Goal: Transaction & Acquisition: Purchase product/service

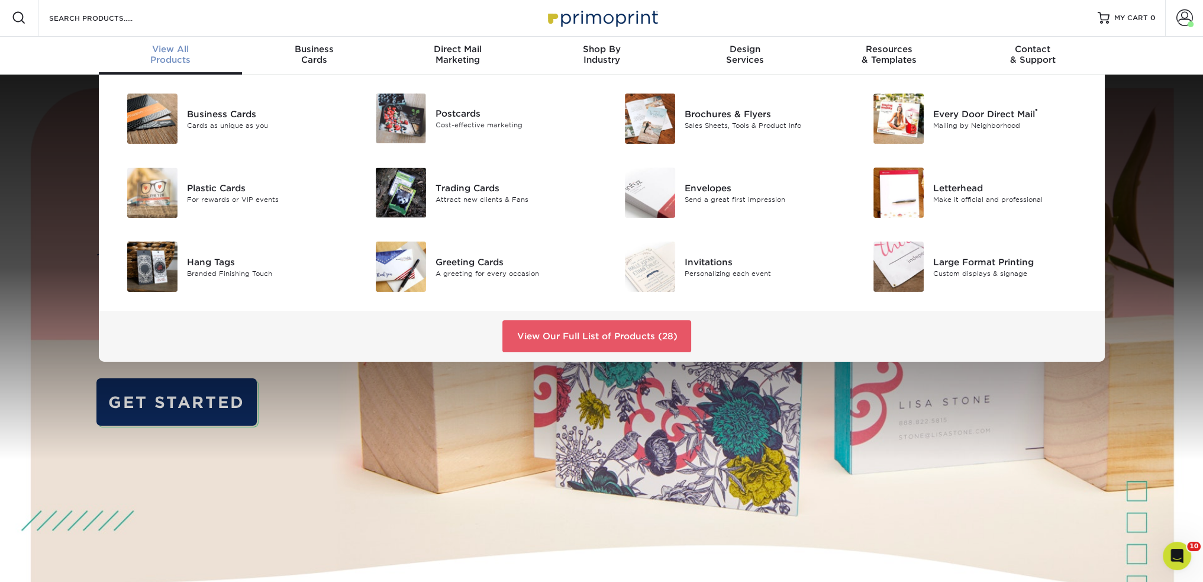
scroll to position [2, 0]
click at [188, 114] on div "Business Cards" at bounding box center [265, 112] width 157 height 13
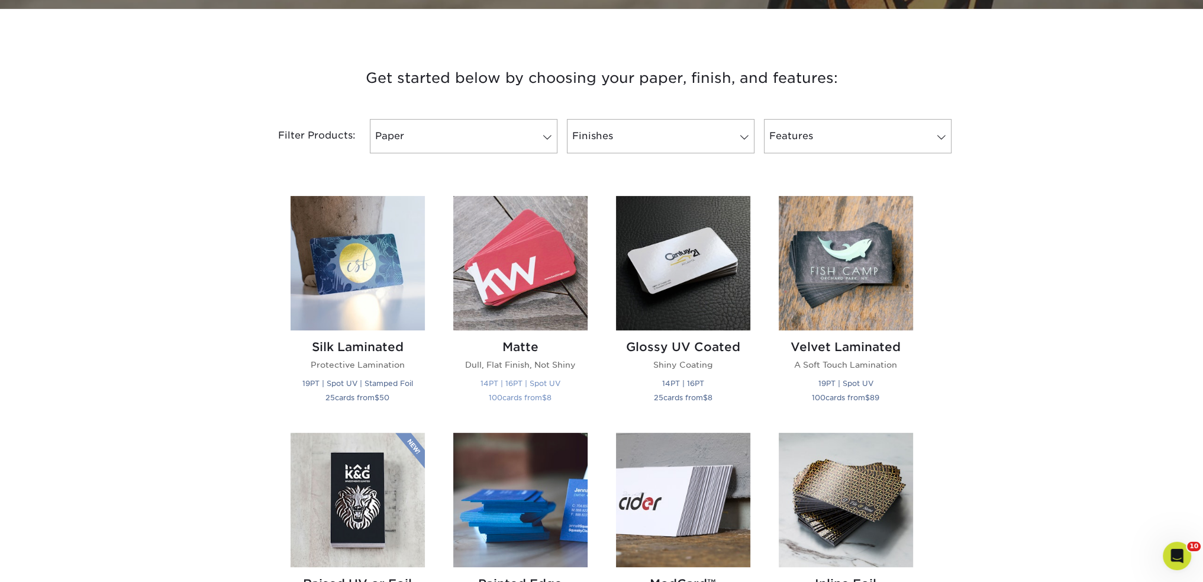
scroll to position [592, 0]
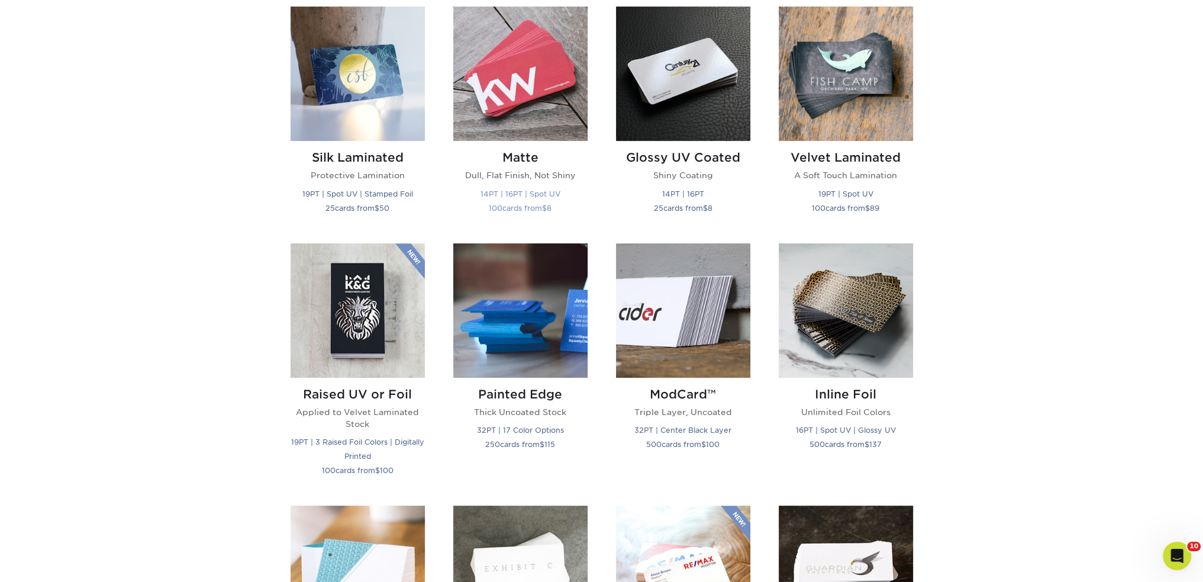
click at [555, 89] on img at bounding box center [520, 74] width 134 height 134
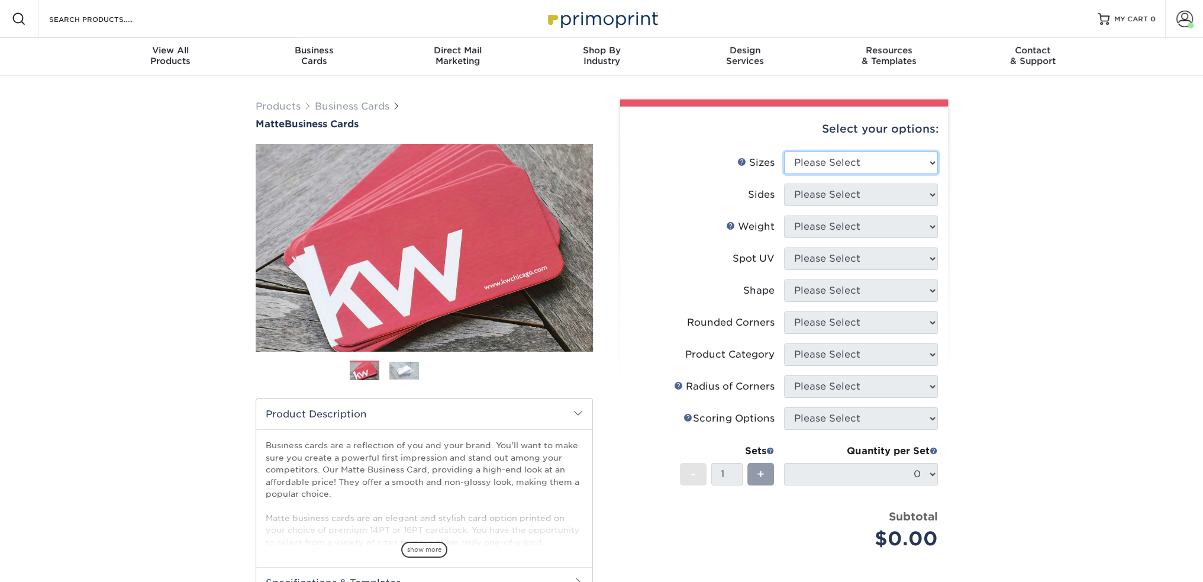
click at [821, 160] on select "Please Select 1.5" x 3.5" - Mini 1.75" x 3.5" - Mini 2" x 2" - Square 2" x 3" -…" at bounding box center [861, 162] width 154 height 22
select select "2.00x3.50"
click at [784, 151] on select "Please Select 1.5" x 3.5" - Mini 1.75" x 3.5" - Mini 2" x 2" - Square 2" x 3" -…" at bounding box center [861, 162] width 154 height 22
click at [880, 197] on select "Please Select Print Both Sides Print Front Only" at bounding box center [861, 194] width 154 height 22
select select "32d3c223-f82c-492b-b915-ba065a00862f"
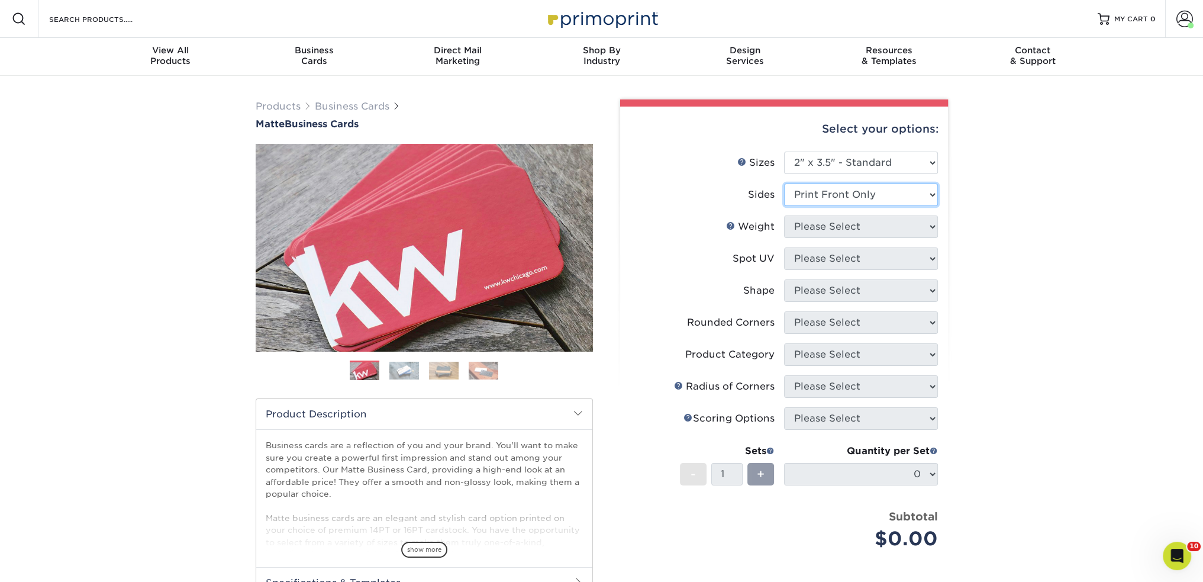
click at [784, 183] on select "Please Select Print Both Sides Print Front Only" at bounding box center [861, 194] width 154 height 22
drag, startPoint x: 844, startPoint y: 240, endPoint x: 848, endPoint y: 224, distance: 16.5
click at [844, 238] on li "Weight Help Weight Please Select 16PT 14PT" at bounding box center [784, 231] width 308 height 32
click at [849, 223] on select "Please Select 16PT 14PT" at bounding box center [861, 226] width 154 height 22
select select "14PT"
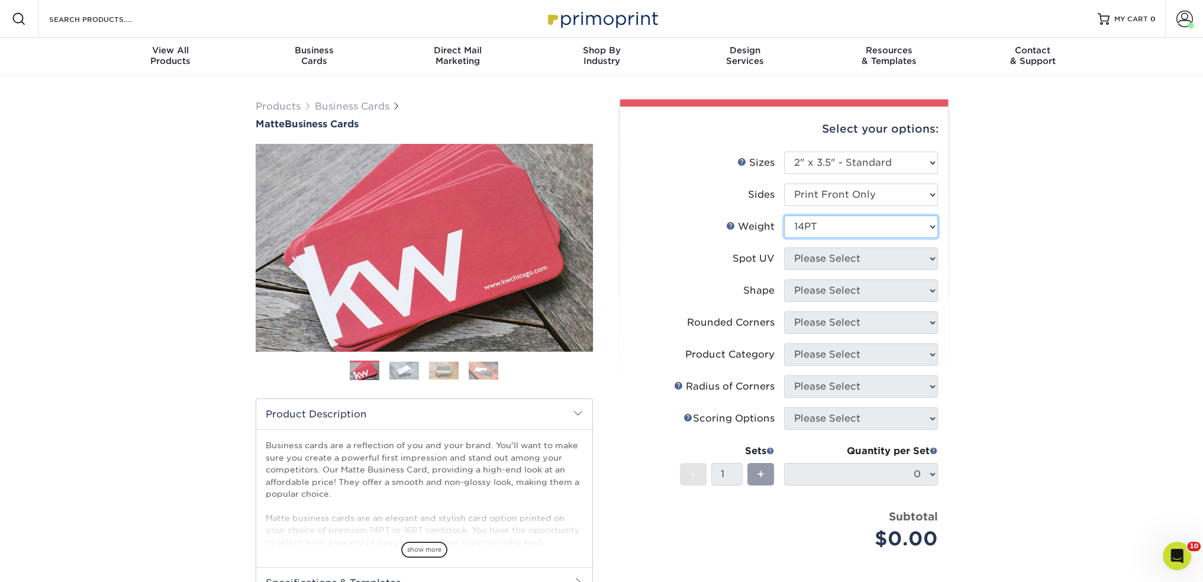
click at [784, 215] on select "Please Select 16PT 14PT" at bounding box center [861, 226] width 154 height 22
click at [841, 260] on select at bounding box center [861, 258] width 154 height 22
click at [784, 247] on select at bounding box center [861, 258] width 154 height 22
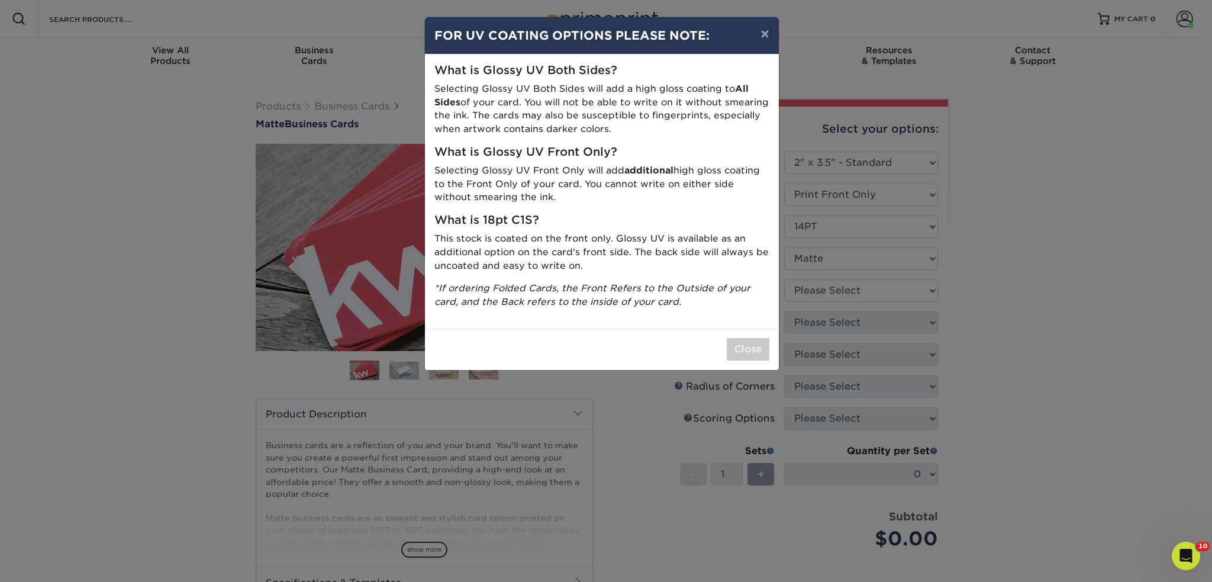
click at [839, 288] on div "× FOR UV COATING OPTIONS PLEASE NOTE: What is Glossy UV Both Sides? Selecting G…" at bounding box center [606, 291] width 1212 height 582
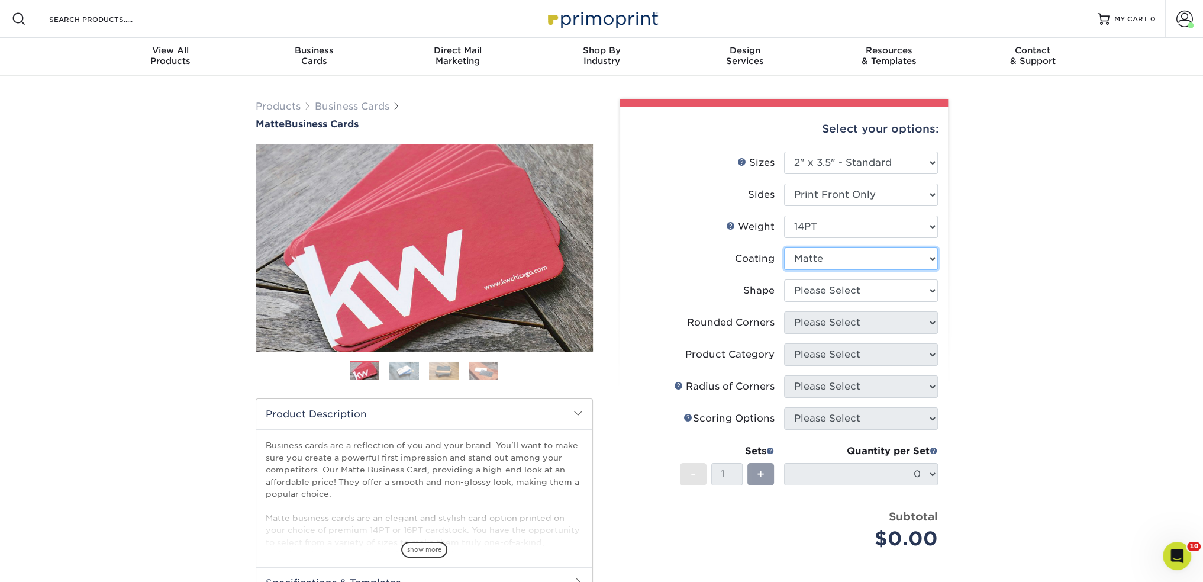
click at [837, 269] on select at bounding box center [861, 258] width 154 height 22
click at [784, 247] on select at bounding box center [861, 258] width 154 height 22
click at [831, 257] on select at bounding box center [861, 258] width 154 height 22
select select "121bb7b5-3b4d-429f-bd8d-bbf80e953313"
click at [784, 247] on select at bounding box center [861, 258] width 154 height 22
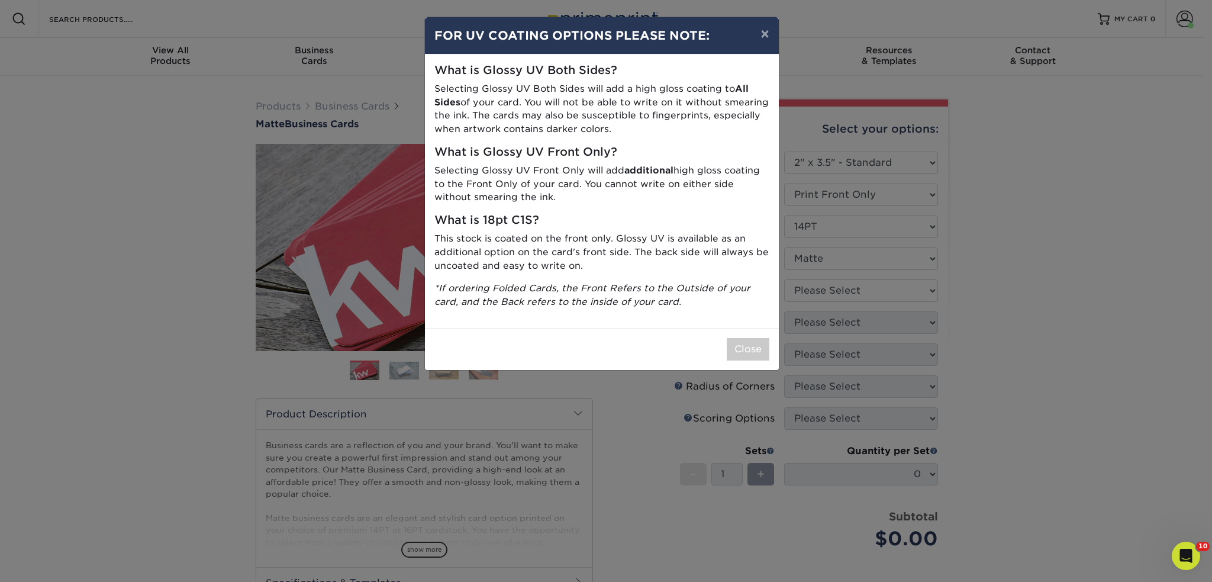
click at [771, 298] on div "What is Glossy UV Both Sides? Selecting Glossy UV Both Sides will add a high gl…" at bounding box center [602, 190] width 354 height 273
drag, startPoint x: 762, startPoint y: 324, endPoint x: 755, endPoint y: 345, distance: 23.0
click at [762, 324] on div "What is Glossy UV Both Sides? Selecting Glossy UV Both Sides will add a high gl…" at bounding box center [602, 190] width 354 height 273
click at [750, 357] on button "Close" at bounding box center [747, 349] width 43 height 22
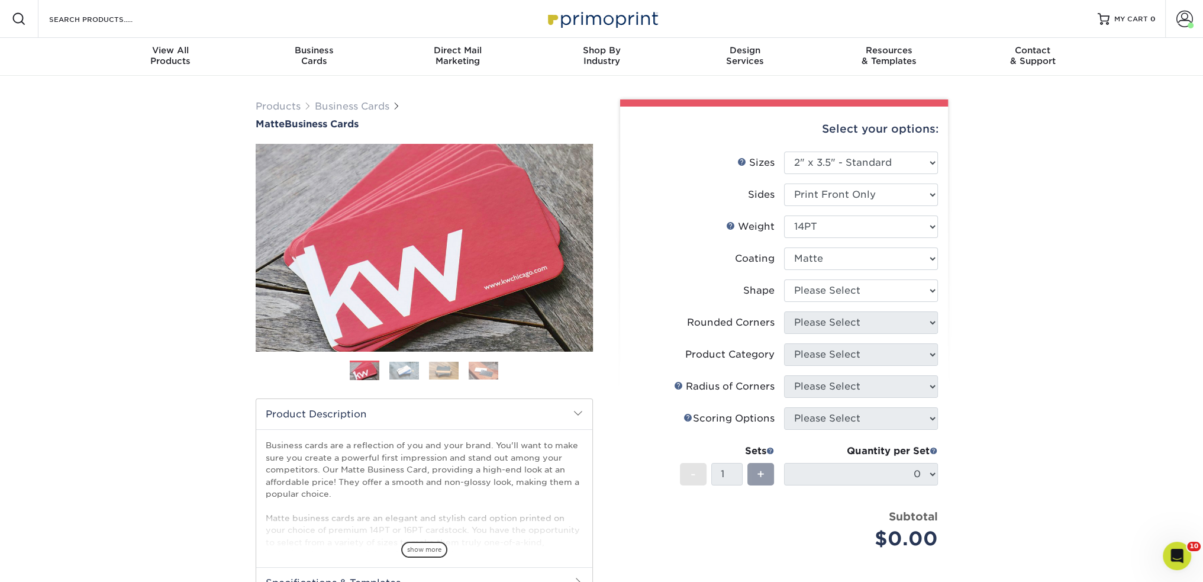
drag, startPoint x: 821, startPoint y: 246, endPoint x: 826, endPoint y: 264, distance: 19.3
click at [821, 246] on li "Weight Help Weight Please Select 16PT 14PT" at bounding box center [784, 231] width 308 height 32
click at [827, 267] on select at bounding box center [861, 258] width 154 height 22
click at [958, 238] on div "Products Business Cards Matte Business Cards Previous Next 100 $ 8" at bounding box center [601, 402] width 1203 height 653
click at [307, 51] on span "Business" at bounding box center [314, 50] width 144 height 11
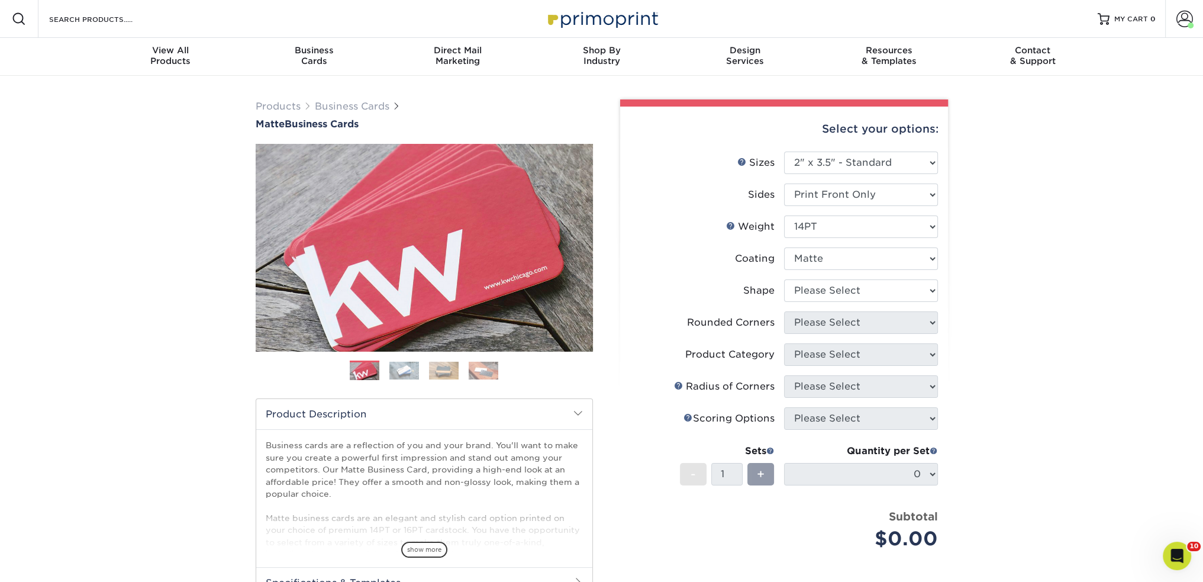
scroll to position [1, 0]
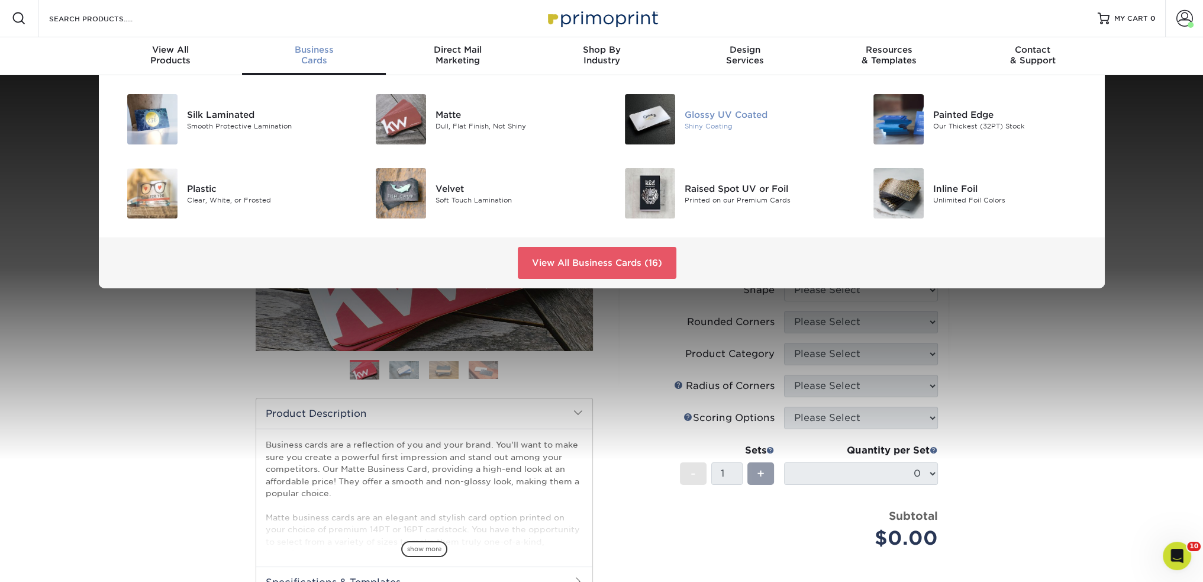
click at [631, 108] on img at bounding box center [650, 119] width 50 height 50
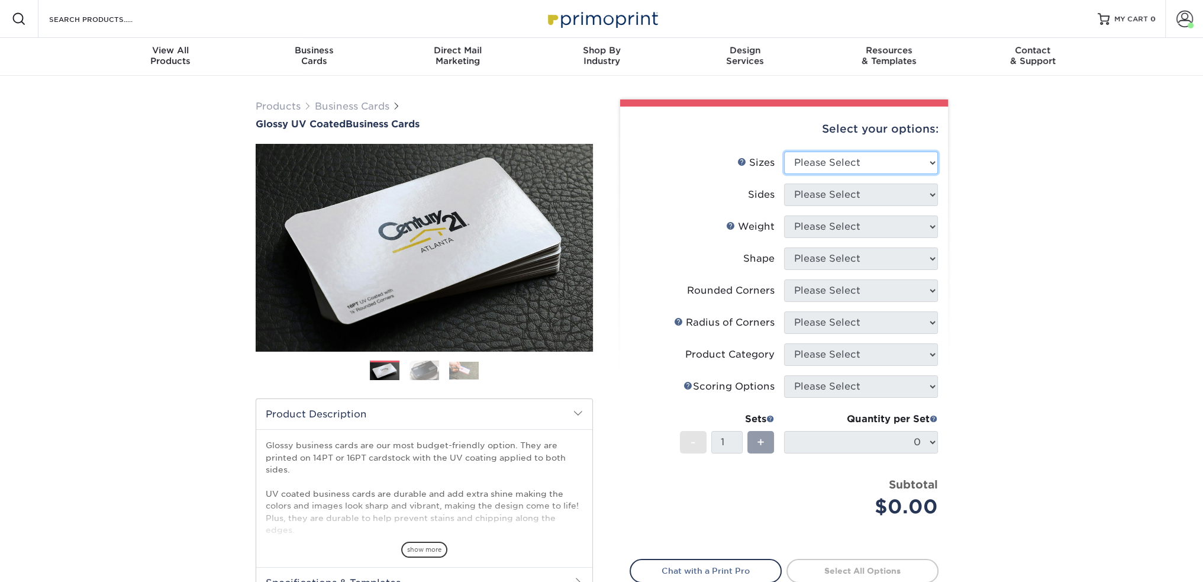
click at [804, 156] on select "Please Select 1.5" x 3.5" - Mini 1.75" x 3.5" - Mini 2" x 2" - Square 2" x 3" -…" at bounding box center [861, 162] width 154 height 22
select select "2.00x3.50"
click at [784, 151] on select "Please Select 1.5" x 3.5" - Mini 1.75" x 3.5" - Mini 2" x 2" - Square 2" x 3" -…" at bounding box center [861, 162] width 154 height 22
click at [838, 193] on select "Please Select Print Both Sides Print Front Only" at bounding box center [861, 194] width 154 height 22
select select "32d3c223-f82c-492b-b915-ba065a00862f"
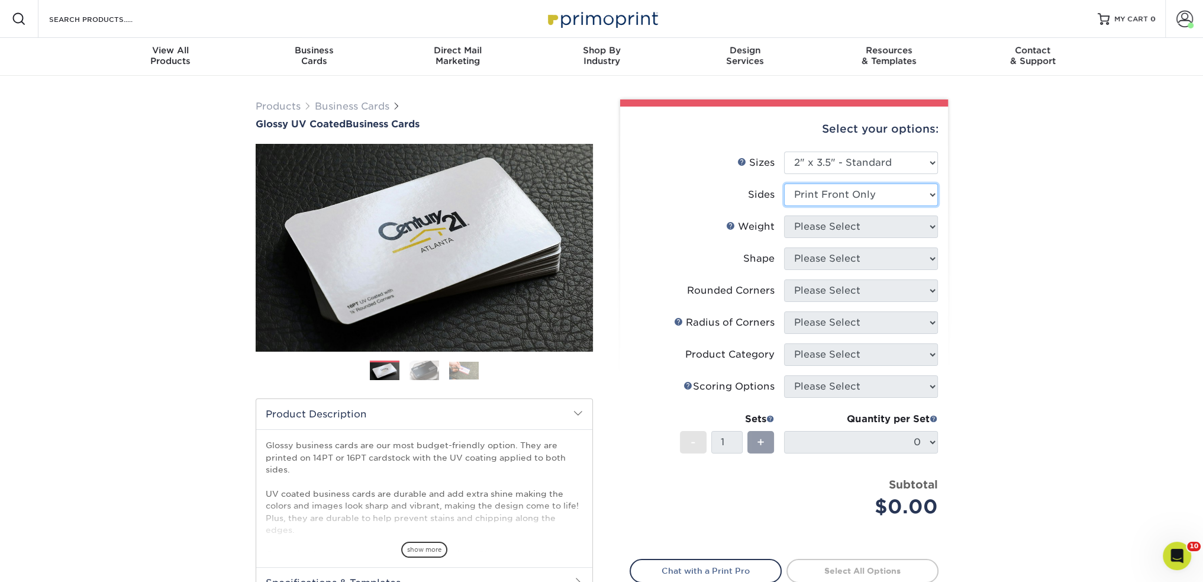
click at [784, 183] on select "Please Select Print Both Sides Print Front Only" at bounding box center [861, 194] width 154 height 22
click at [845, 219] on select "Please Select 16PT 14PT" at bounding box center [861, 226] width 154 height 22
select select "14PT"
click at [784, 215] on select "Please Select 16PT 14PT" at bounding box center [861, 226] width 154 height 22
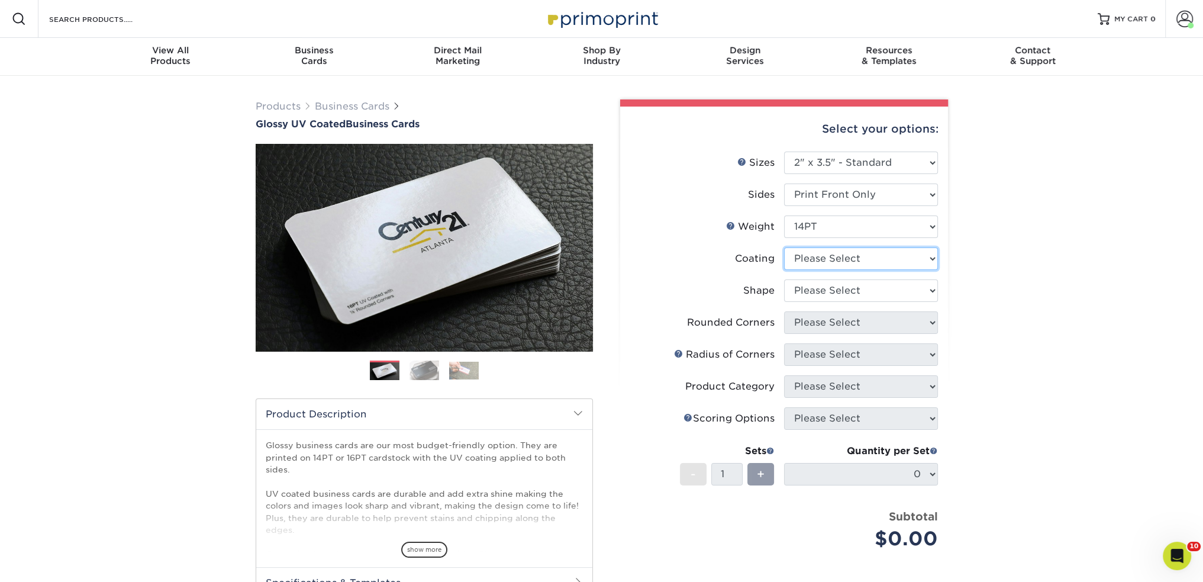
click at [840, 255] on select at bounding box center [861, 258] width 154 height 22
select select "1e8116af-acfc-44b1-83dc-8181aa338834"
click at [784, 247] on select at bounding box center [861, 258] width 154 height 22
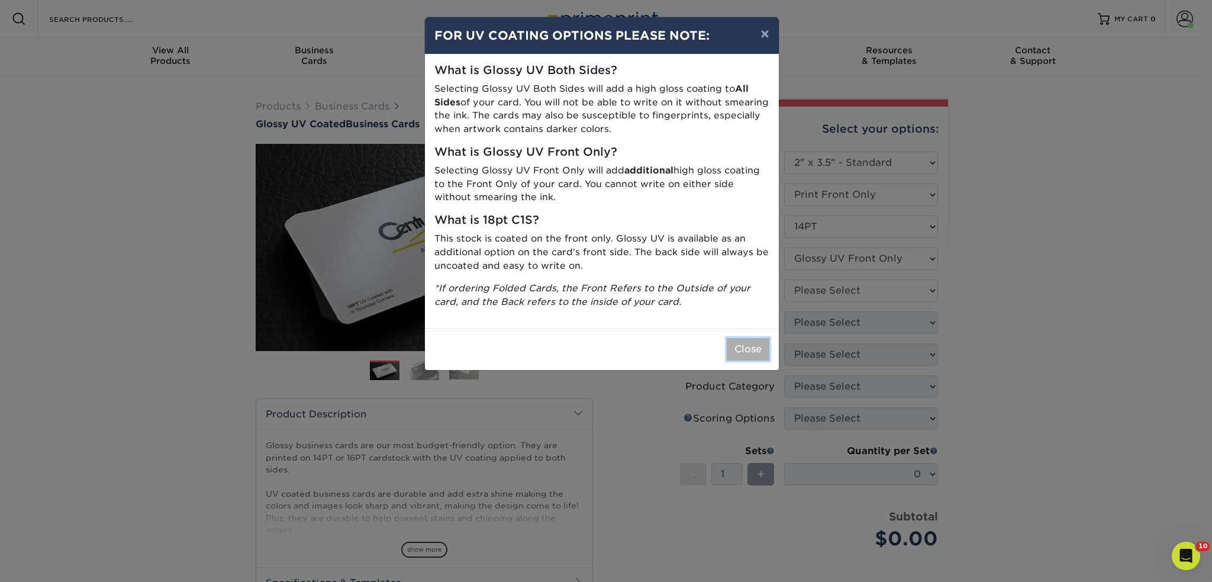
click at [755, 348] on button "Close" at bounding box center [747, 349] width 43 height 22
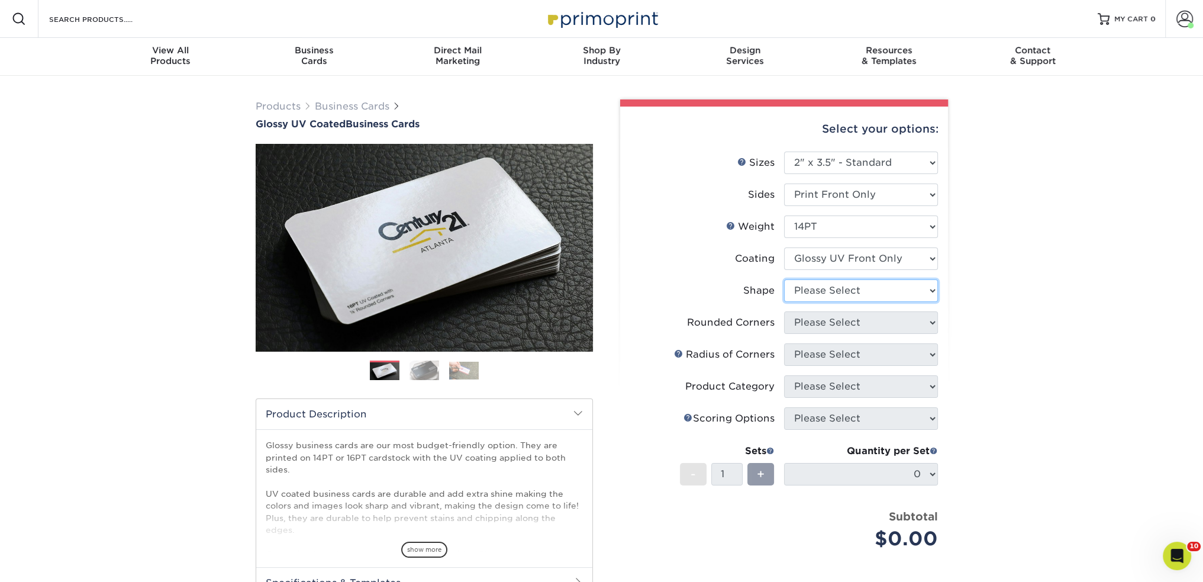
click at [859, 281] on select "Please Select Standard" at bounding box center [861, 290] width 154 height 22
select select "standard"
click at [784, 279] on select "Please Select Standard" at bounding box center [861, 290] width 154 height 22
click at [860, 322] on select "Please Select Yes - Round 2 Corners Yes - Round 4 Corners No" at bounding box center [861, 322] width 154 height 22
select select "0"
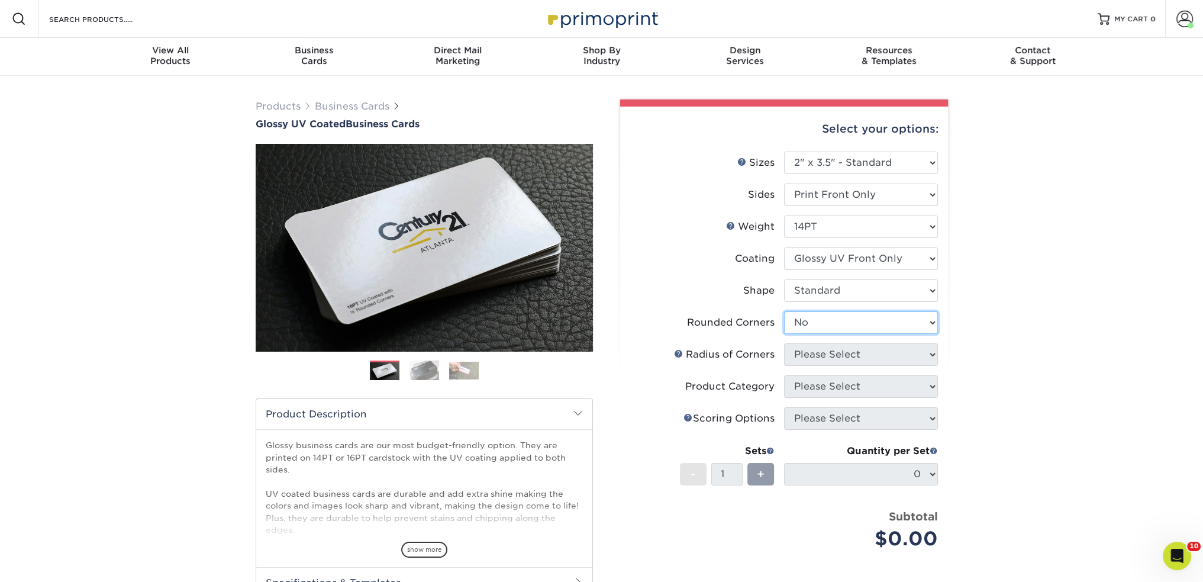
click at [784, 311] on select "Please Select Yes - Round 2 Corners Yes - Round 4 Corners No" at bounding box center [861, 322] width 154 height 22
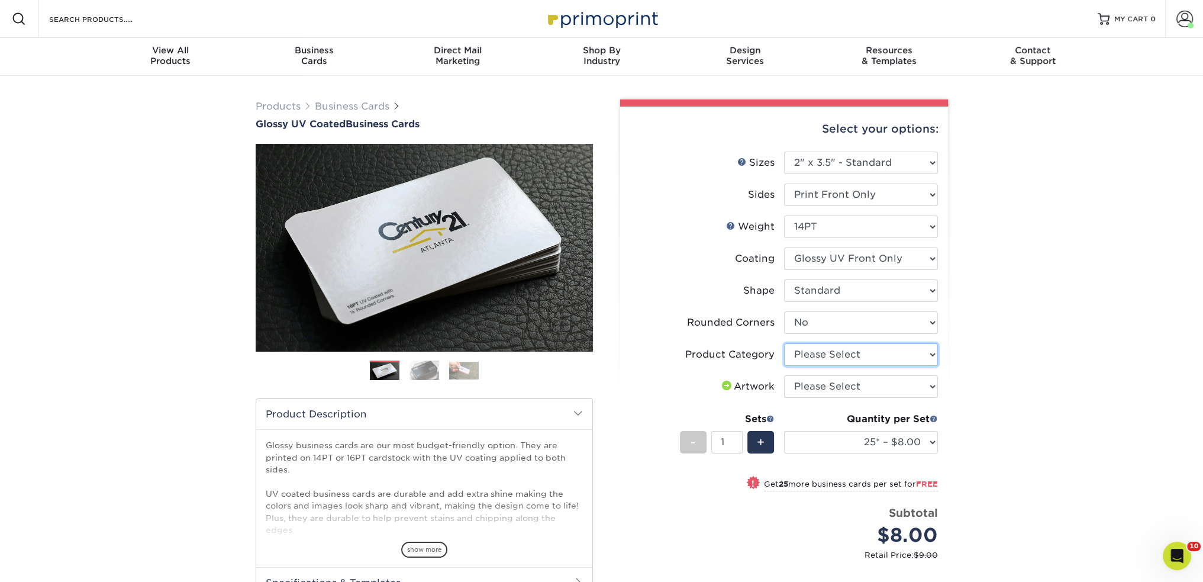
click at [847, 351] on select "Please Select Business Cards" at bounding box center [861, 354] width 154 height 22
select select "3b5148f1-0588-4f88-a218-97bcfdce65c1"
click at [784, 343] on select "Please Select Business Cards" at bounding box center [861, 354] width 154 height 22
click at [902, 360] on select "Please Select Business Cards" at bounding box center [861, 354] width 154 height 22
drag, startPoint x: 975, startPoint y: 360, endPoint x: 947, endPoint y: 373, distance: 31.5
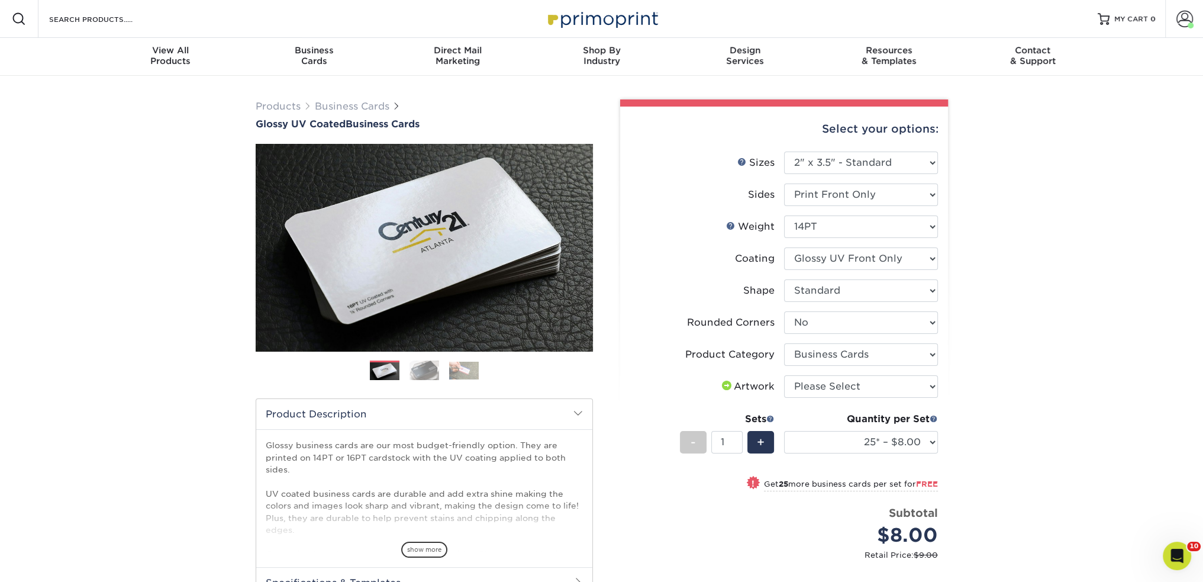
click at [975, 360] on div "Products Business Cards Glossy UV Coated Business Cards Previous Next" at bounding box center [601, 418] width 1203 height 684
click at [880, 378] on select "Please Select I will upload files I need a design - $100" at bounding box center [861, 386] width 154 height 22
select select "upload"
click at [784, 375] on select "Please Select I will upload files I need a design - $100" at bounding box center [861, 386] width 154 height 22
click at [1026, 387] on div "Products Business Cards Glossy UV Coated Business Cards Previous Next" at bounding box center [601, 418] width 1203 height 684
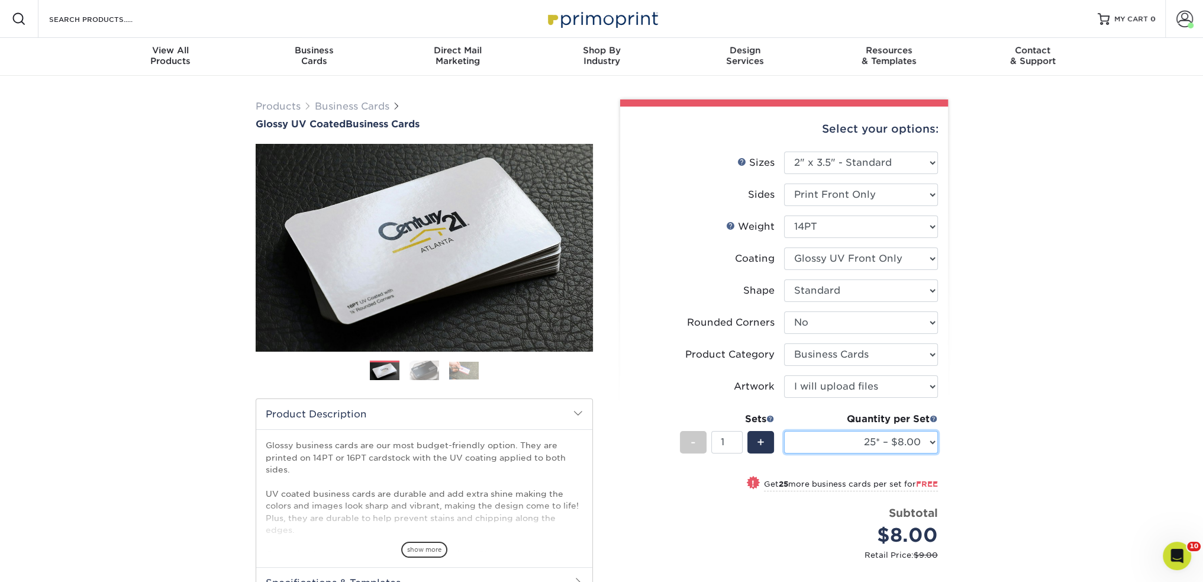
click at [805, 437] on select "25* – $8.00 50* – $8.00 100* – $8.00 250* – $15.00 500 – $30.00 1000 – $37.00 2…" at bounding box center [861, 442] width 154 height 22
select select "500 – $30.00"
click at [784, 431] on select "25* – $8.00 50* – $8.00 100* – $8.00 250* – $15.00 500 – $30.00 1000 – $37.00 2…" at bounding box center [861, 442] width 154 height 22
click at [1057, 272] on div "Products Business Cards Glossy UV Coated Business Cards Previous Next" at bounding box center [601, 406] width 1203 height 660
click at [986, 436] on div "Products Business Cards Glossy UV Coated Business Cards Previous Next" at bounding box center [601, 406] width 1203 height 660
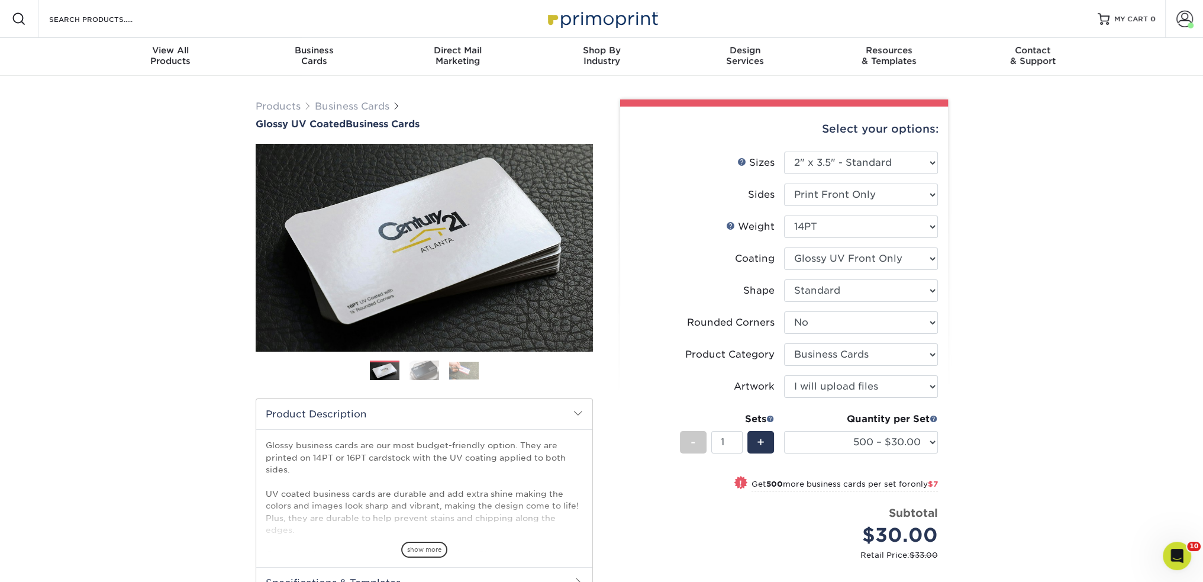
scroll to position [197, 0]
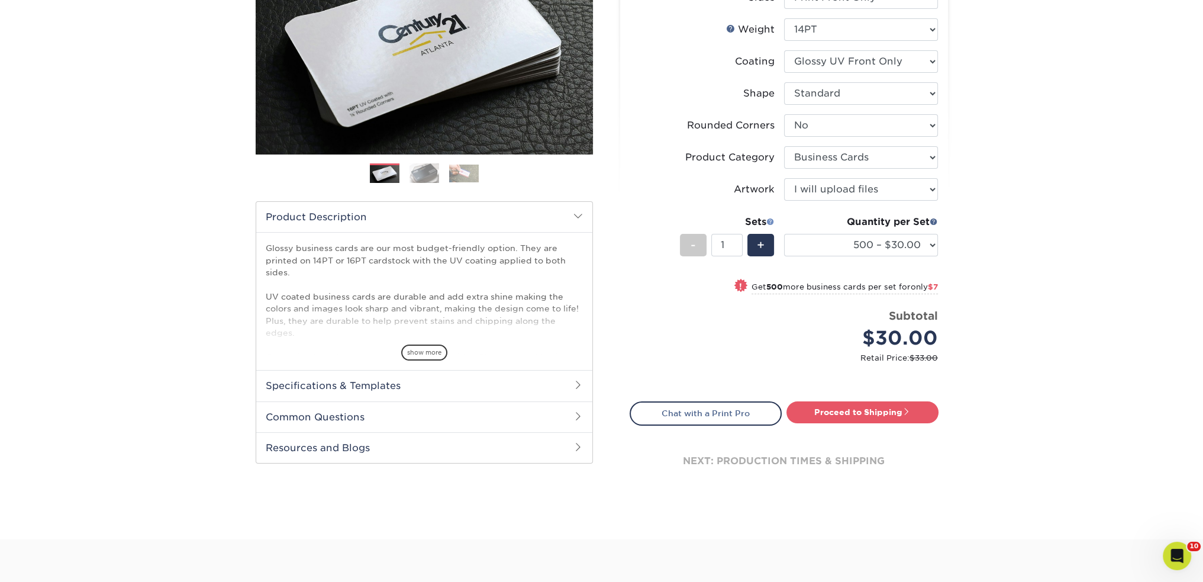
click at [770, 223] on span at bounding box center [770, 221] width 8 height 8
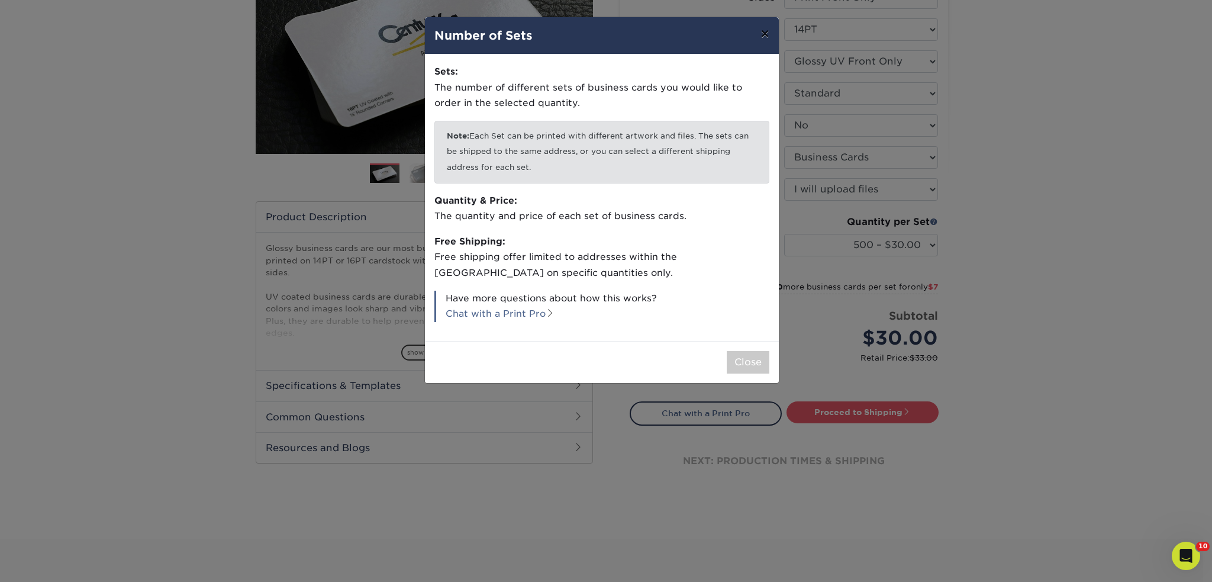
click at [767, 37] on button "×" at bounding box center [764, 33] width 27 height 33
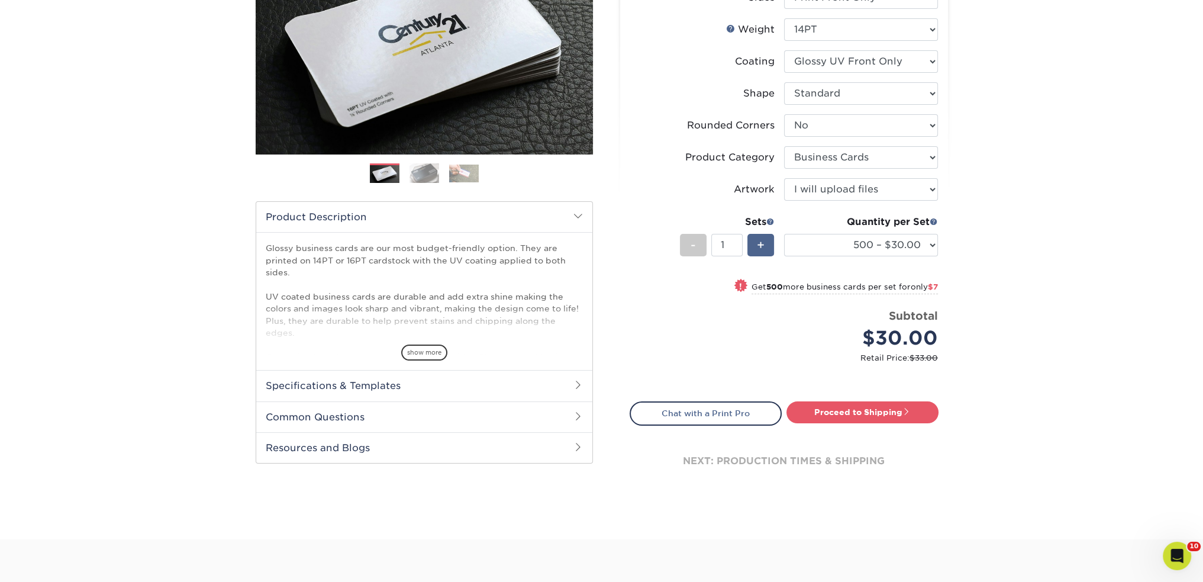
click at [760, 234] on div "+" at bounding box center [760, 245] width 27 height 22
type input "2"
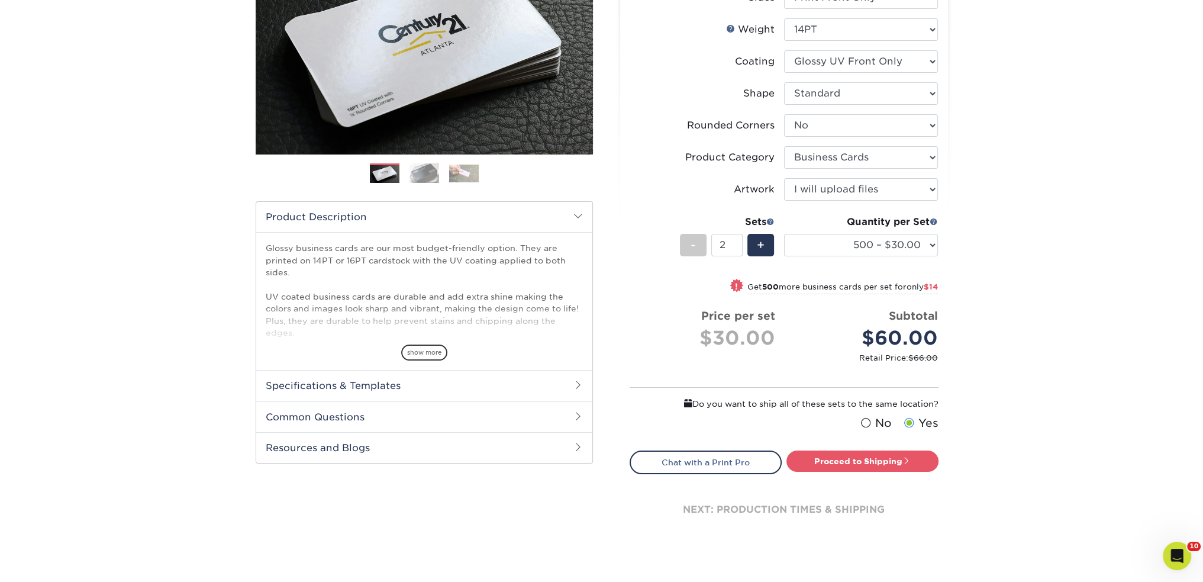
click at [992, 280] on div "Products Business Cards Glossy UV Coated Business Cards Previous Next" at bounding box center [601, 233] width 1203 height 709
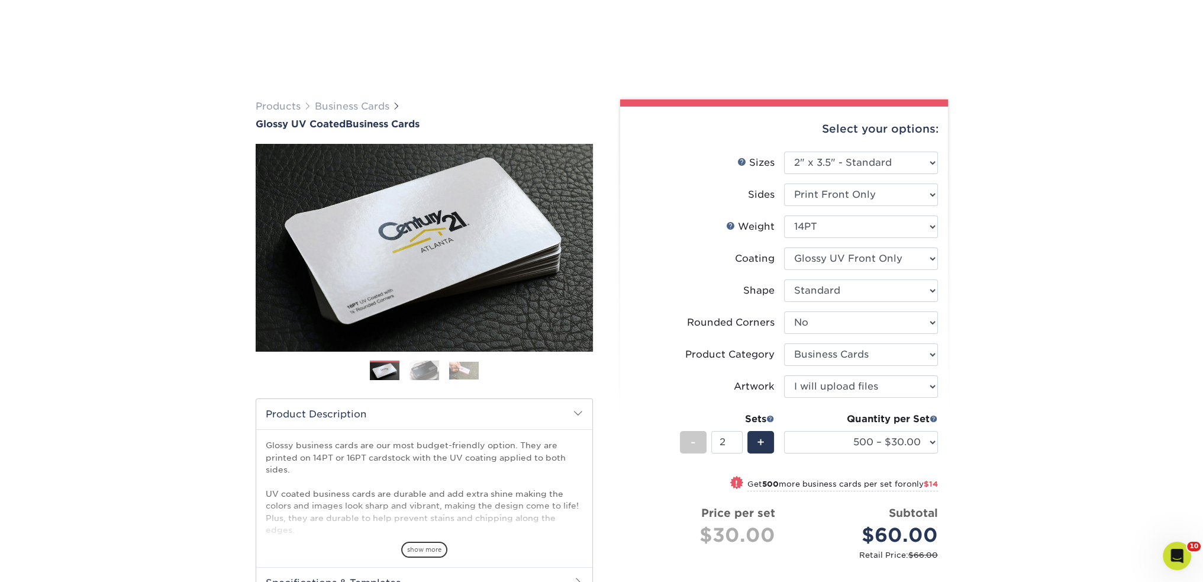
scroll to position [394, 0]
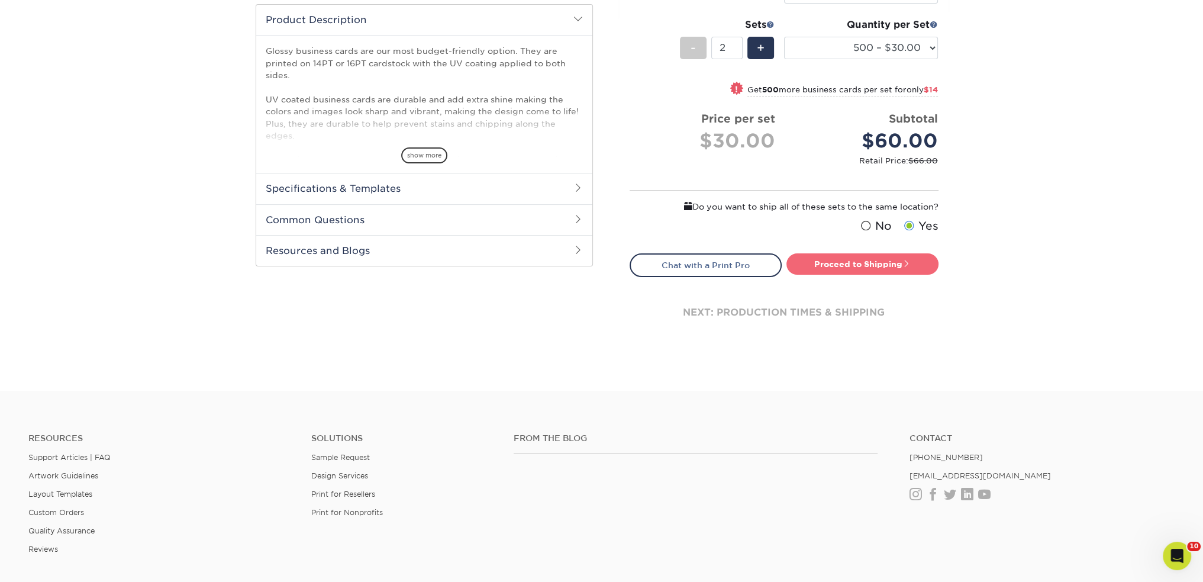
click at [845, 262] on link "Proceed to Shipping" at bounding box center [862, 263] width 152 height 21
type input "Set 1"
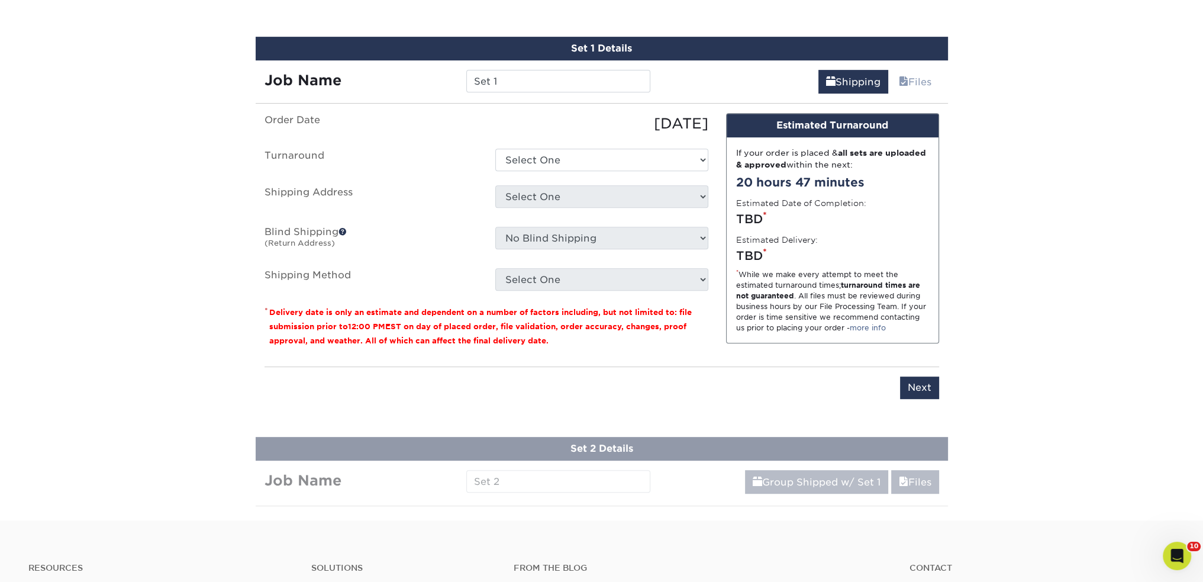
scroll to position [677, 0]
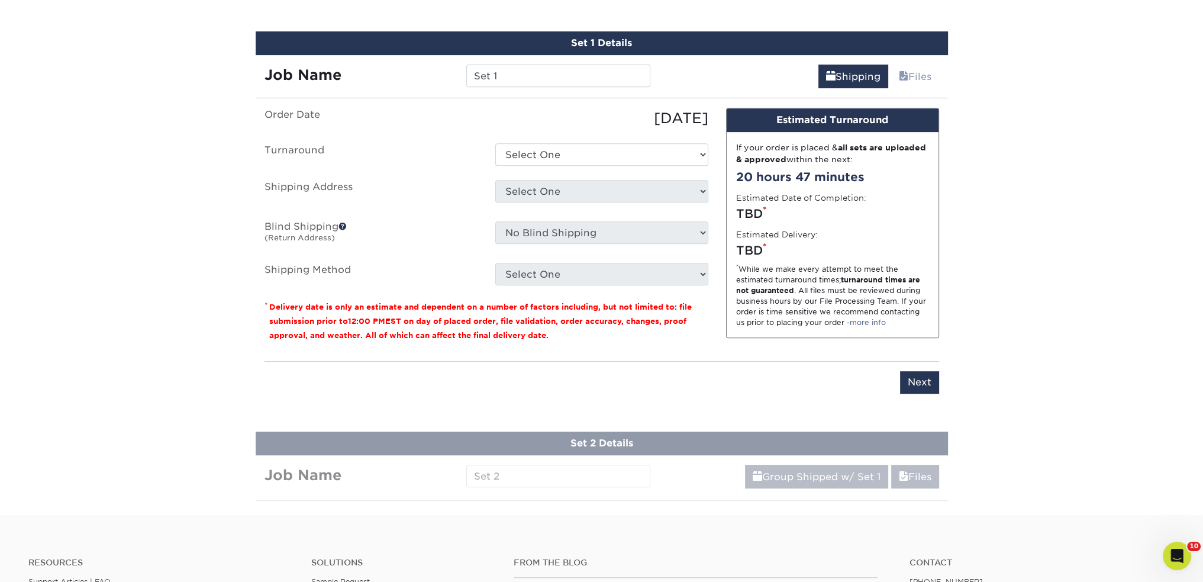
click at [549, 169] on ul "Order Date 09/18/2025 Turnaround Select One 2-4 Business Days 2 Day Next Busine…" at bounding box center [486, 196] width 444 height 177
click at [553, 163] on ul "Order Date 09/18/2025 Turnaround Select One 2-4 Business Days 2 Day Next Busine…" at bounding box center [486, 196] width 444 height 177
click at [547, 156] on select "Select One 2-4 Business Days 2 Day Next Business Day" at bounding box center [601, 154] width 213 height 22
select select "360e1d4a-369a-4247-96b8-f1bc866225f5"
click at [495, 143] on select "Select One 2-4 Business Days 2 Day Next Business Day" at bounding box center [601, 154] width 213 height 22
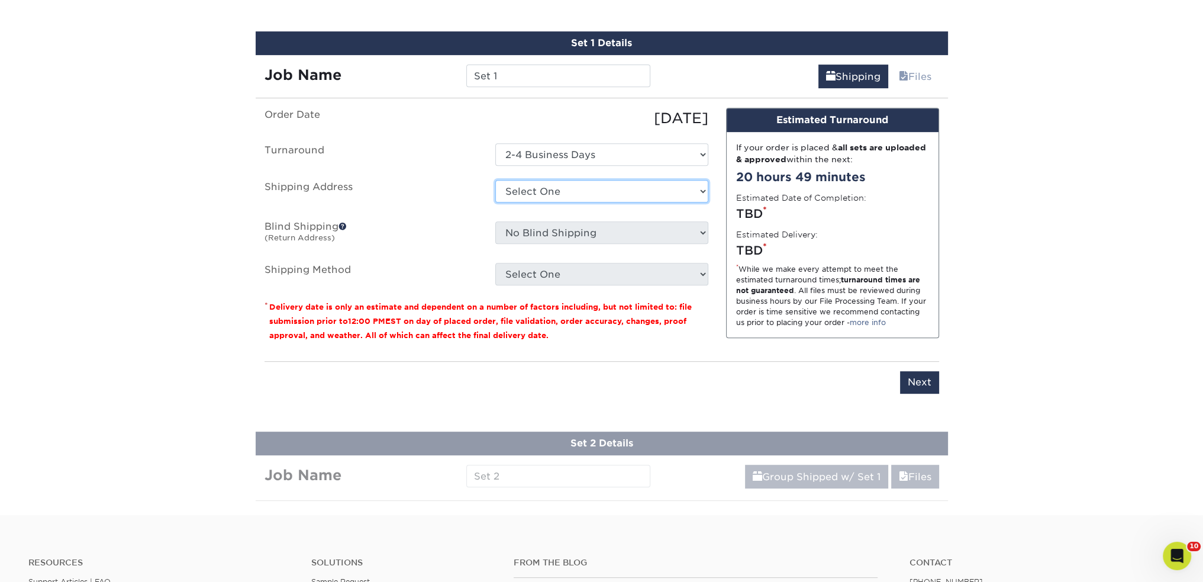
click at [528, 180] on select "Select One David and Mom Home imageon Jorges Moms Nigel Williams Santee + Add N…" at bounding box center [601, 191] width 213 height 22
select select "254172"
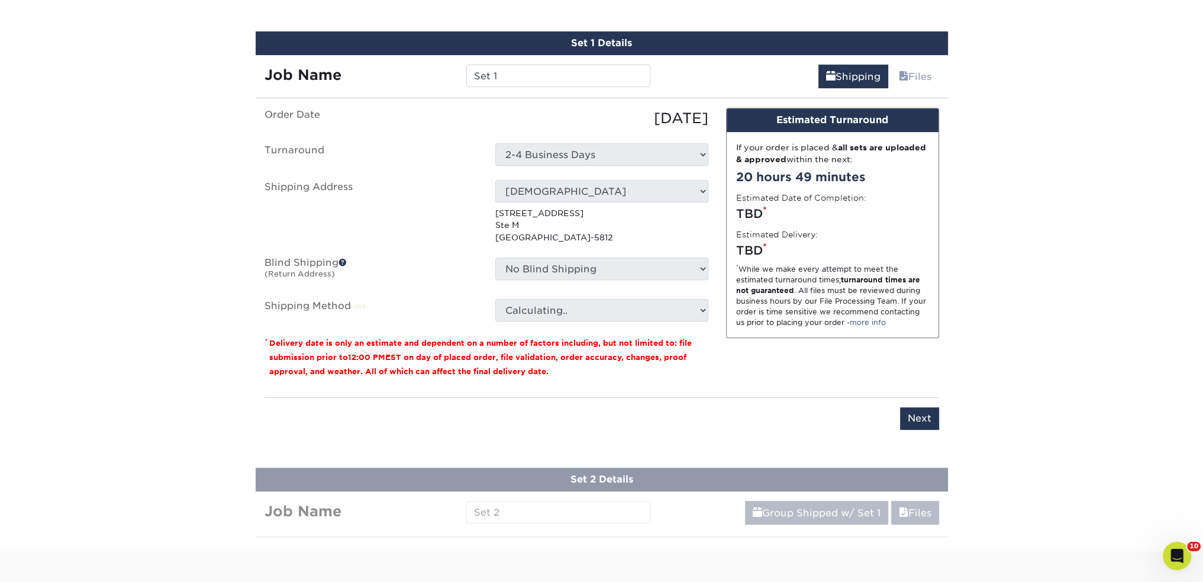
click at [584, 253] on ul "Order Date 09/18/2025 Turnaround Select One 2-4 Business Days 2 Day Next Busine…" at bounding box center [486, 215] width 444 height 214
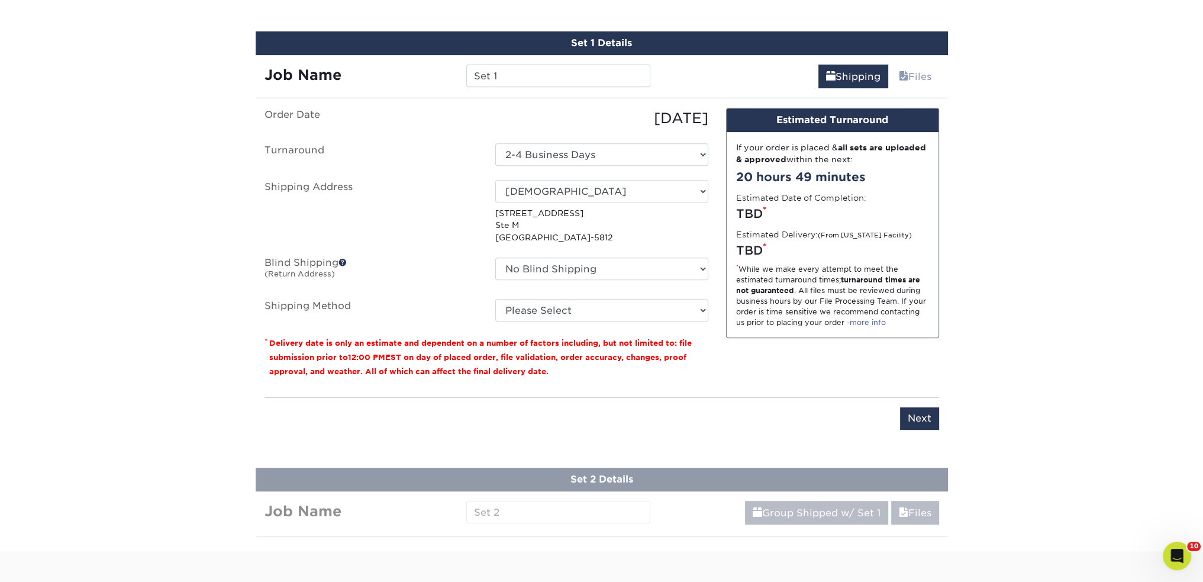
drag, startPoint x: 565, startPoint y: 290, endPoint x: 573, endPoint y: 274, distance: 17.5
click at [573, 274] on ul "Order Date 09/18/2025 Turnaround Select One 2-4 Business Days 2 Day Next Busine…" at bounding box center [486, 215] width 444 height 214
click at [573, 274] on select "No Blind Shipping David and Mom Home imageon Jorges Moms Nigel Williams Santee …" at bounding box center [601, 268] width 213 height 22
select select "254172"
click at [495, 257] on select "No Blind Shipping David and Mom Home imageon Jorges Moms Nigel Williams Santee …" at bounding box center [601, 268] width 213 height 22
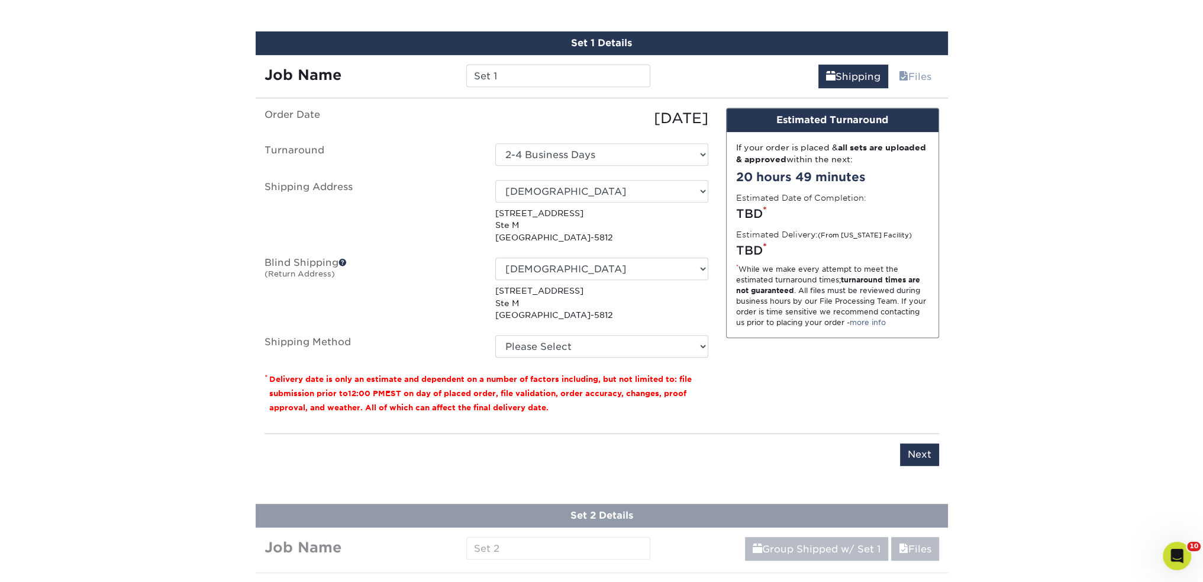
click at [370, 285] on label "Blind Shipping (Return Address)" at bounding box center [371, 288] width 231 height 63
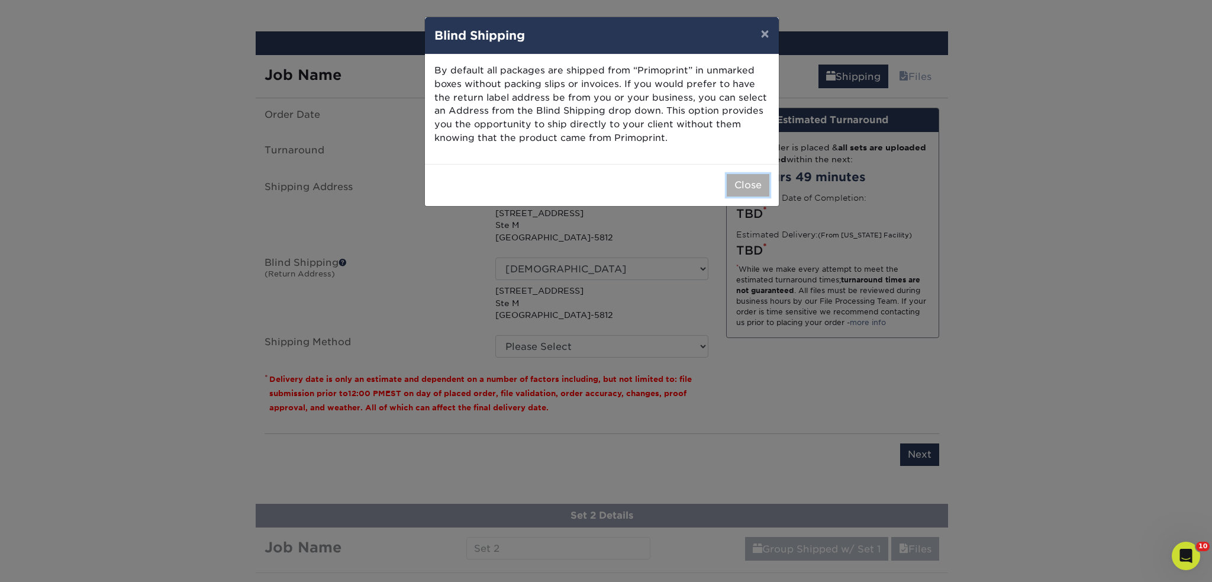
click at [736, 179] on button "Close" at bounding box center [747, 185] width 43 height 22
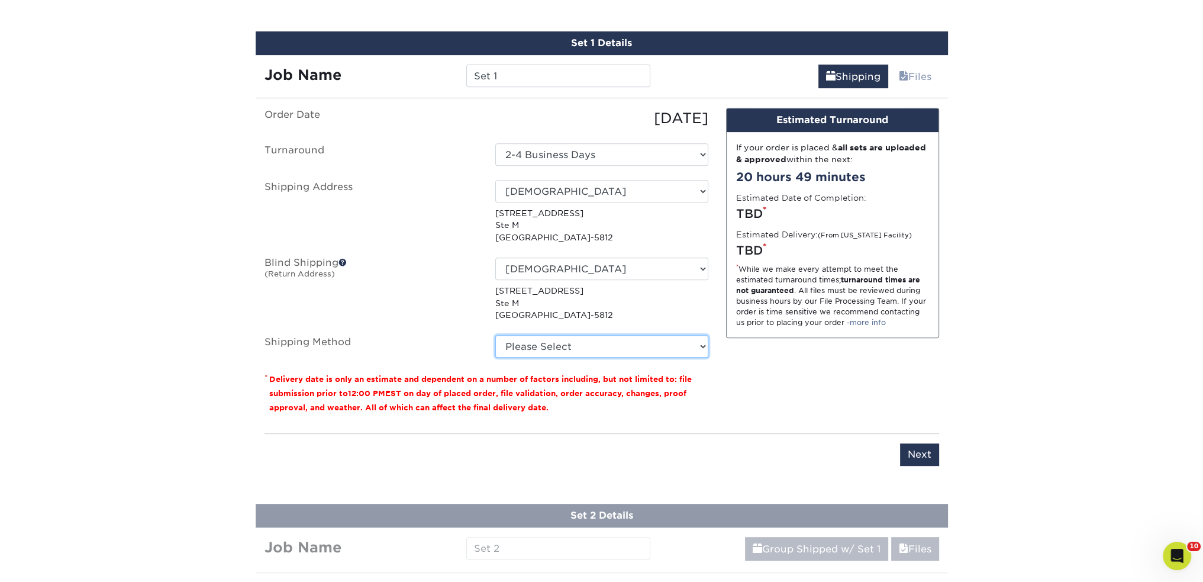
click at [601, 352] on select "Please Select Ground Shipping (+$14.96) 3 Day Shipping Service (+$15.34) 2 Day …" at bounding box center [601, 346] width 213 height 22
select select "03"
click at [495, 335] on select "Please Select Ground Shipping (+$14.96) 3 Day Shipping Service (+$15.34) 2 Day …" at bounding box center [601, 346] width 213 height 22
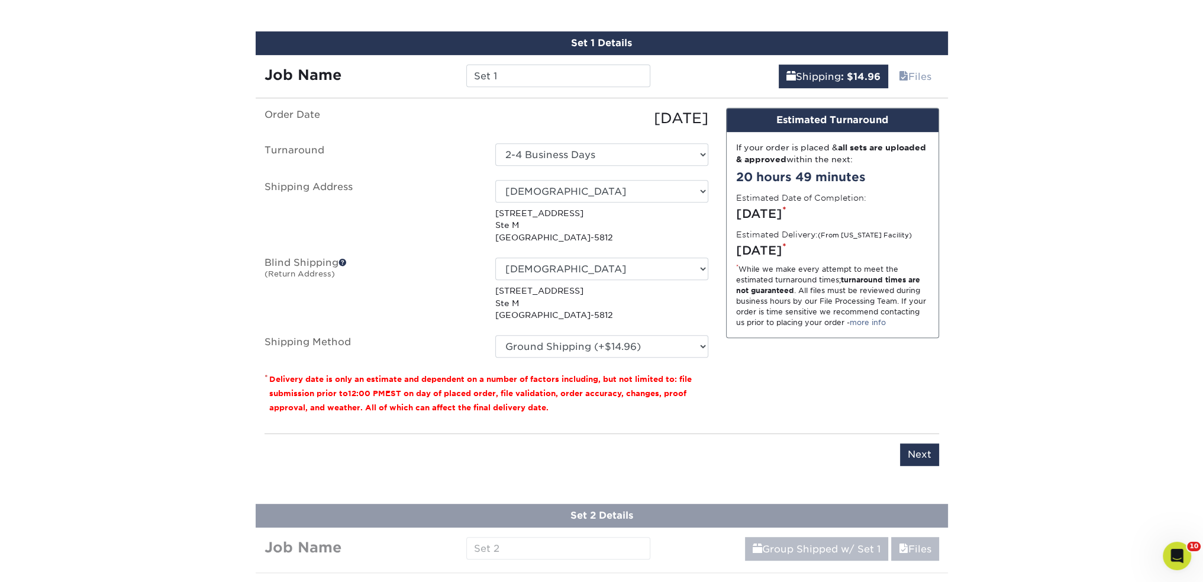
drag, startPoint x: 591, startPoint y: 355, endPoint x: 594, endPoint y: 350, distance: 6.1
click at [592, 353] on fieldset "Order Date 09/18/2025 Turnaround Select One 2-4 Business Days 2 Day Next Busine…" at bounding box center [486, 240] width 444 height 264
click at [595, 350] on select "Please Select Ground Shipping (+$14.96) 3 Day Shipping Service (+$15.34) 2 Day …" at bounding box center [601, 346] width 213 height 22
click at [755, 392] on div "Design Estimated Turnaround If your order is placed & all sets are uploaded & a…" at bounding box center [832, 266] width 231 height 316
click at [713, 393] on div "Order Date 09/18/2025 Turnaround Select One 2-4 Business Days 2 Day Next Busine…" at bounding box center [486, 266] width 461 height 316
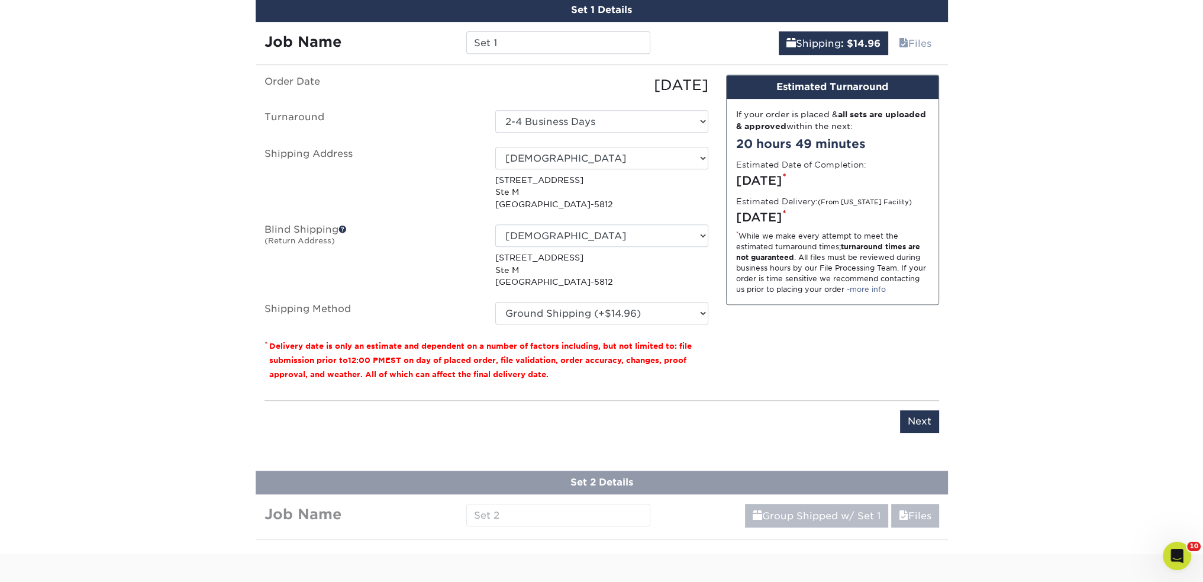
scroll to position [875, 0]
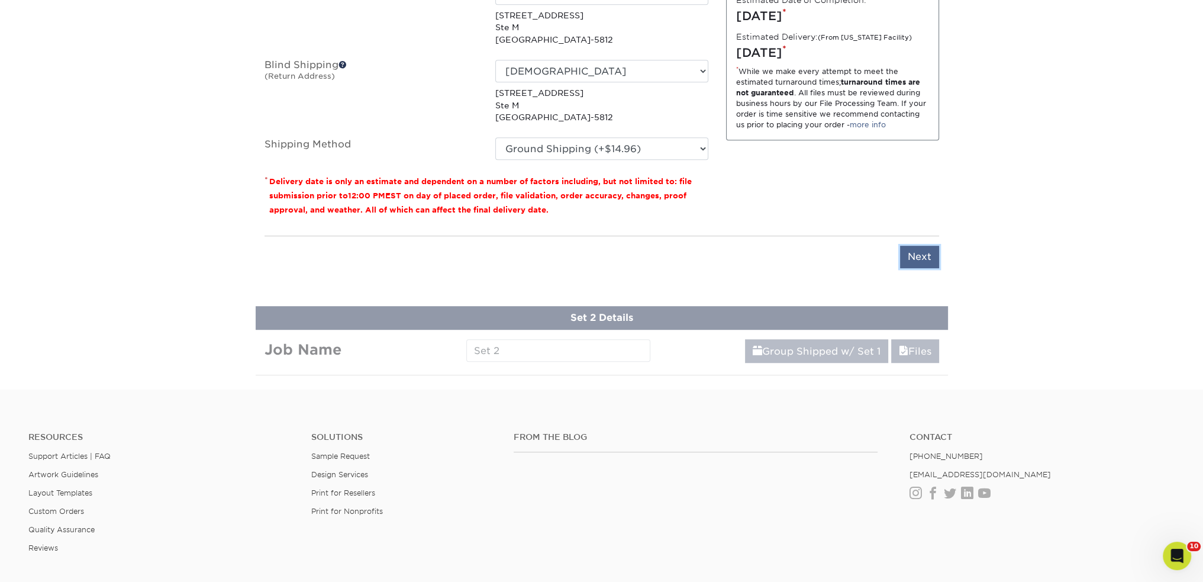
click at [918, 255] on input "Next" at bounding box center [919, 257] width 39 height 22
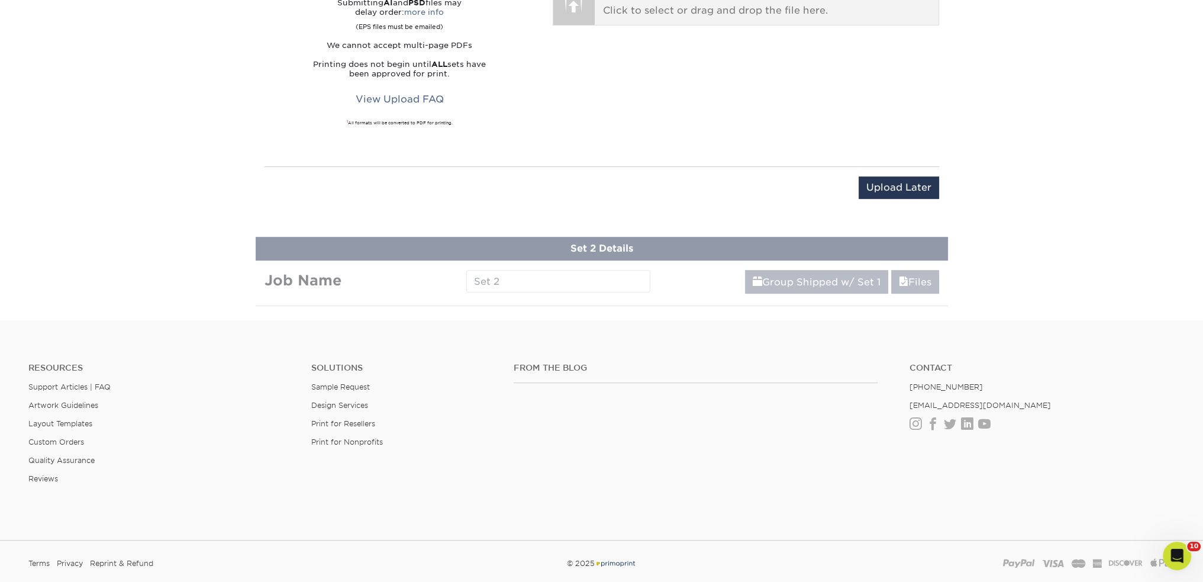
scroll to position [677, 0]
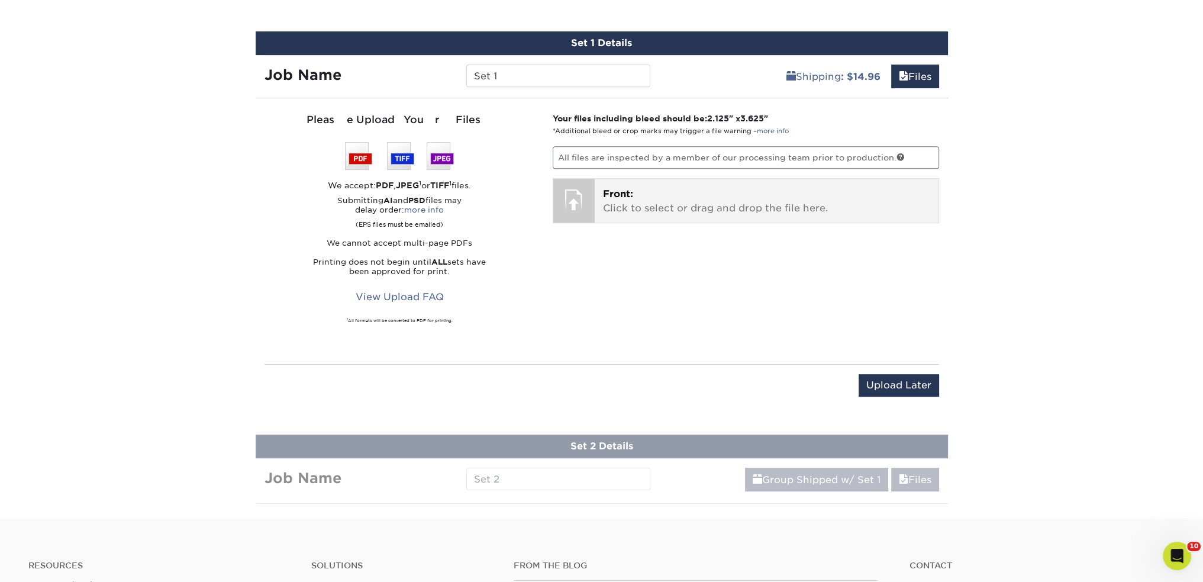
click at [621, 204] on p "Front: Click to select or drag and drop the file here." at bounding box center [766, 201] width 327 height 28
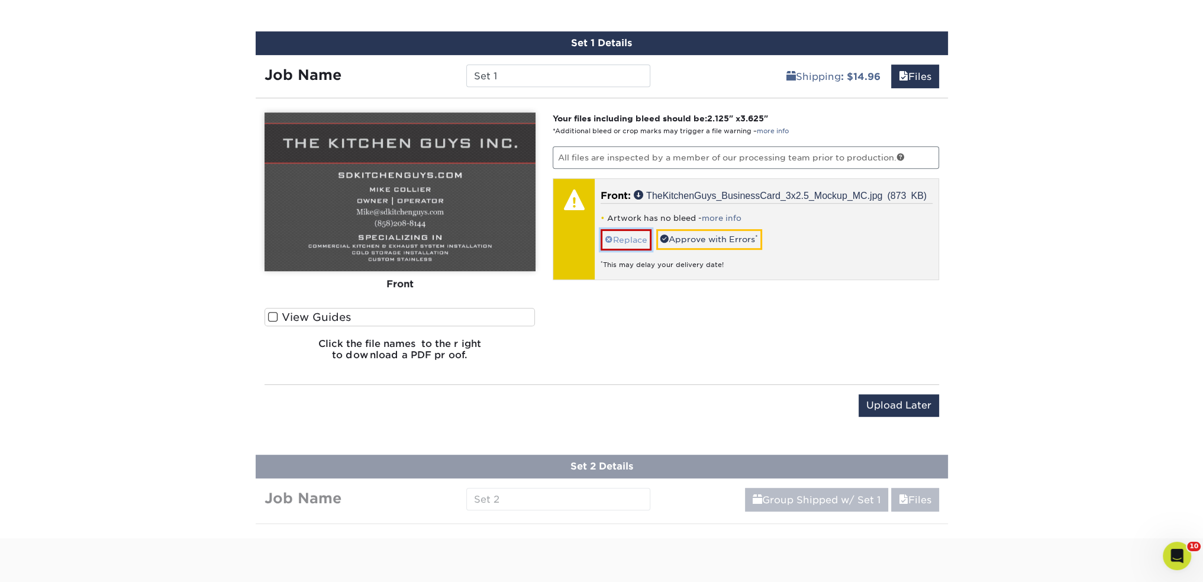
click at [607, 241] on span at bounding box center [609, 239] width 8 height 9
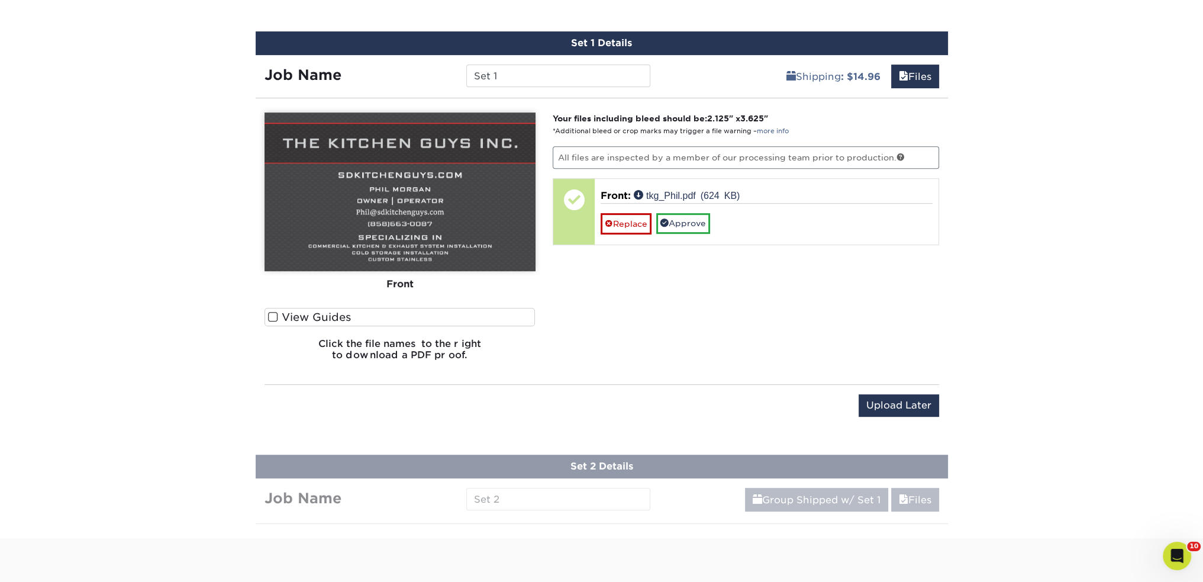
click at [525, 86] on div "Set 1 Details Job Name Set 1 Shipping : $14.96 Files You've choosen mailing ser…" at bounding box center [602, 230] width 692 height 399
drag, startPoint x: 518, startPoint y: 80, endPoint x: 428, endPoint y: 80, distance: 89.9
click at [428, 80] on div "Job Name Set 1" at bounding box center [458, 75] width 404 height 22
click at [272, 311] on span at bounding box center [273, 316] width 10 height 11
click at [0, 0] on input "View Guides" at bounding box center [0, 0] width 0 height 0
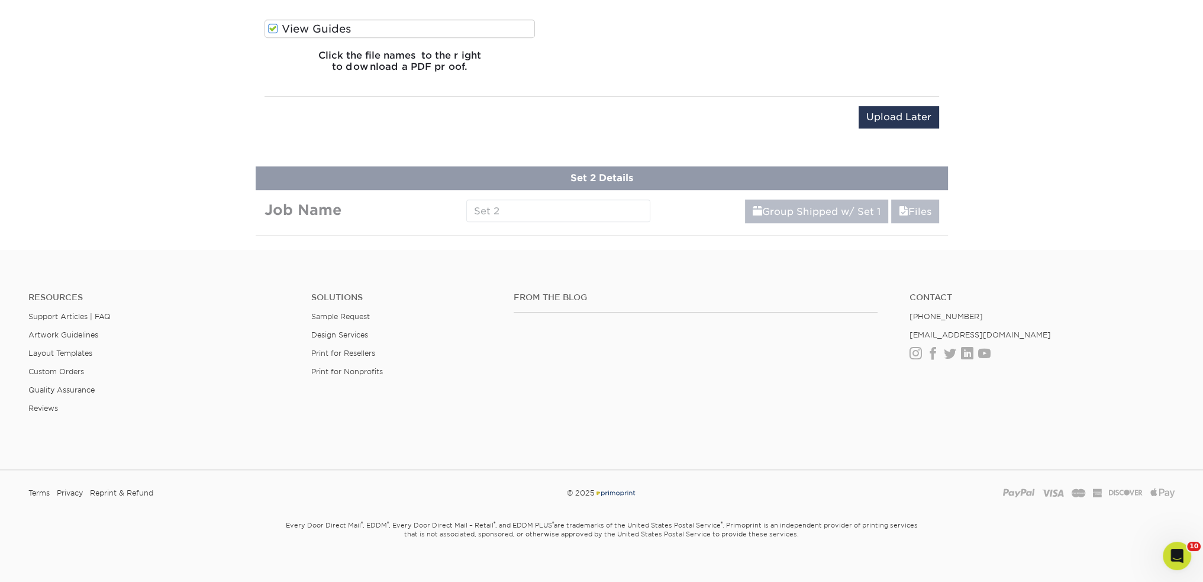
scroll to position [1010, 0]
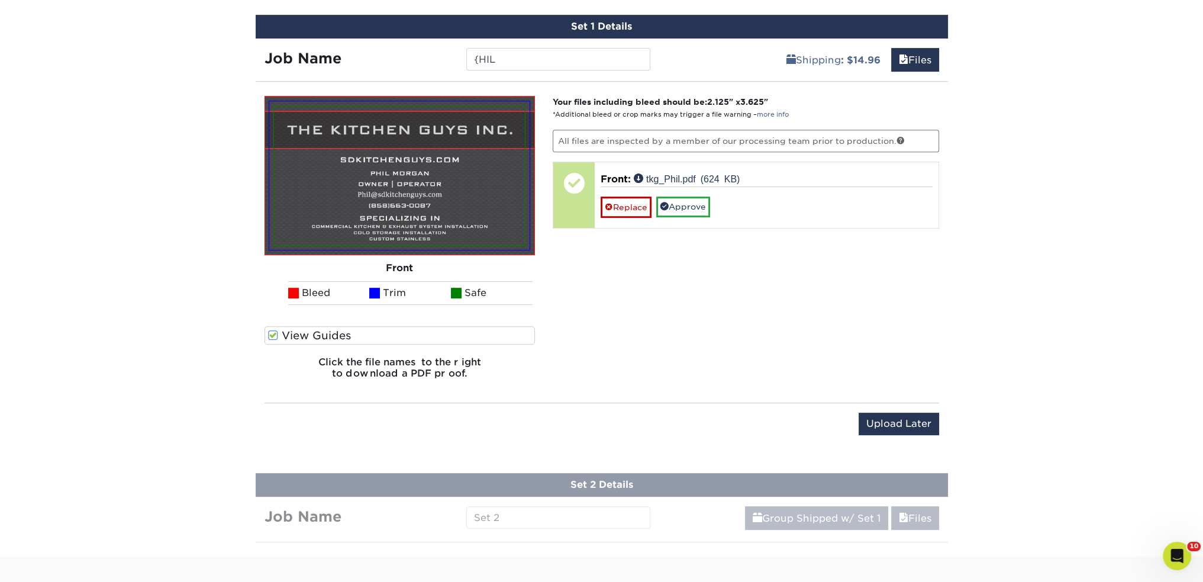
scroll to position [616, 0]
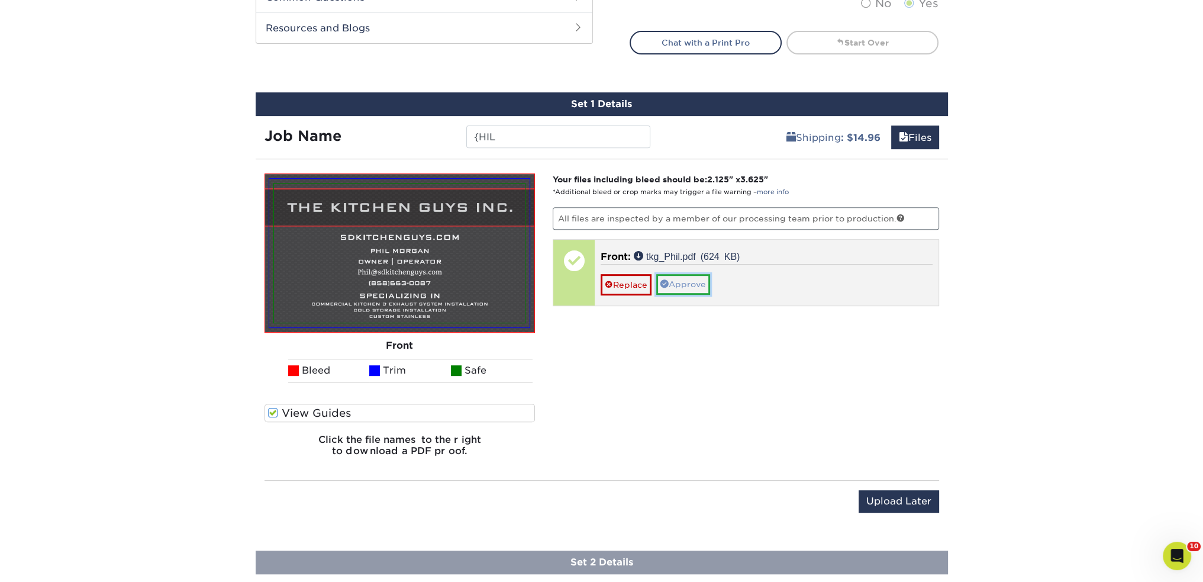
click at [696, 279] on link "Approve" at bounding box center [683, 284] width 54 height 20
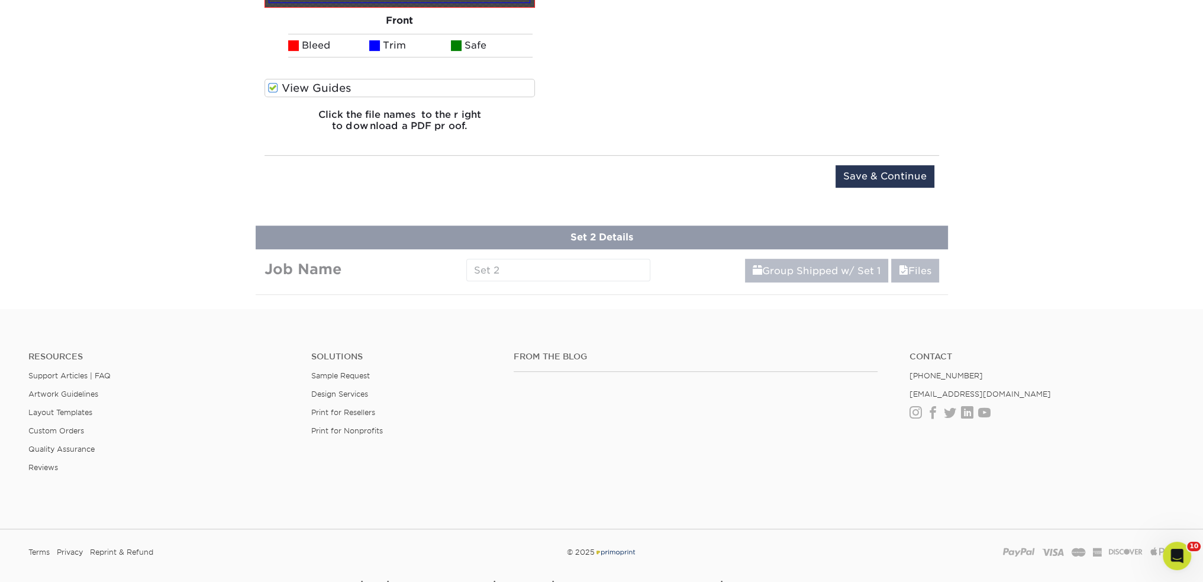
scroll to position [1010, 0]
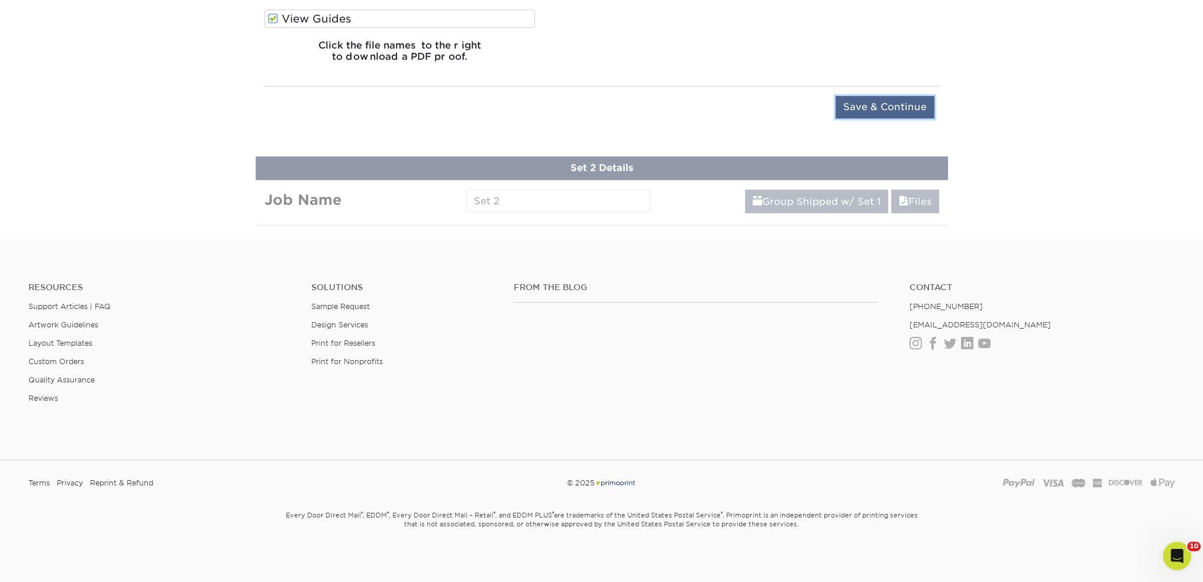
click at [873, 110] on input "Save & Continue" at bounding box center [884, 107] width 99 height 22
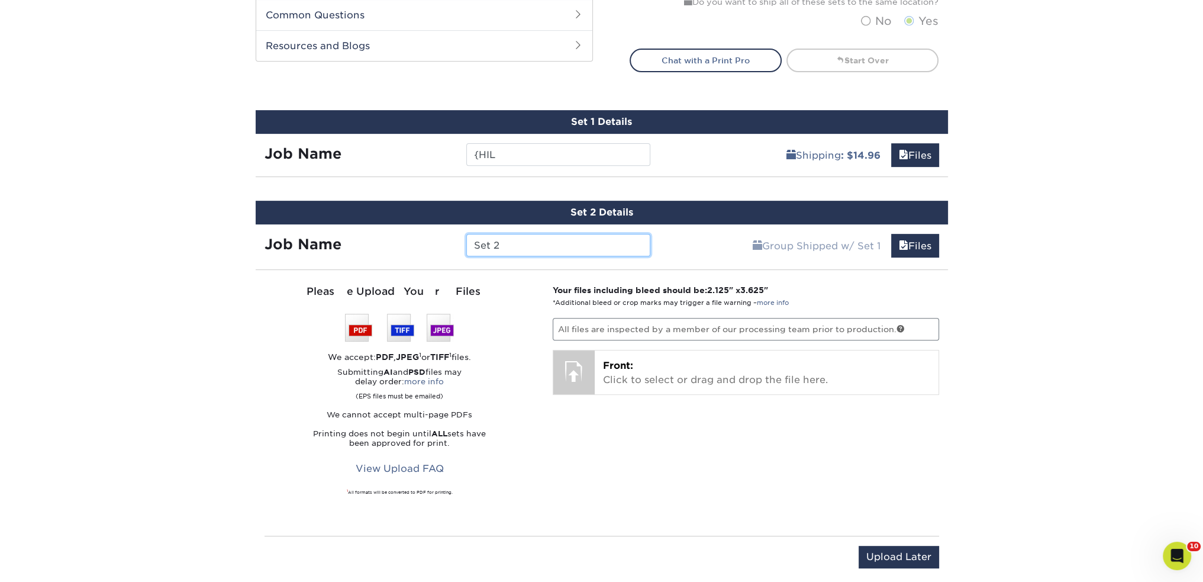
scroll to position [402, 0]
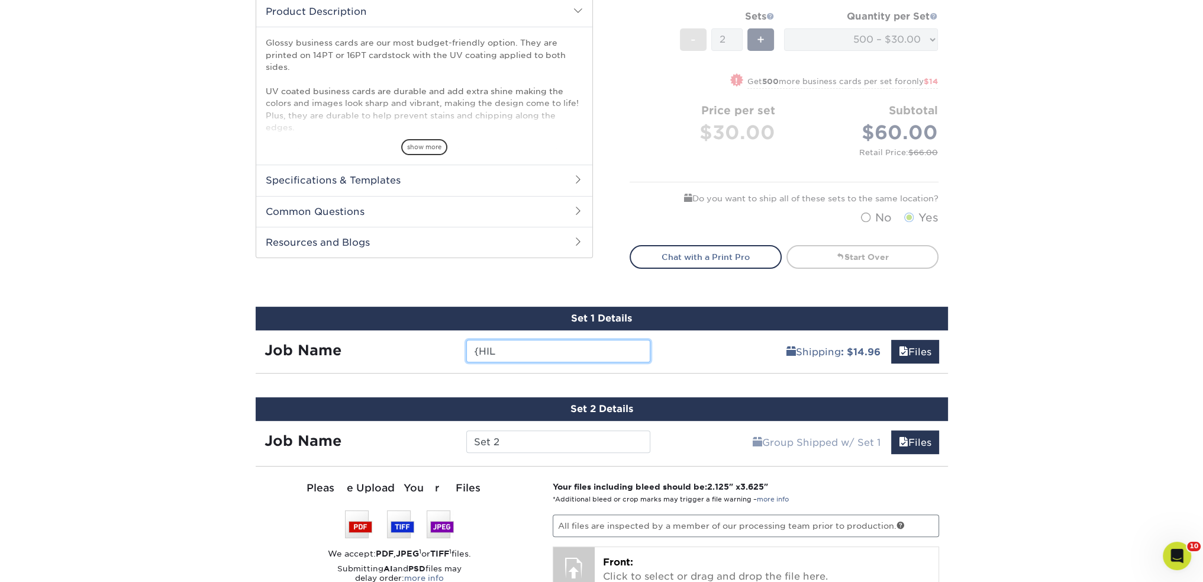
click at [458, 354] on div "{HIL" at bounding box center [558, 351] width 202 height 22
type input "PHIL"
drag, startPoint x: 512, startPoint y: 436, endPoint x: 425, endPoint y: 440, distance: 87.0
click at [425, 440] on div "Job Name Set 2" at bounding box center [458, 441] width 404 height 22
type input "MIKE"
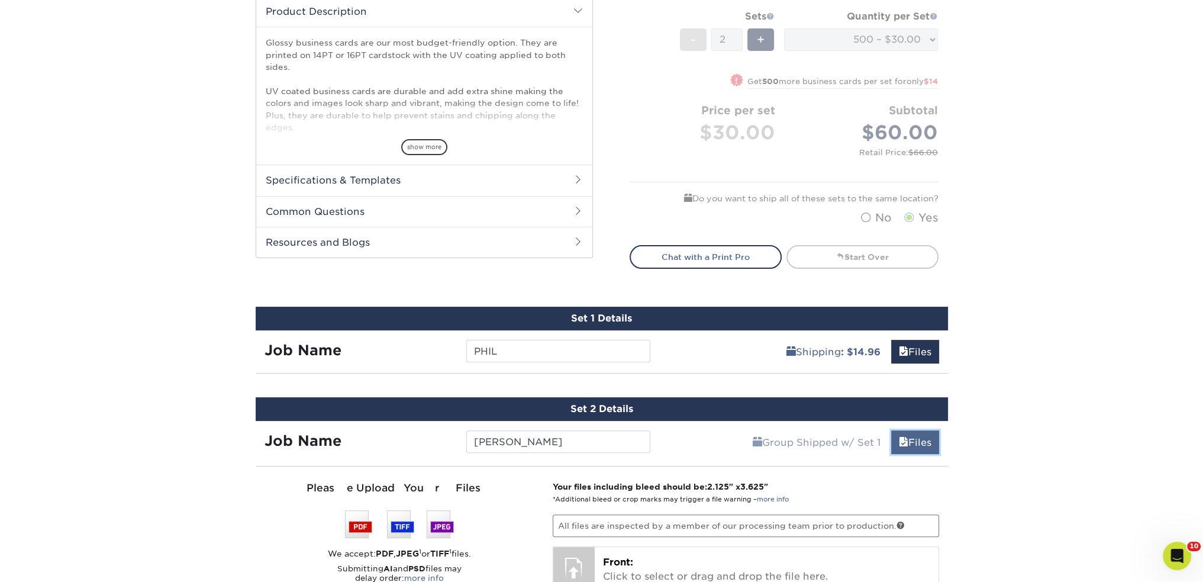
click at [899, 445] on span at bounding box center [903, 442] width 9 height 11
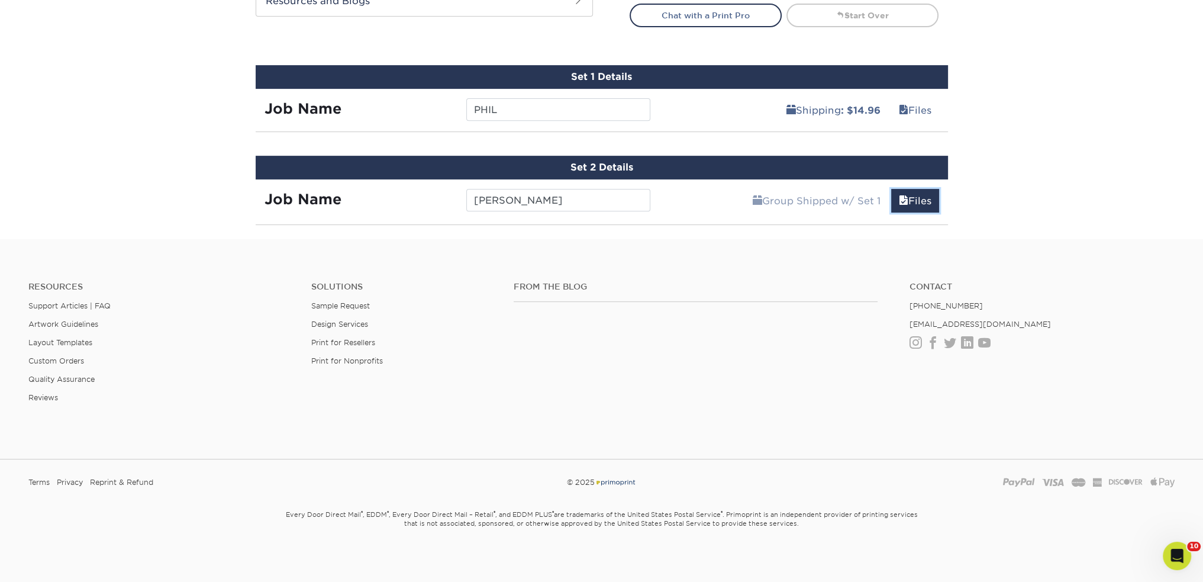
scroll to position [644, 0]
click at [815, 198] on link "Group Shipped w/ Set 1" at bounding box center [816, 200] width 143 height 24
click at [891, 203] on link "Files" at bounding box center [915, 200] width 48 height 24
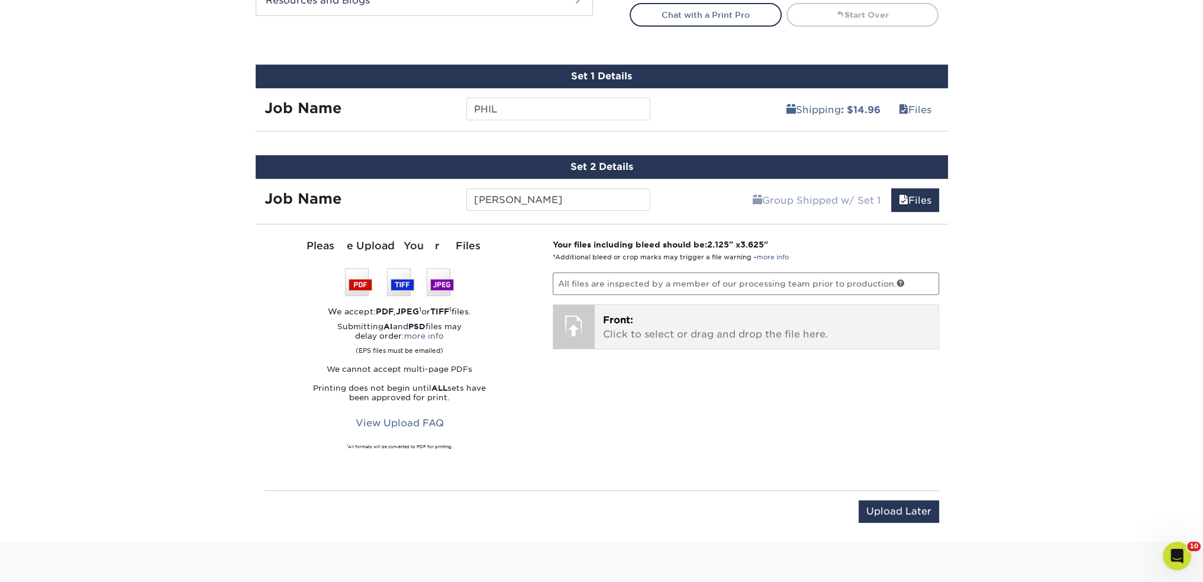
click at [628, 321] on span "Front:" at bounding box center [618, 319] width 30 height 11
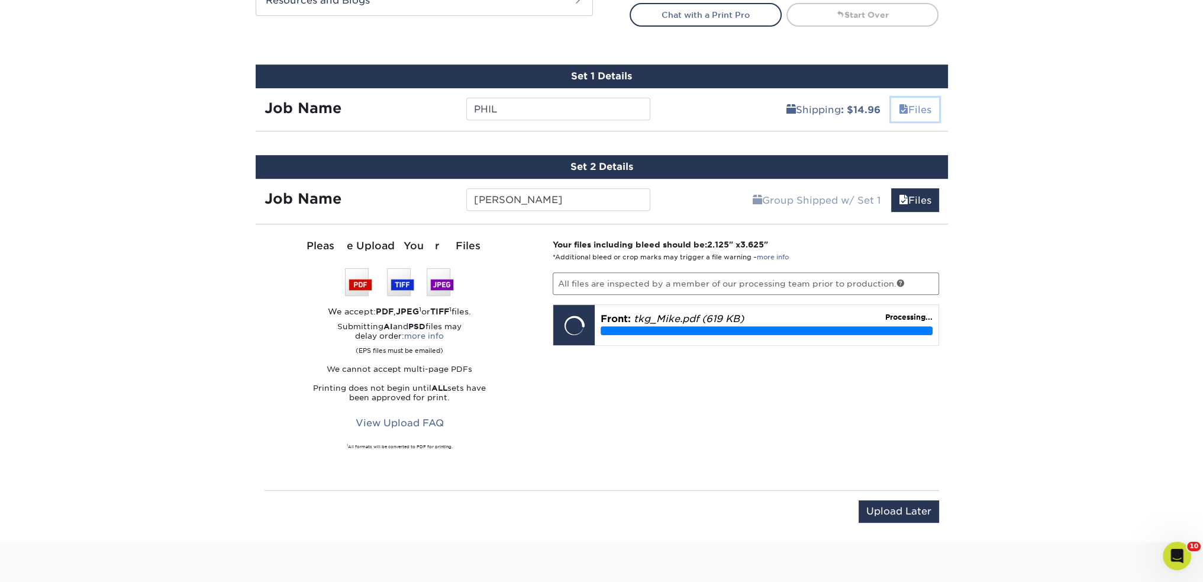
click at [906, 102] on link "Files" at bounding box center [915, 110] width 48 height 24
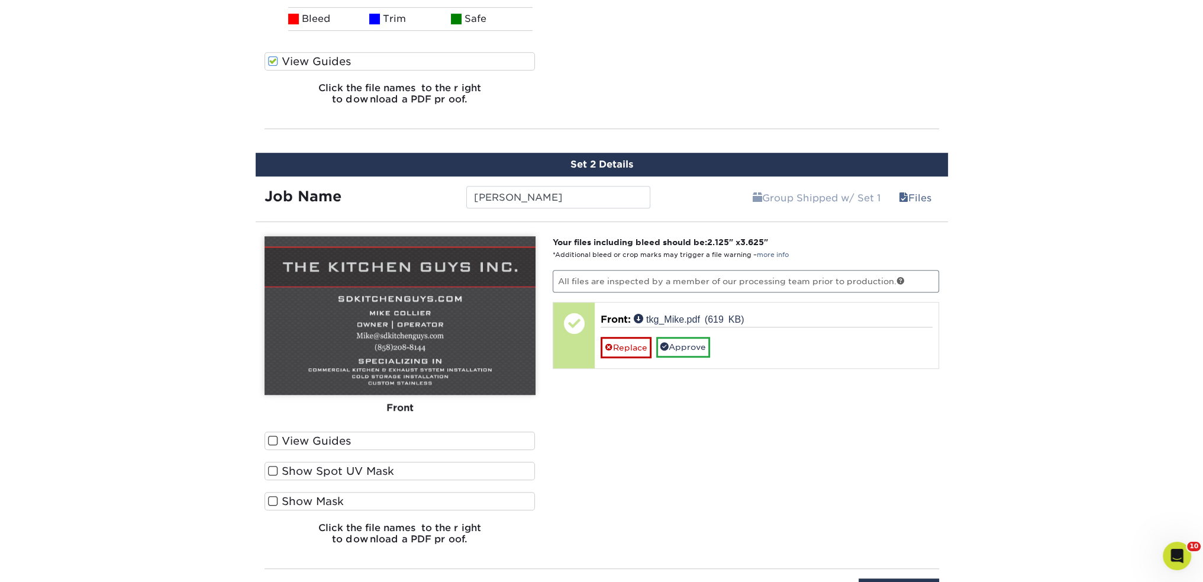
scroll to position [1039, 0]
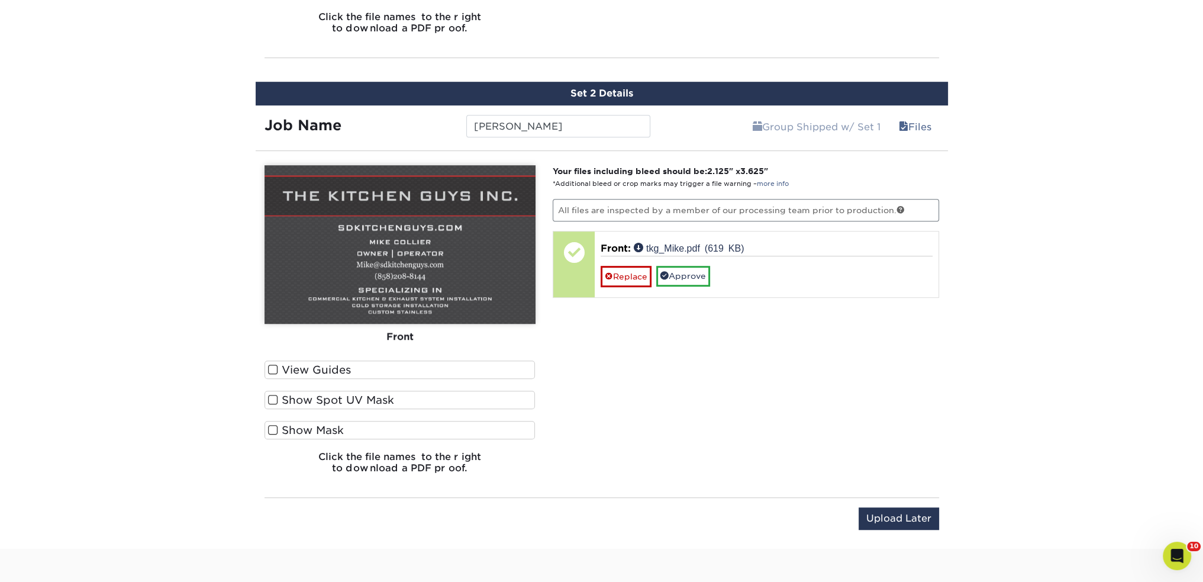
click at [327, 371] on label "View Guides" at bounding box center [399, 369] width 271 height 18
click at [0, 0] on input "View Guides" at bounding box center [0, 0] width 0 height 0
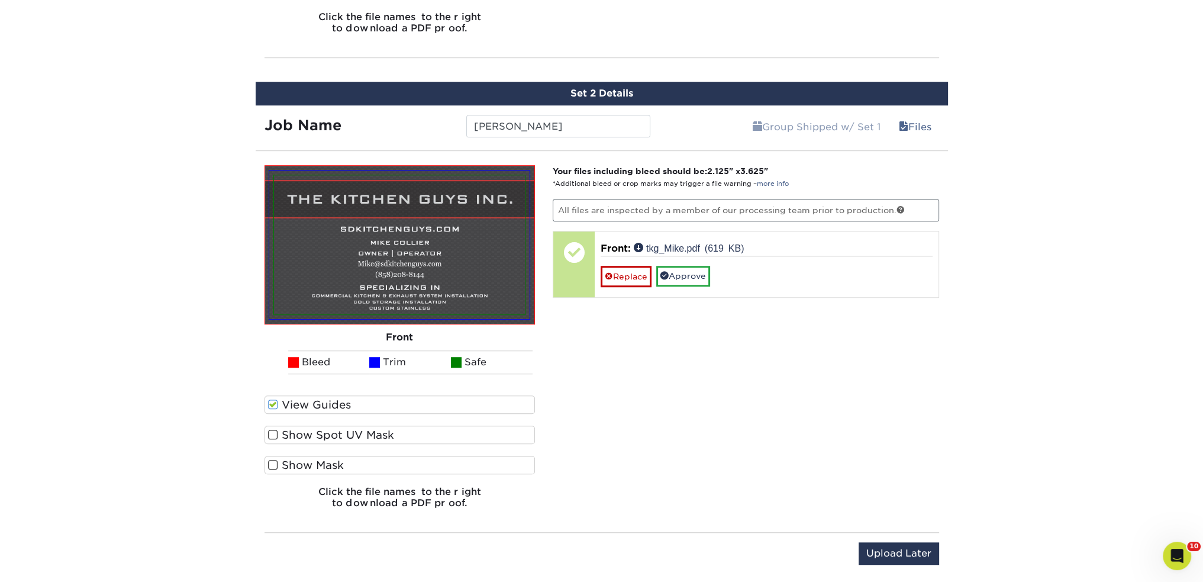
click at [334, 430] on label "Show Spot UV Mask" at bounding box center [399, 434] width 271 height 18
click at [0, 0] on input "Show Spot UV Mask" at bounding box center [0, 0] width 0 height 0
click at [323, 425] on label "Show Spot UV Mask" at bounding box center [399, 434] width 271 height 18
click at [0, 0] on input "Show Spot UV Mask" at bounding box center [0, 0] width 0 height 0
click at [328, 456] on label "Show Mask" at bounding box center [399, 465] width 271 height 18
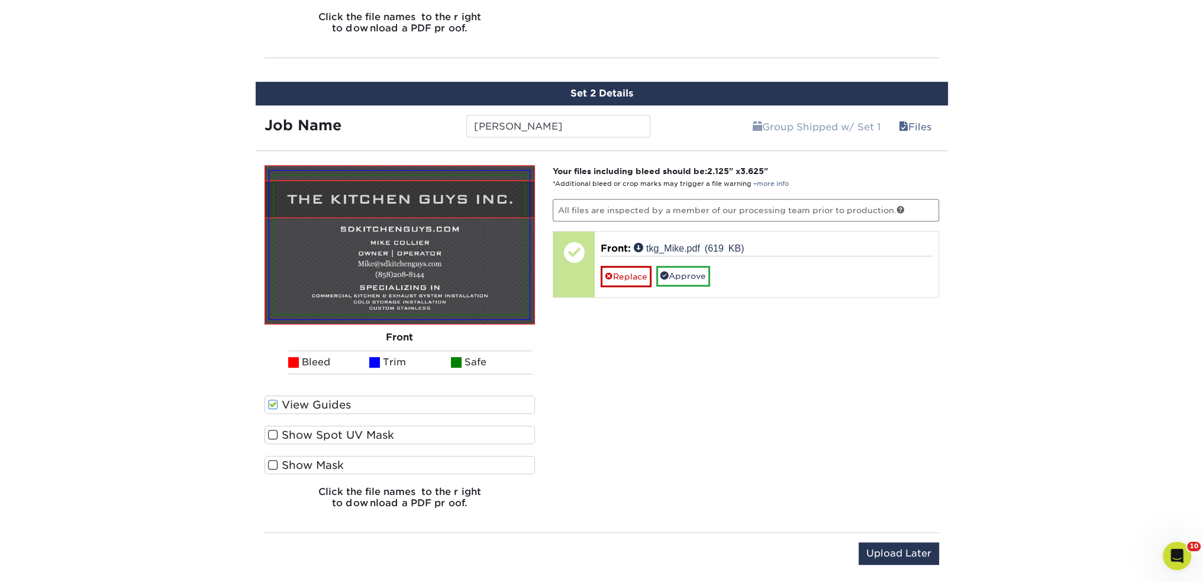
click at [0, 0] on input "Show Mask" at bounding box center [0, 0] width 0 height 0
click at [328, 458] on label "Show Mask" at bounding box center [399, 465] width 271 height 18
click at [0, 0] on input "Show Mask" at bounding box center [0, 0] width 0 height 0
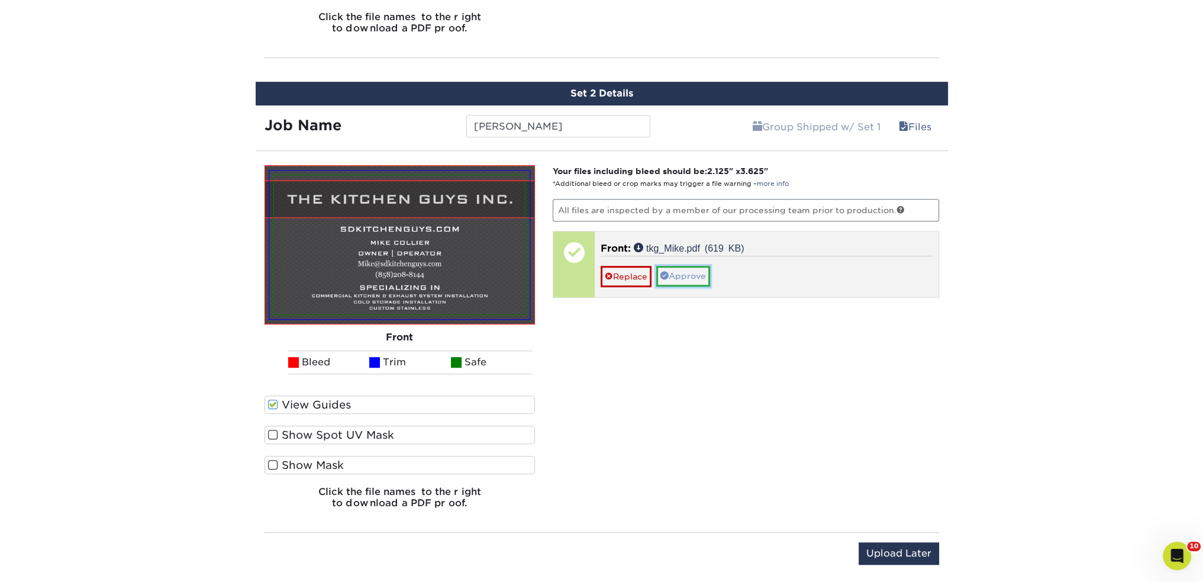
click at [684, 273] on link "Approve" at bounding box center [683, 276] width 54 height 20
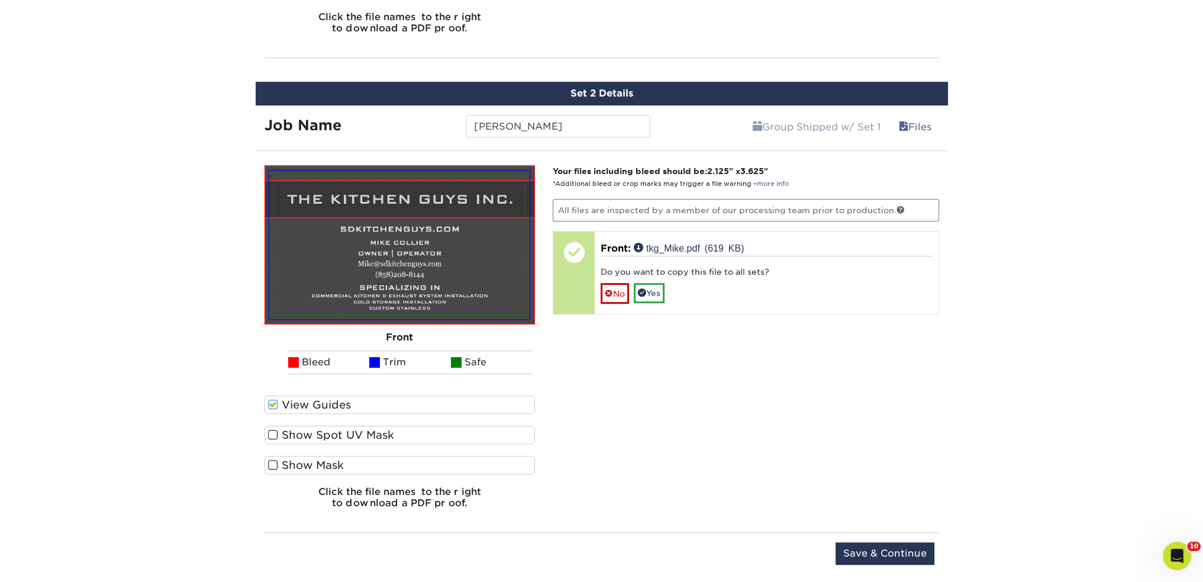
click at [660, 352] on div "Your files including bleed should be: 2.125 " x 3.625 " *Additional bleed or cr…" at bounding box center [746, 341] width 404 height 353
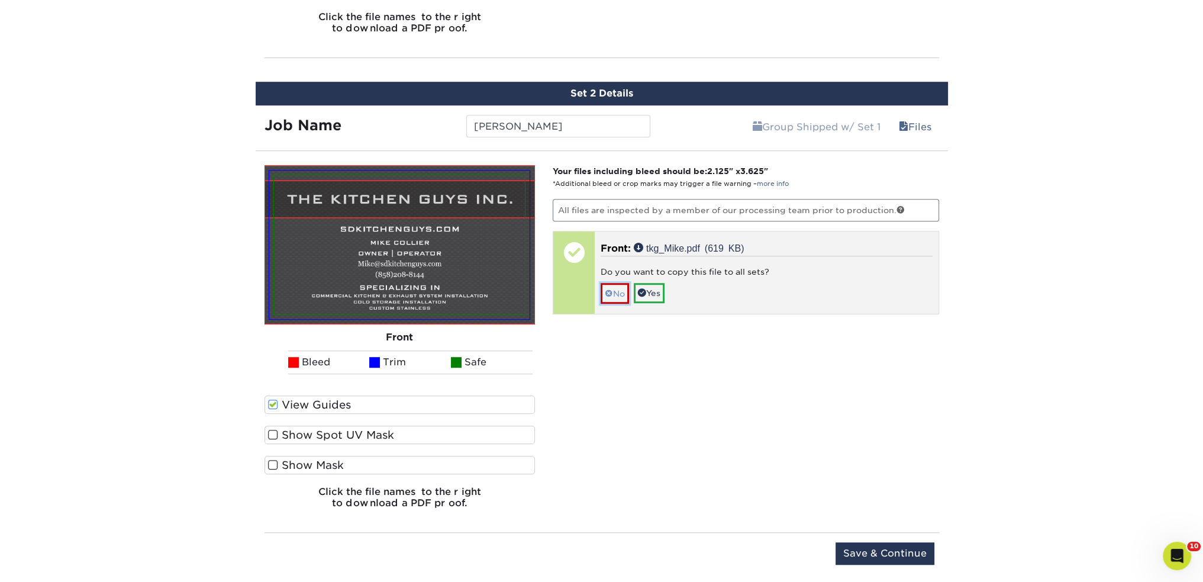
click at [613, 292] on link "No" at bounding box center [614, 293] width 28 height 21
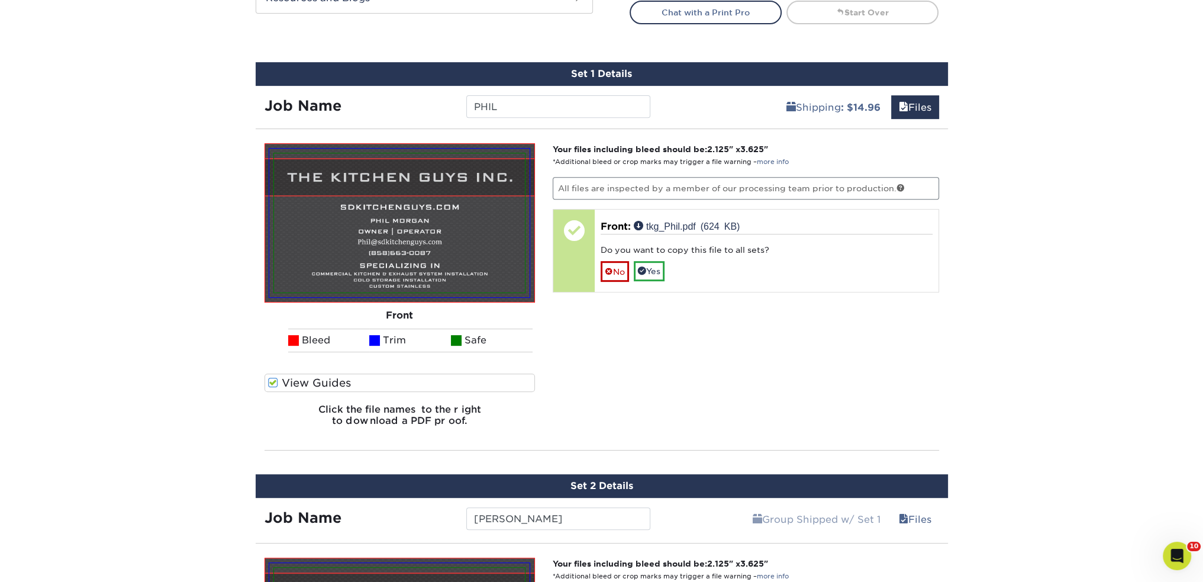
scroll to position [644, 0]
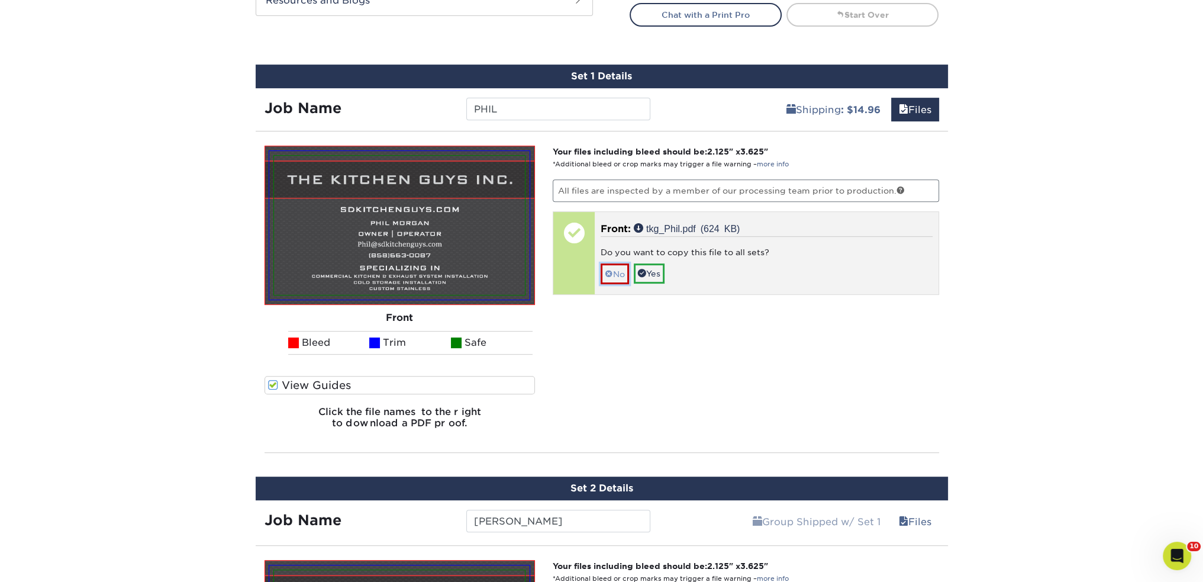
click at [610, 269] on span at bounding box center [609, 273] width 8 height 9
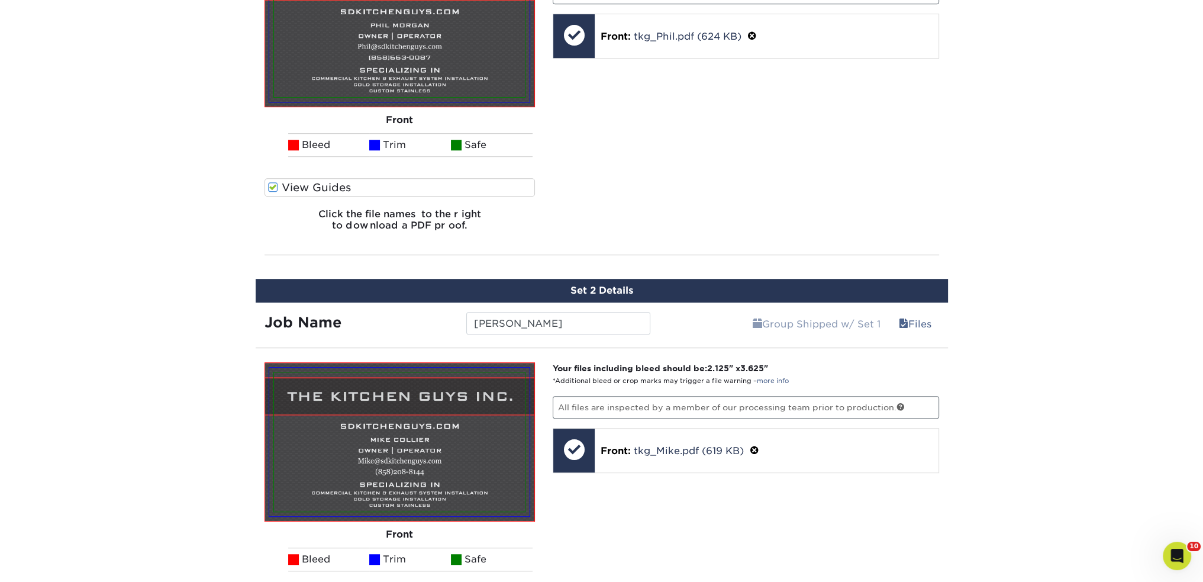
scroll to position [1039, 0]
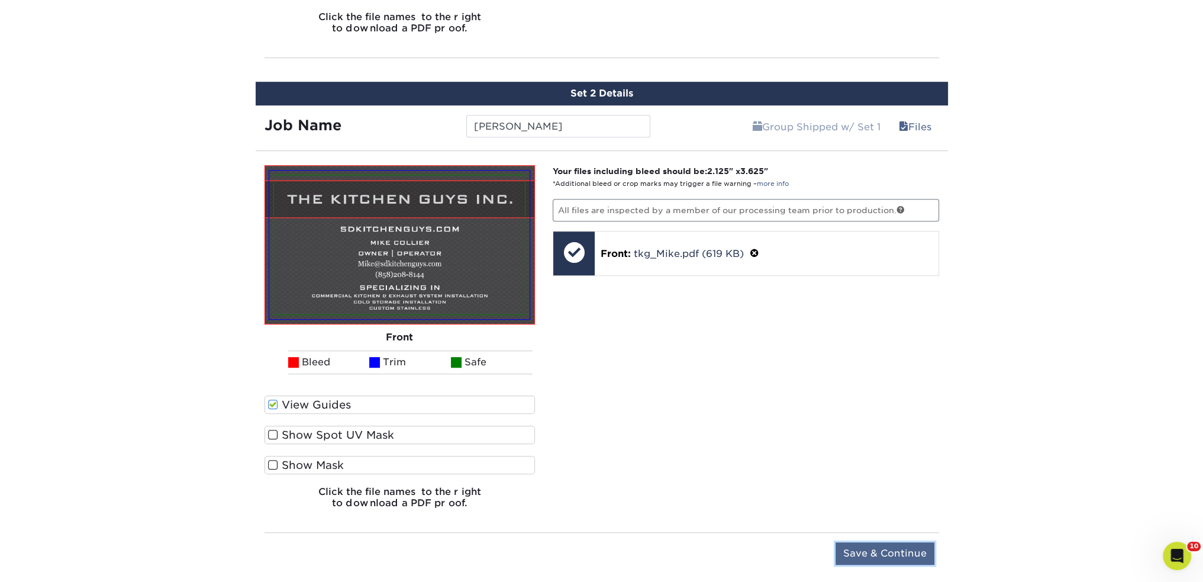
click at [889, 546] on input "Save & Continue" at bounding box center [884, 553] width 99 height 22
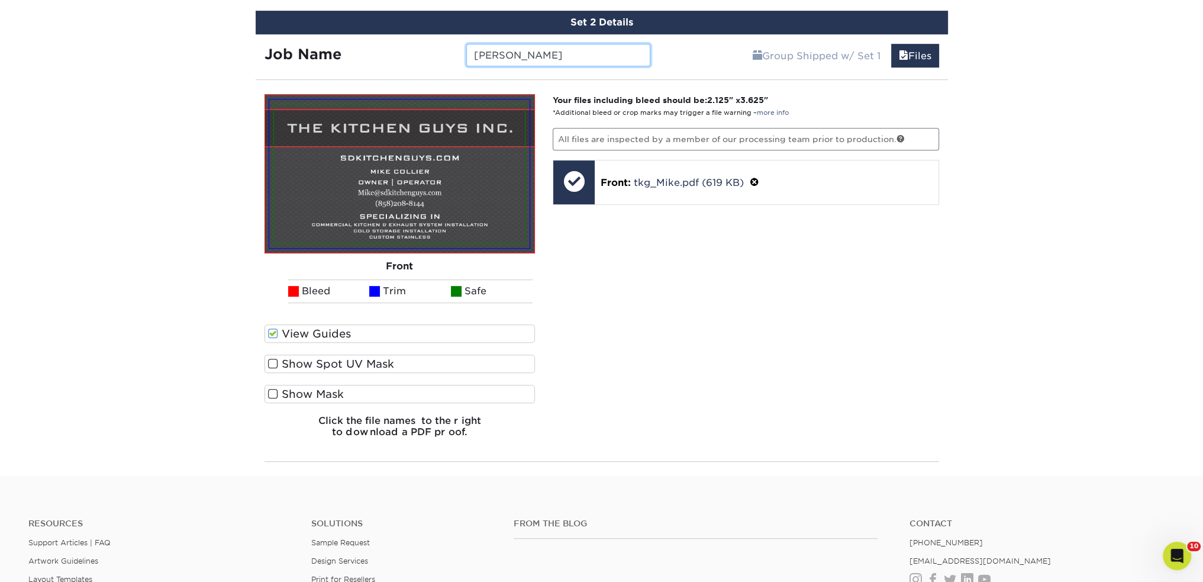
scroll to position [592, 0]
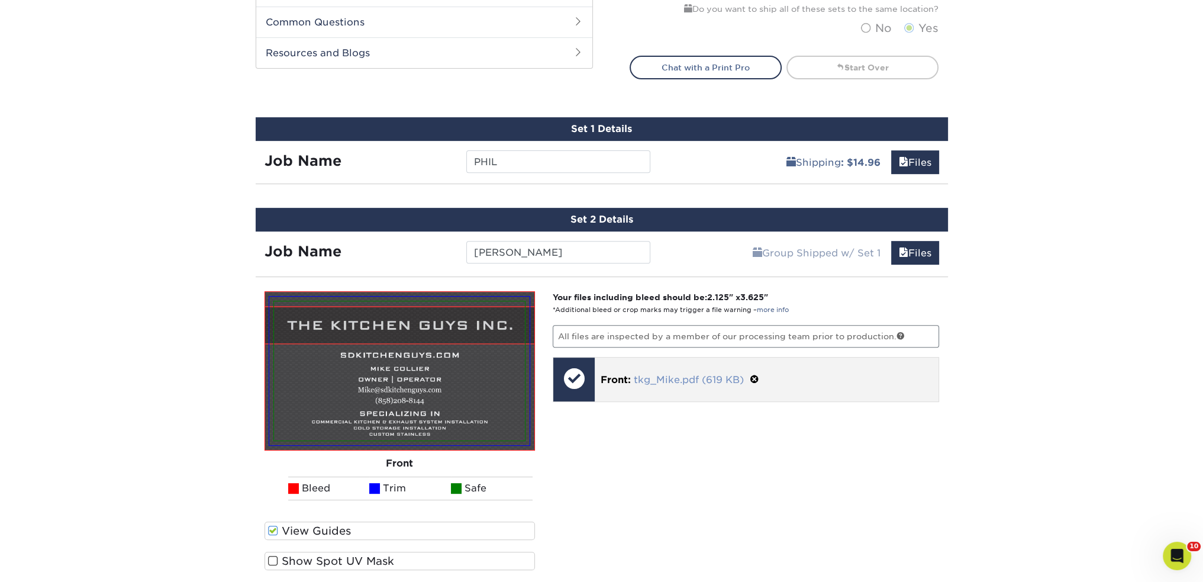
click at [712, 379] on link "tkg_Mike.pdf (619 KB)" at bounding box center [689, 379] width 110 height 11
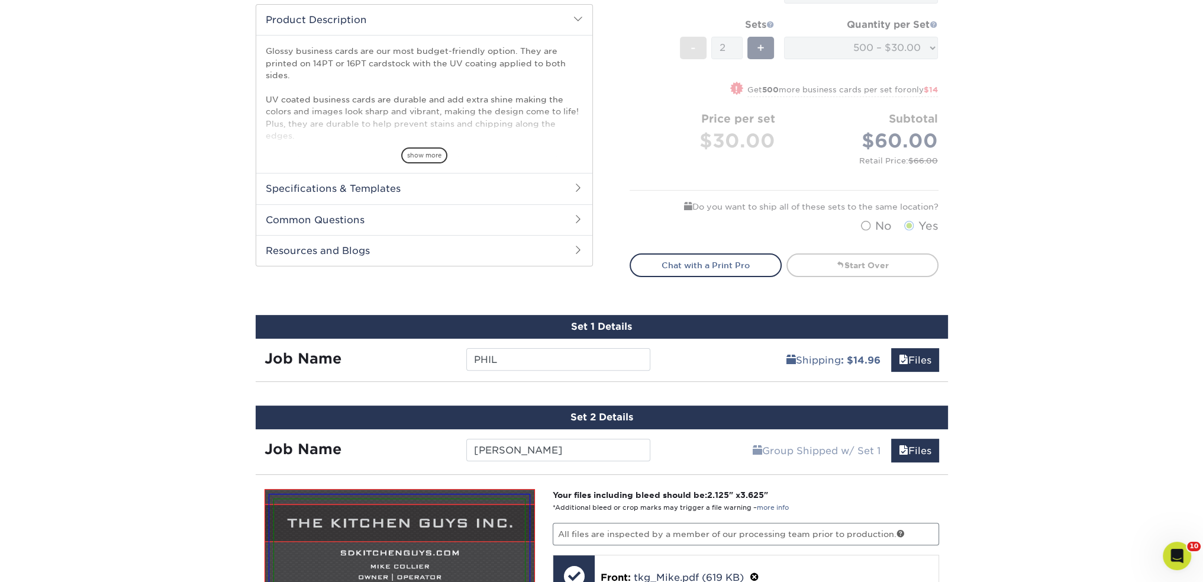
click at [375, 359] on div "Job Name" at bounding box center [357, 359] width 202 height 22
click at [899, 345] on div "Shipping : $14.96 Files" at bounding box center [803, 354] width 289 height 33
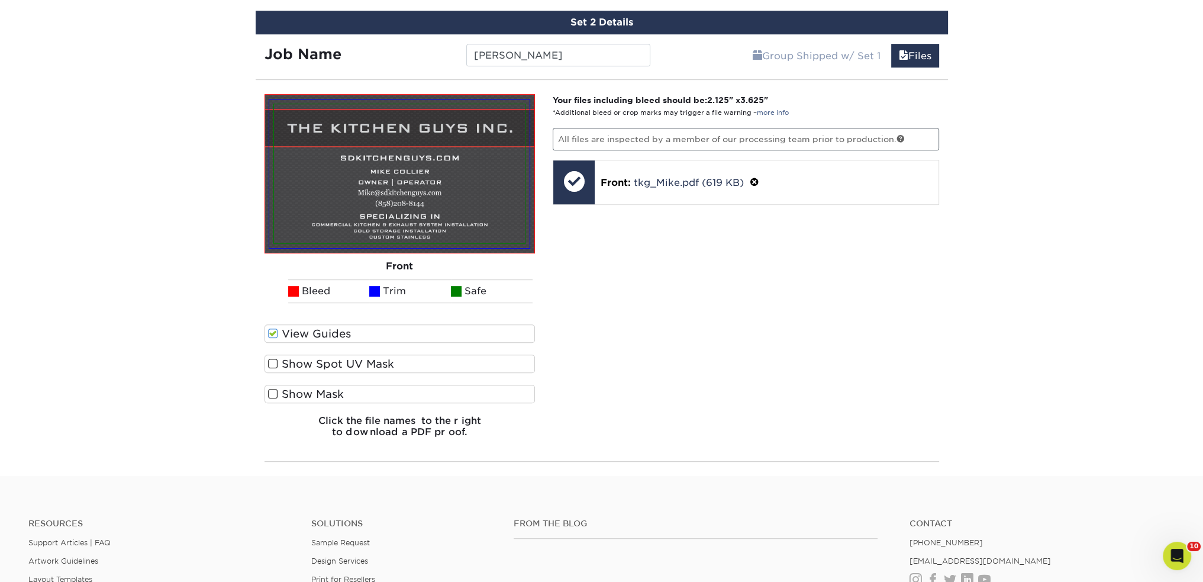
scroll to position [592, 0]
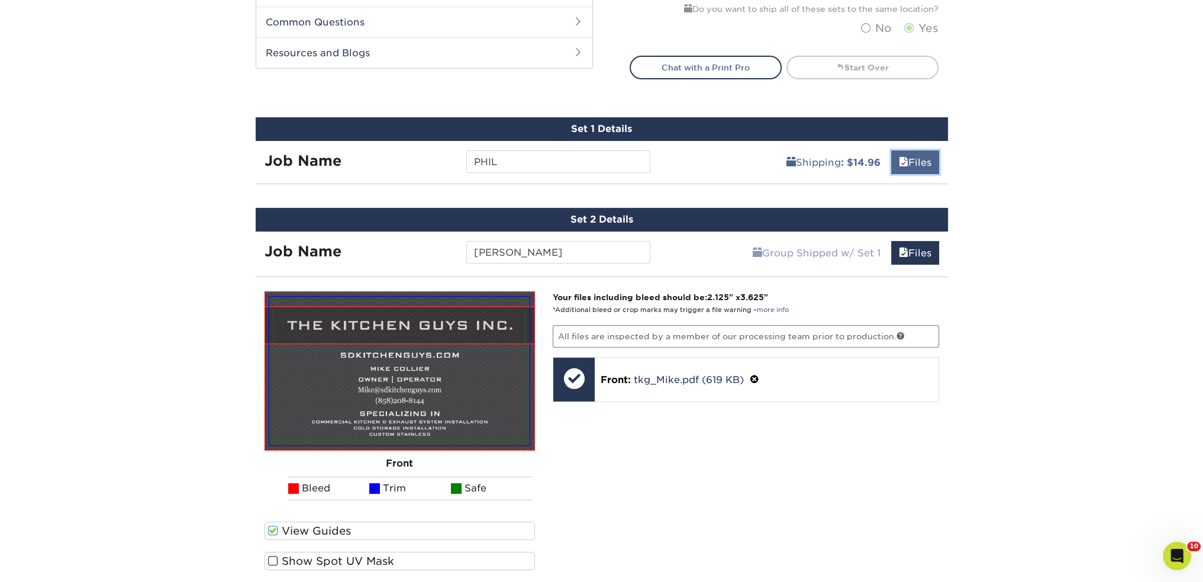
click at [904, 150] on link "Files" at bounding box center [915, 162] width 48 height 24
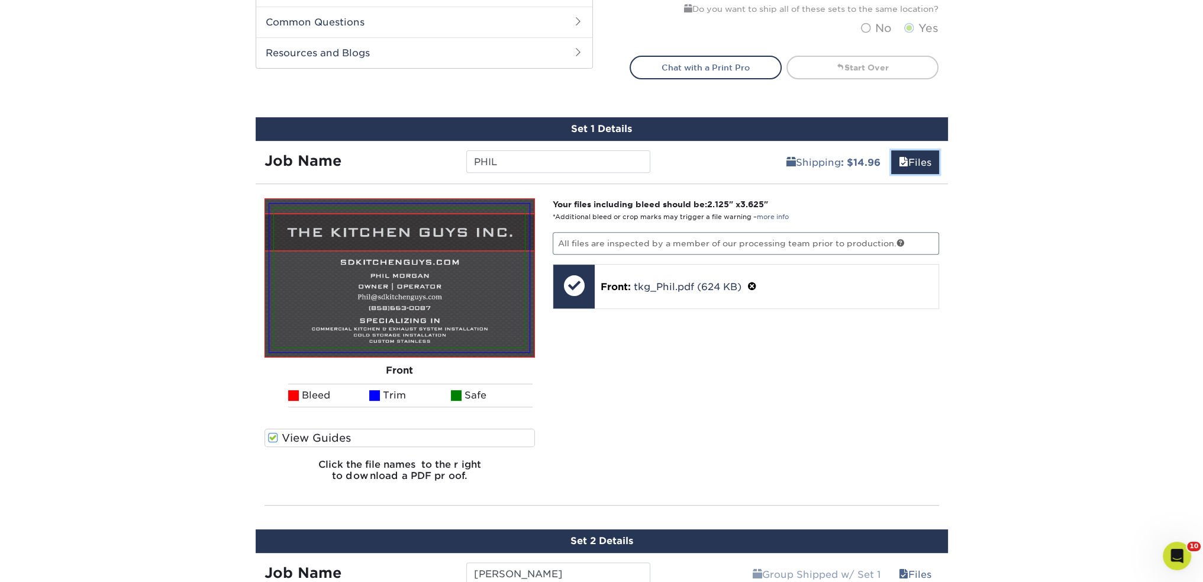
scroll to position [394, 0]
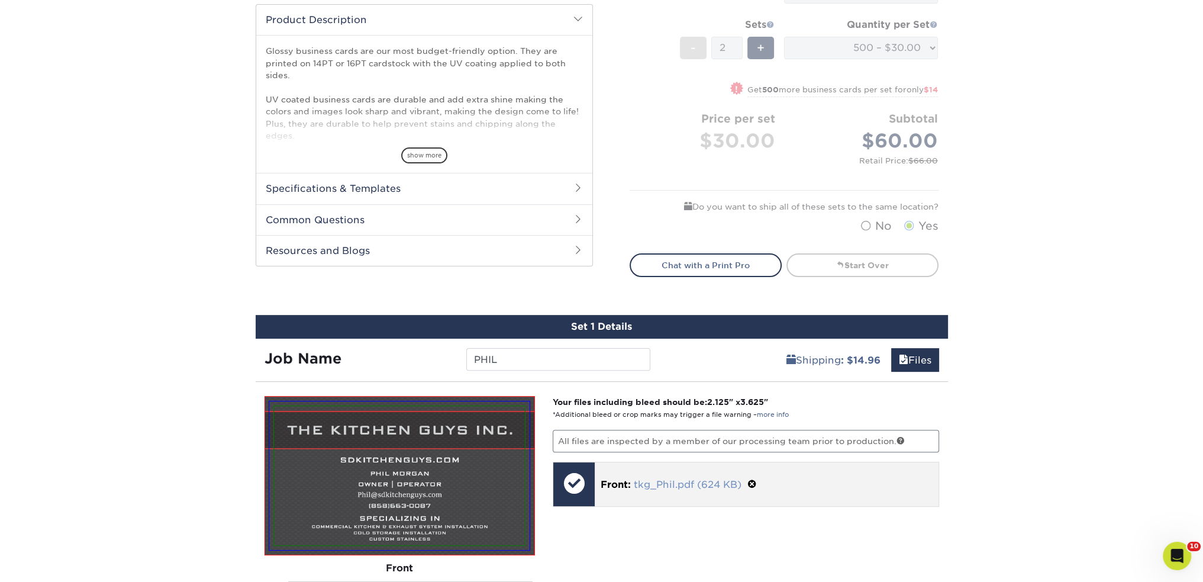
click at [670, 480] on link "tkg_Phil.pdf (624 KB)" at bounding box center [688, 484] width 108 height 11
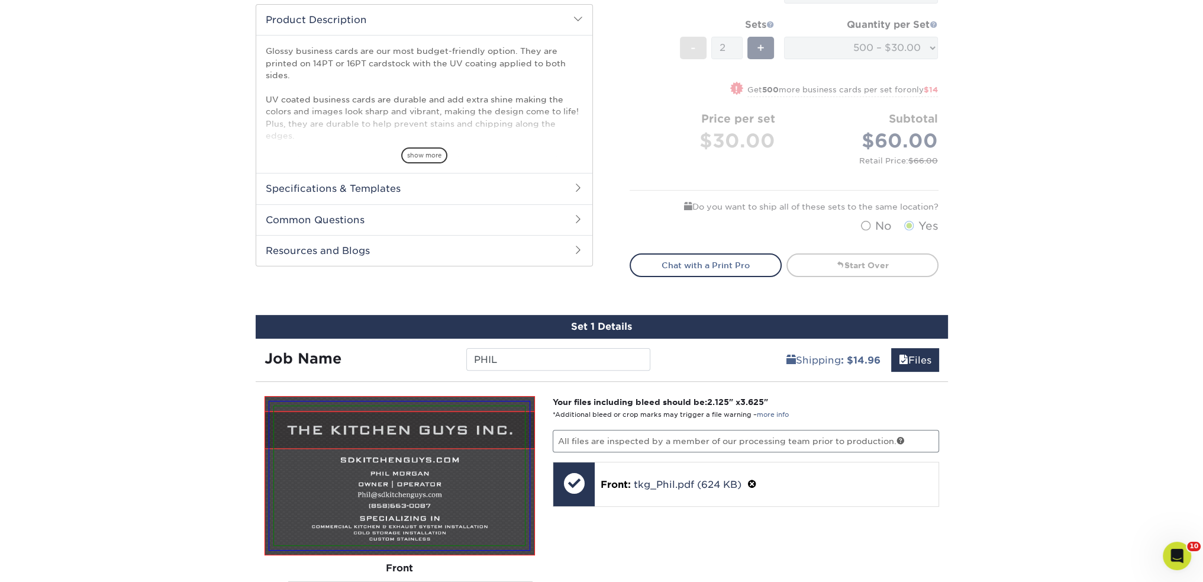
click at [682, 435] on p "All files are inspected by a member of our processing team prior to production." at bounding box center [746, 440] width 386 height 22
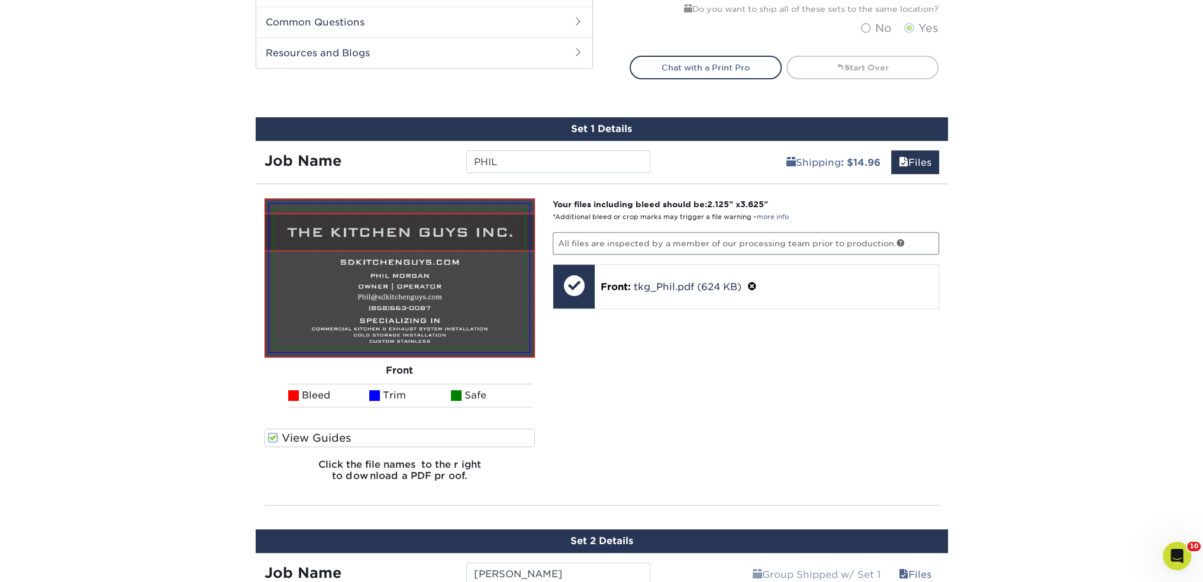
click at [319, 434] on label "View Guides" at bounding box center [399, 437] width 271 height 18
click at [0, 0] on input "View Guides" at bounding box center [0, 0] width 0 height 0
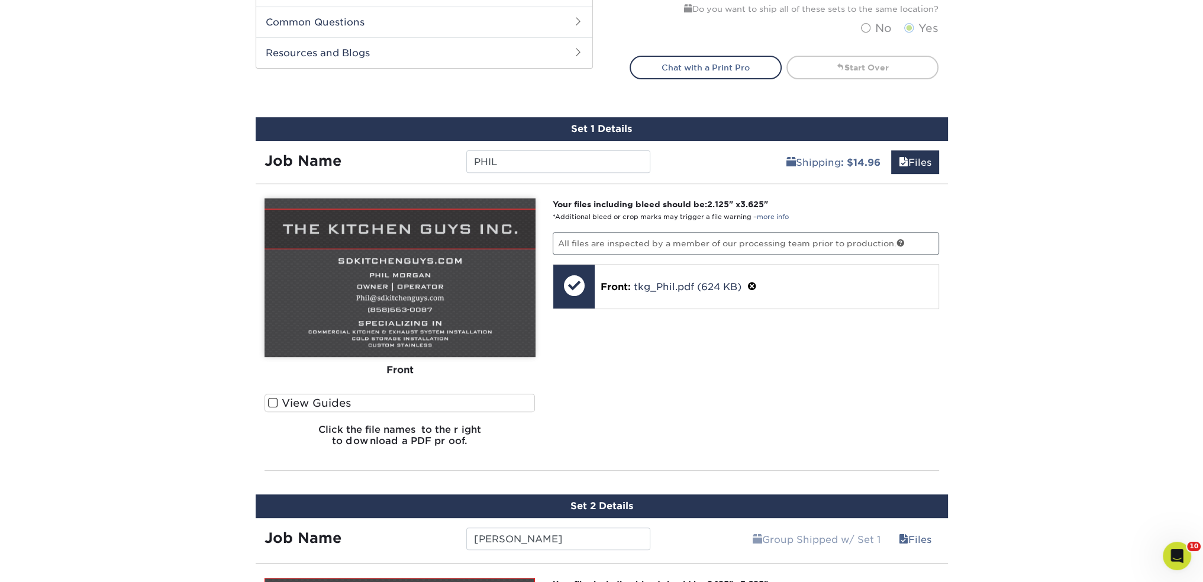
scroll to position [986, 0]
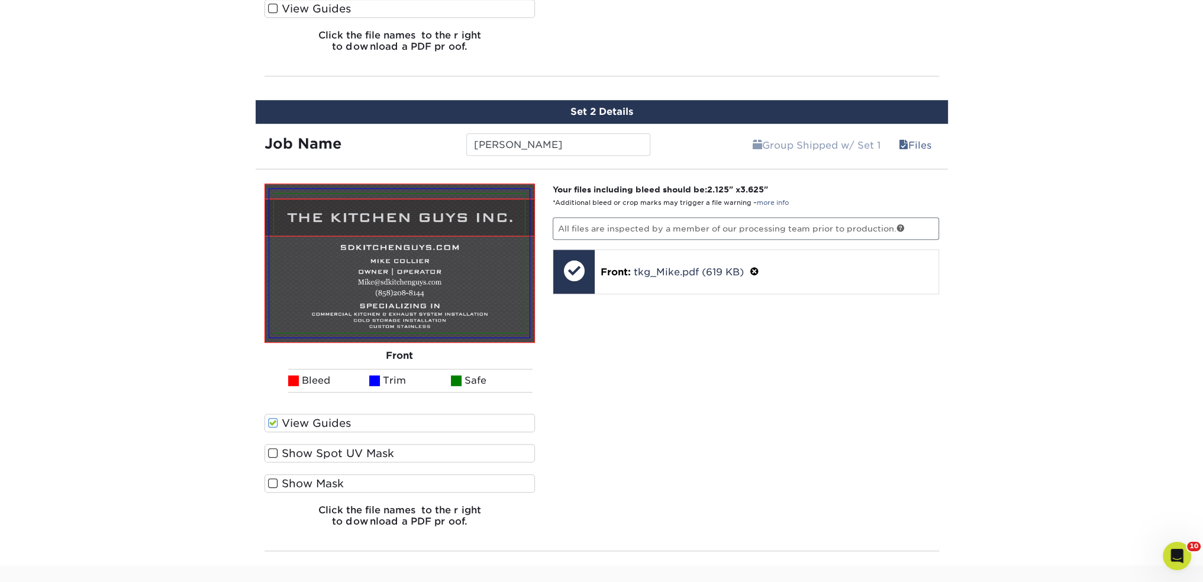
click at [315, 417] on label "View Guides" at bounding box center [399, 423] width 271 height 18
click at [0, 0] on input "View Guides" at bounding box center [0, 0] width 0 height 0
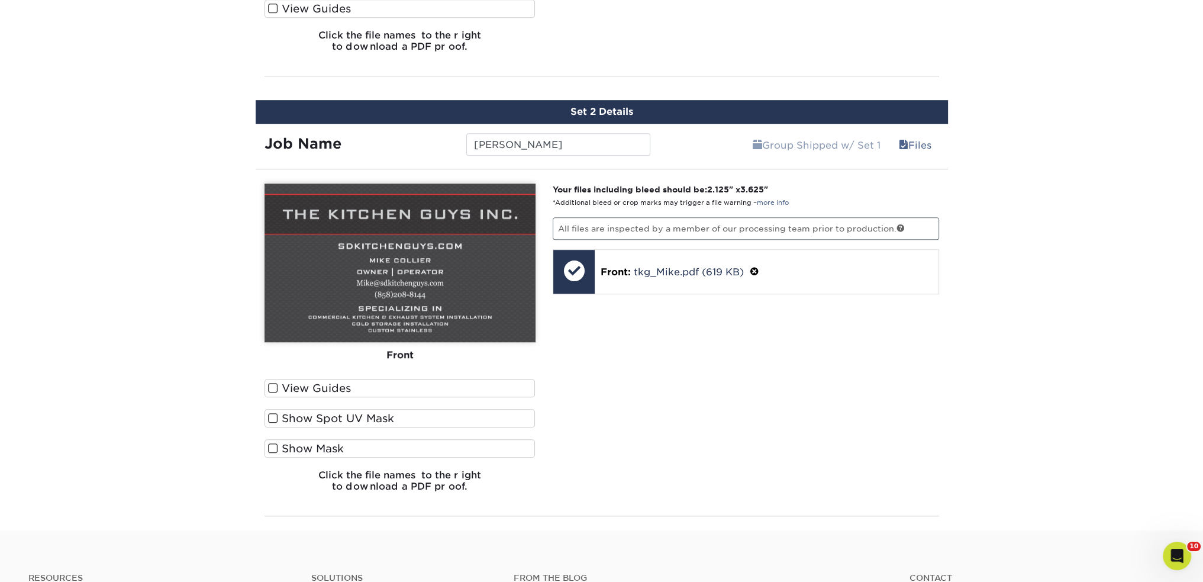
click at [332, 418] on label "Show Spot UV Mask" at bounding box center [399, 418] width 271 height 18
click at [0, 0] on input "Show Spot UV Mask" at bounding box center [0, 0] width 0 height 0
click at [322, 382] on label "View Guides" at bounding box center [399, 388] width 271 height 18
click at [0, 0] on input "View Guides" at bounding box center [0, 0] width 0 height 0
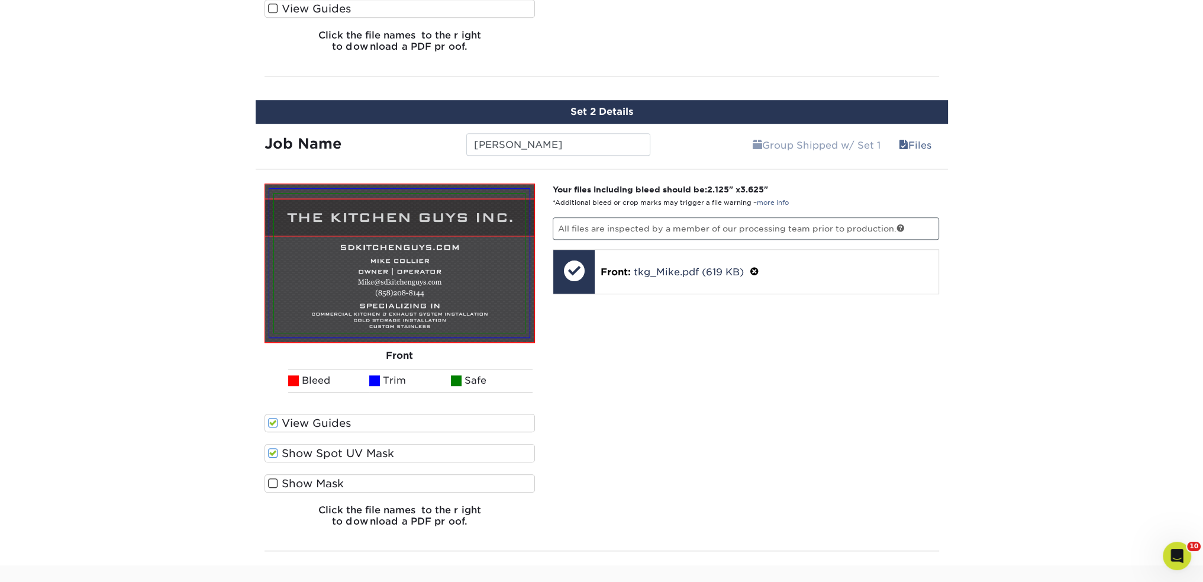
click at [309, 475] on label "Show Mask" at bounding box center [399, 483] width 271 height 18
click at [0, 0] on input "Show Mask" at bounding box center [0, 0] width 0 height 0
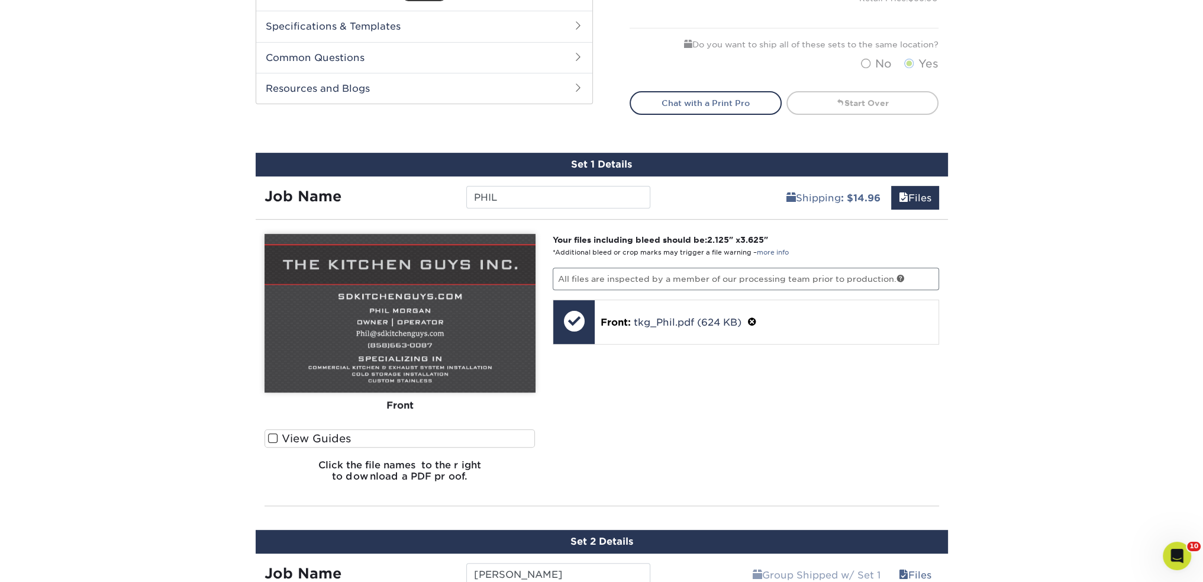
scroll to position [592, 0]
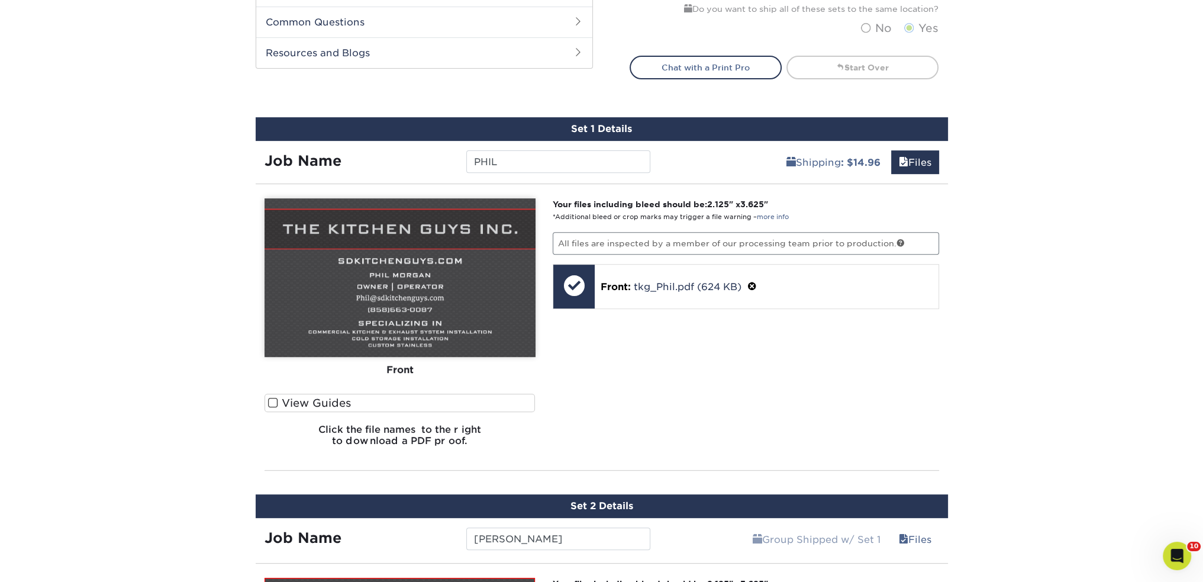
click at [308, 402] on label "View Guides" at bounding box center [399, 402] width 271 height 18
click at [0, 0] on input "View Guides" at bounding box center [0, 0] width 0 height 0
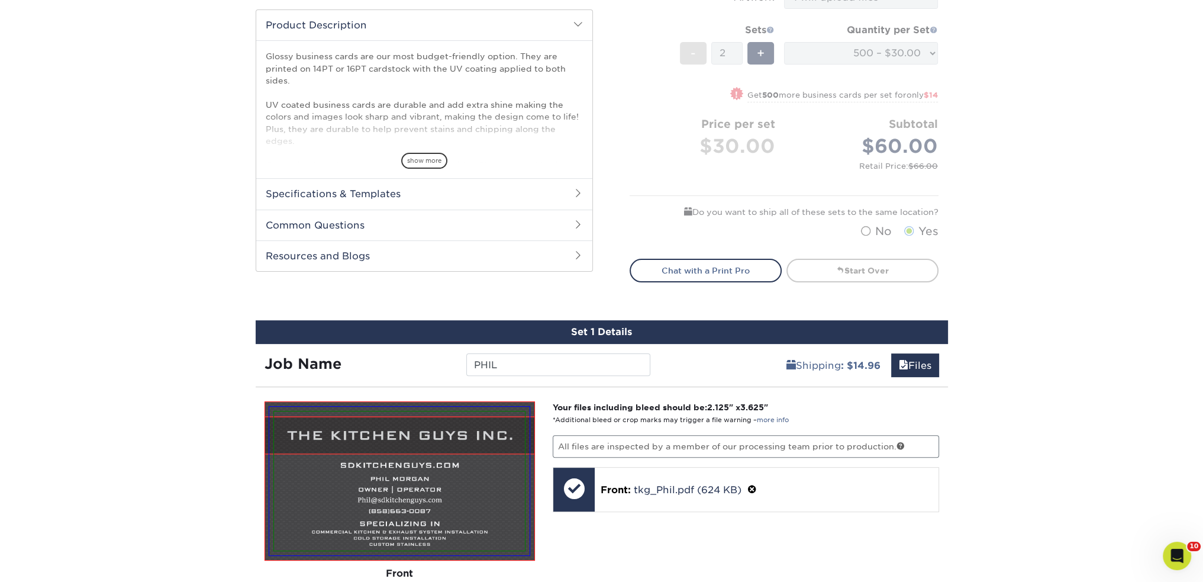
scroll to position [394, 0]
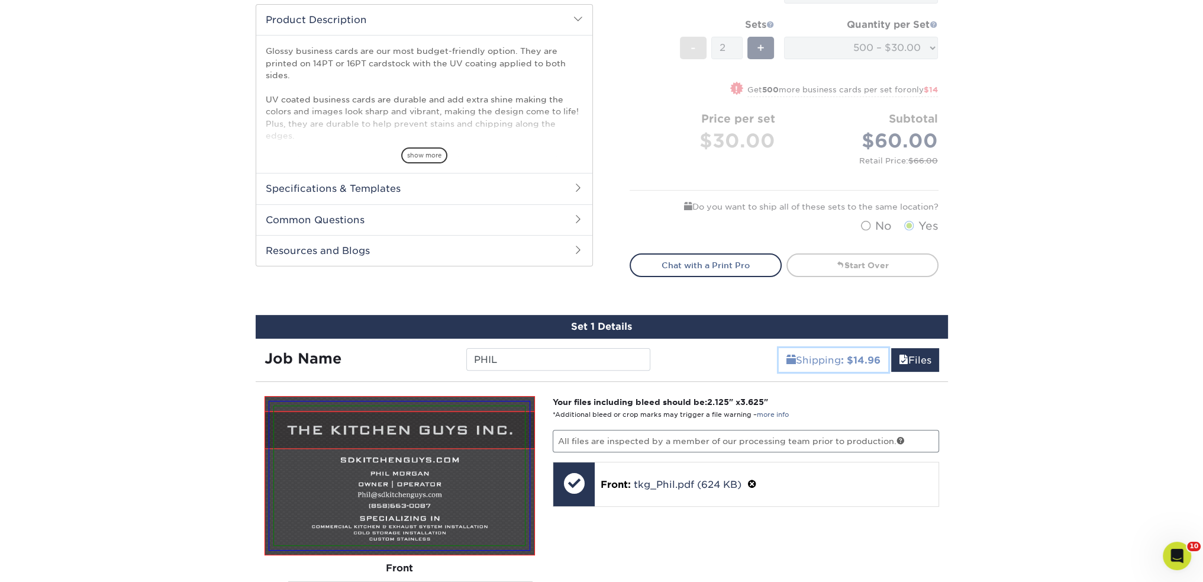
click at [790, 368] on link "Shipping : $14.96" at bounding box center [833, 360] width 109 height 24
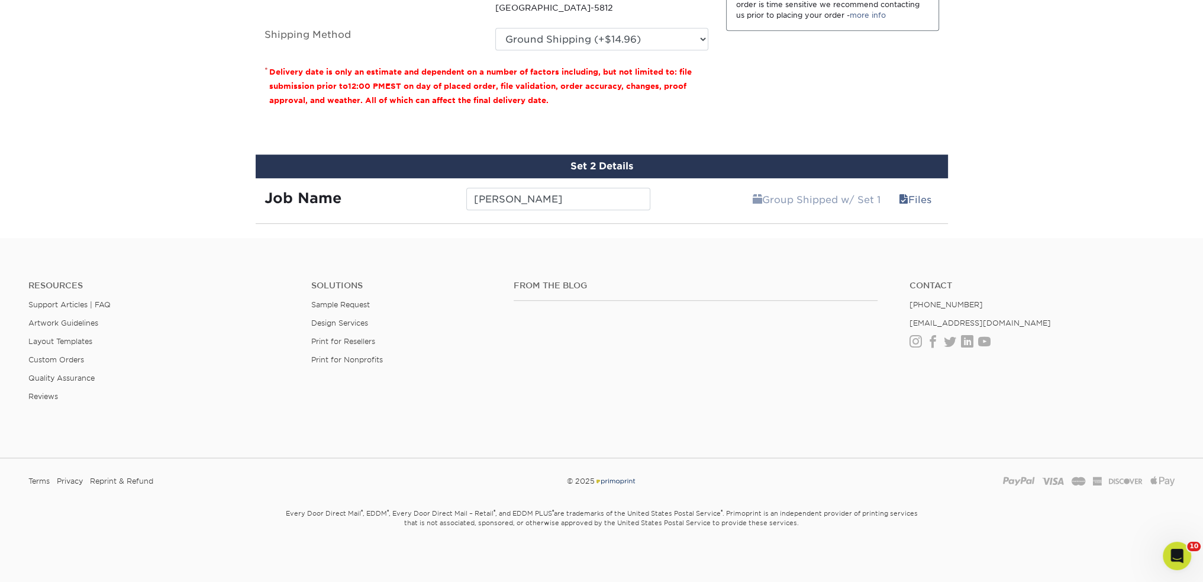
scroll to position [590, 0]
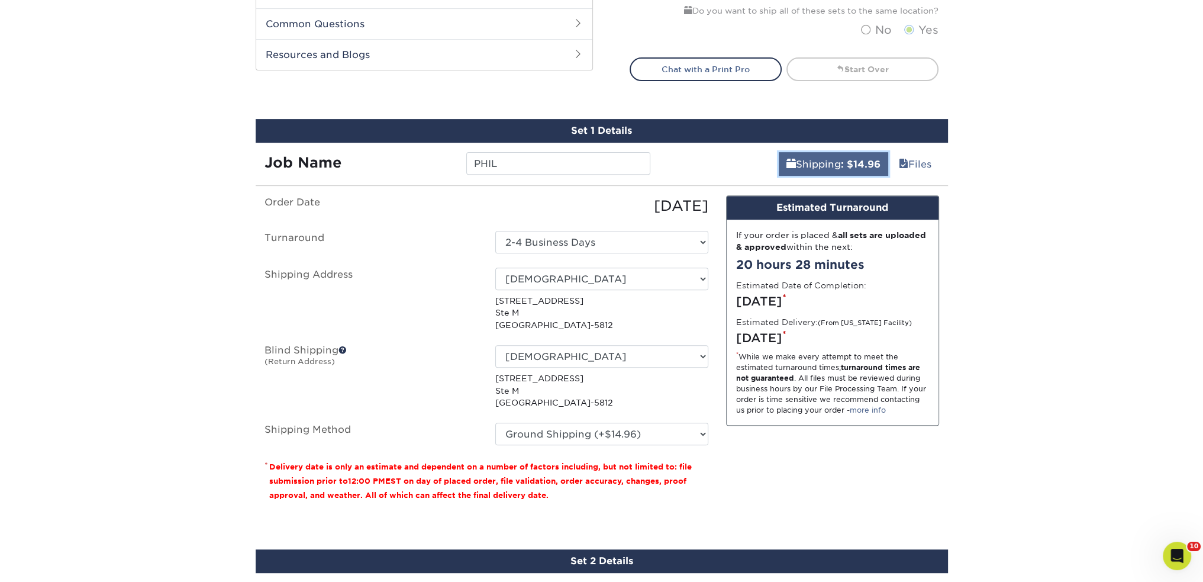
click at [821, 163] on link "Shipping : $14.96" at bounding box center [833, 164] width 109 height 24
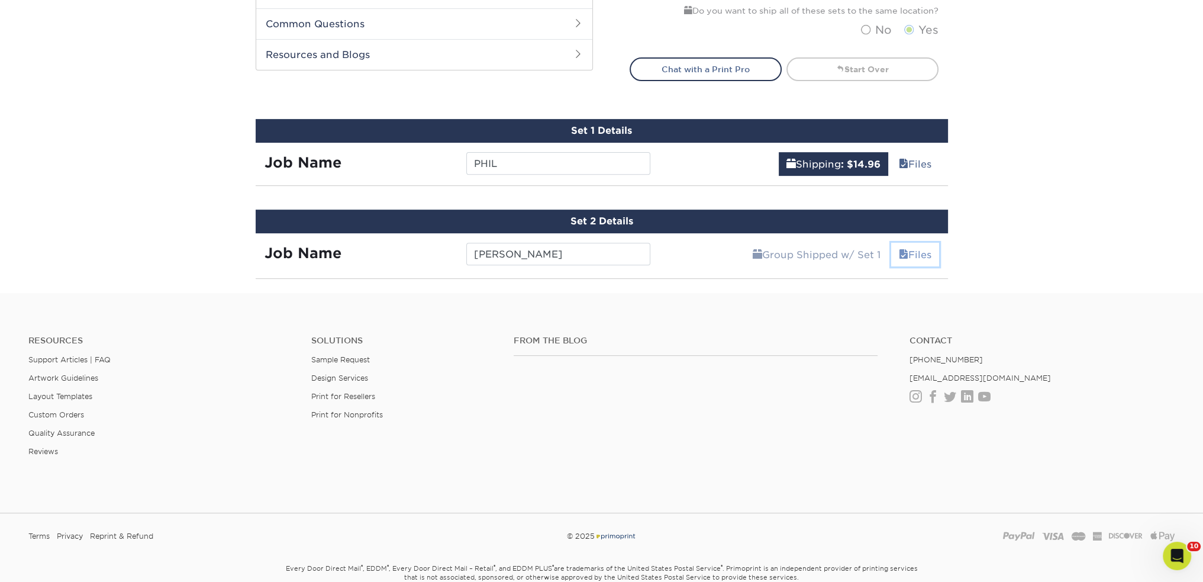
click at [902, 251] on span at bounding box center [903, 254] width 9 height 11
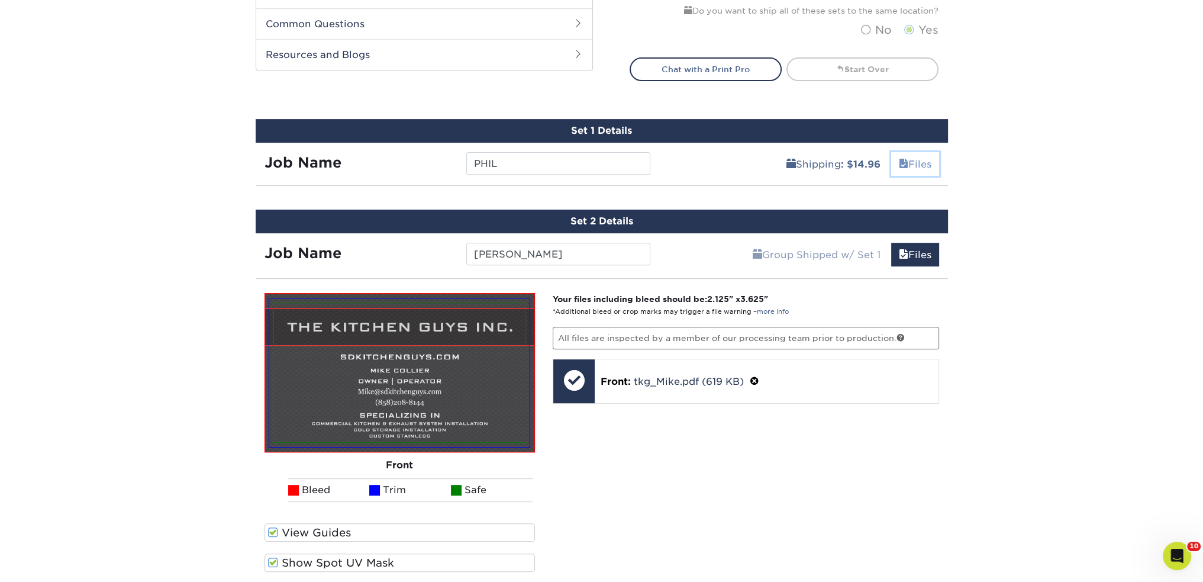
click at [931, 158] on link "Files" at bounding box center [915, 164] width 48 height 24
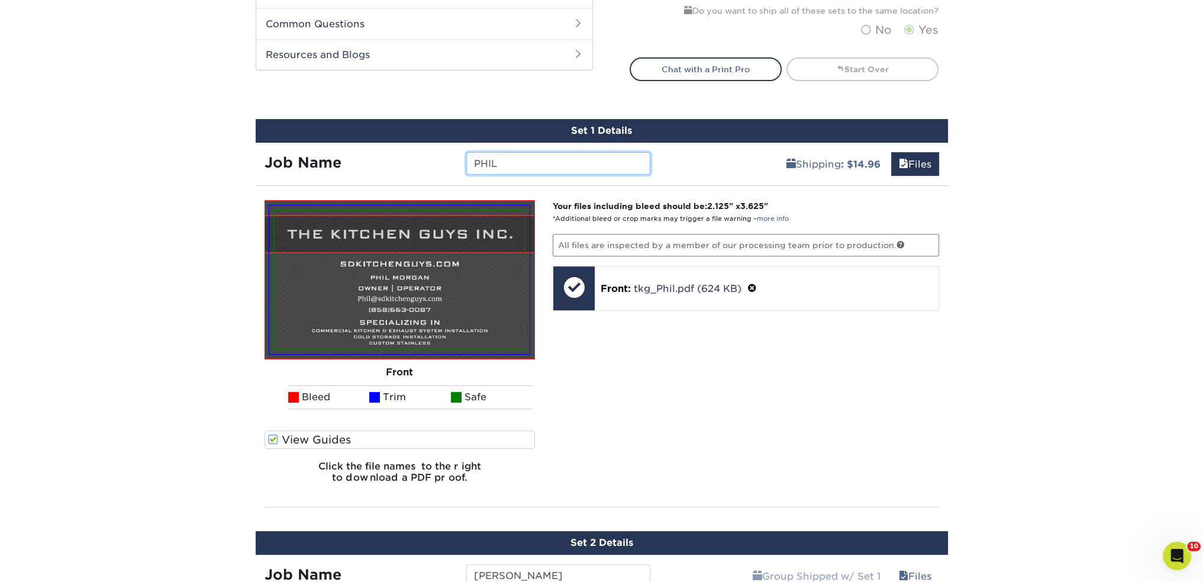
click at [612, 170] on input "PHIL" at bounding box center [558, 163] width 184 height 22
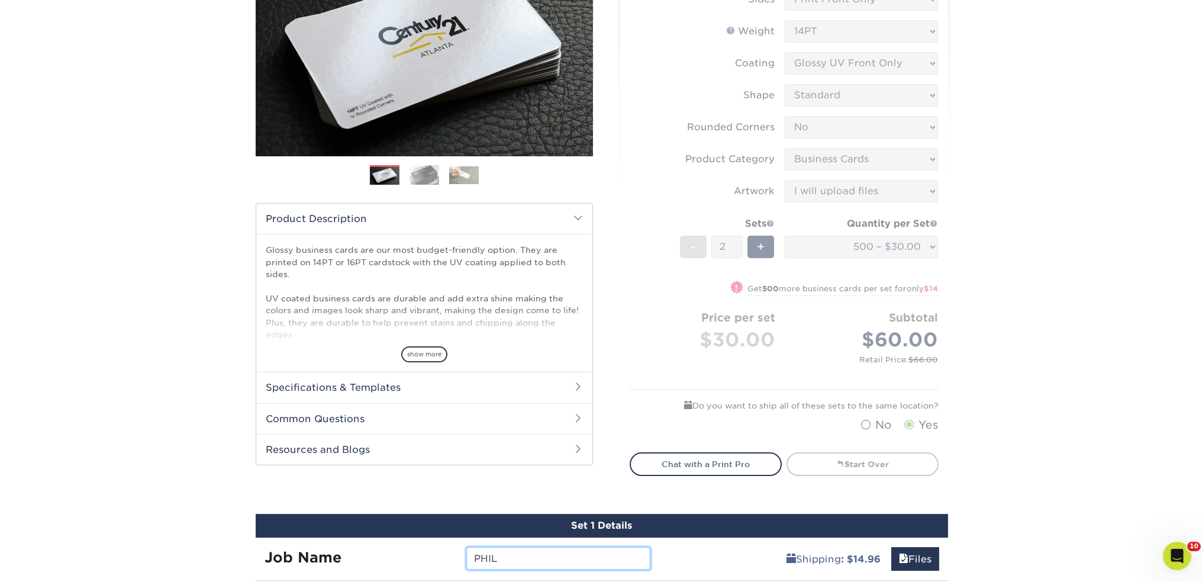
scroll to position [0, 0]
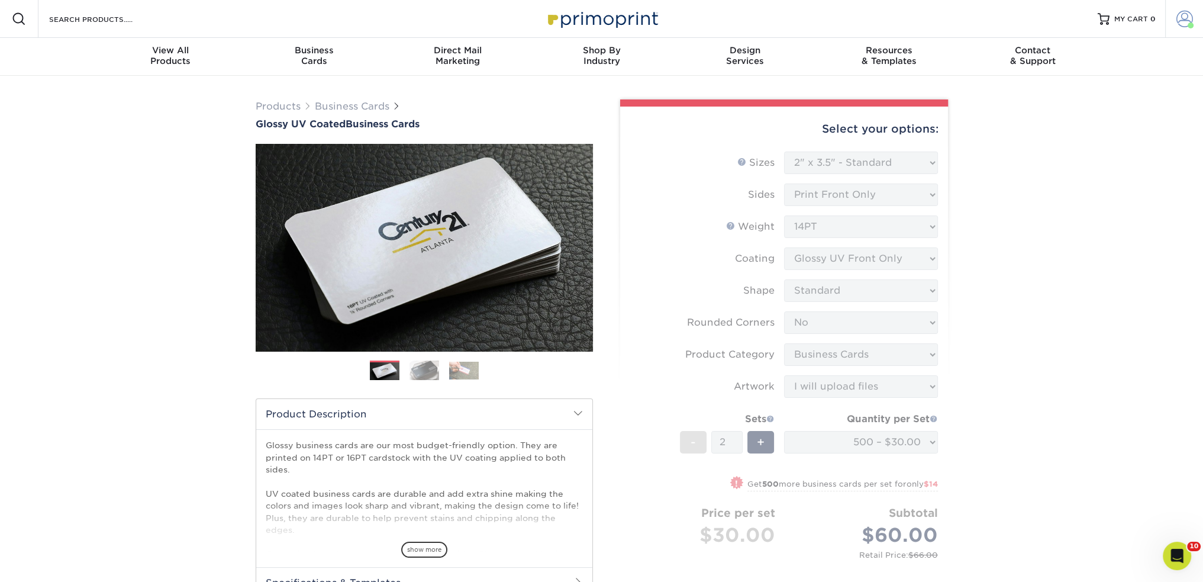
click at [1181, 29] on link "Account" at bounding box center [1184, 19] width 38 height 38
drag, startPoint x: 1091, startPoint y: 353, endPoint x: 999, endPoint y: 353, distance: 92.3
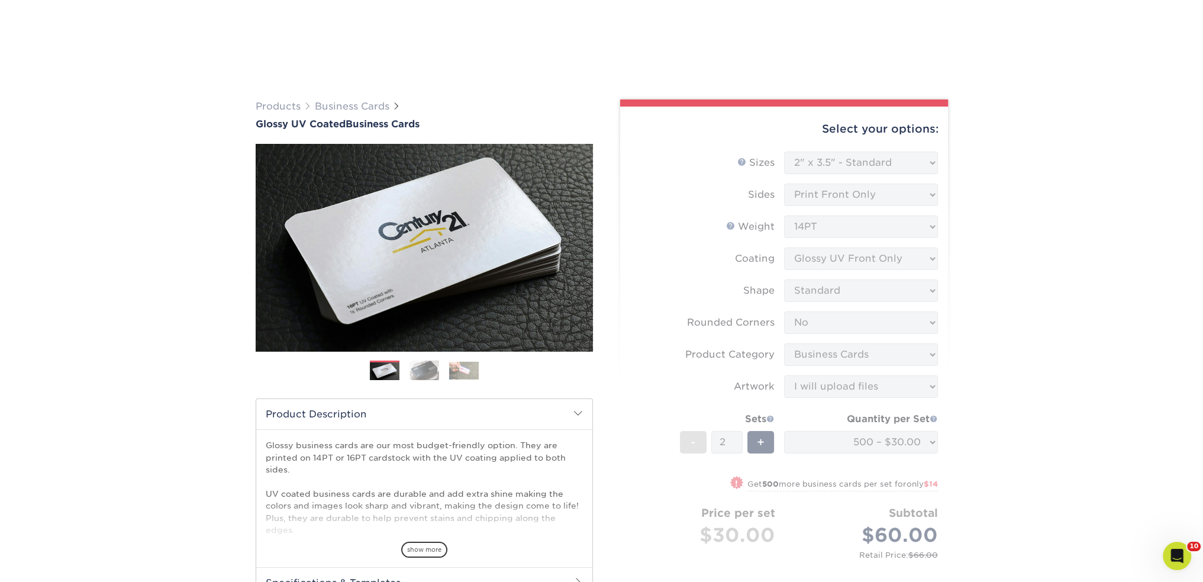
scroll to position [197, 0]
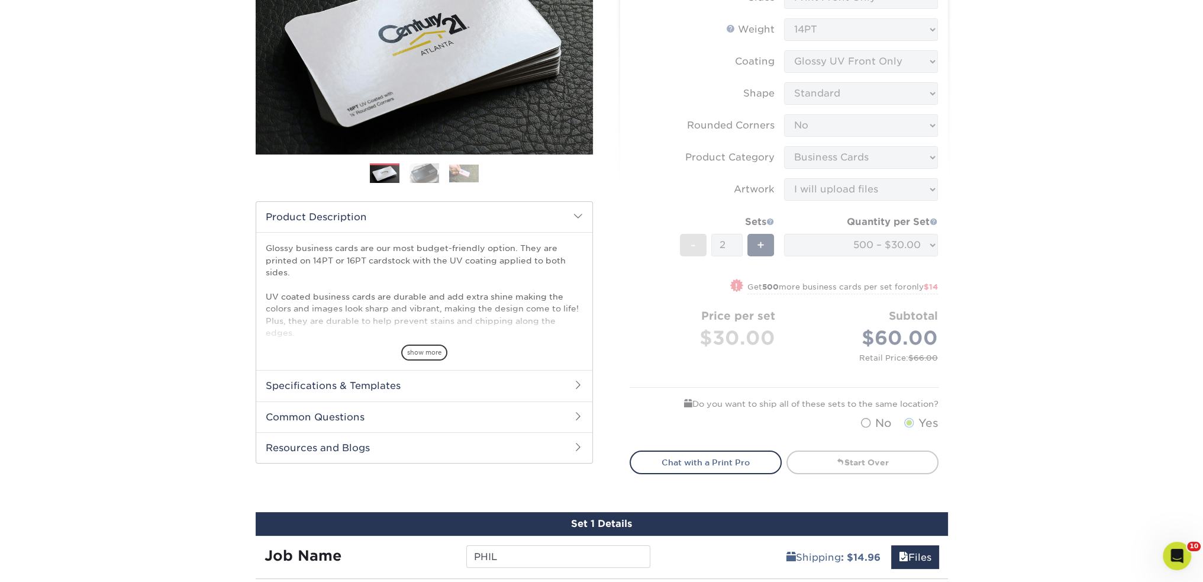
click at [576, 223] on h2 "Product Description" at bounding box center [424, 217] width 336 height 30
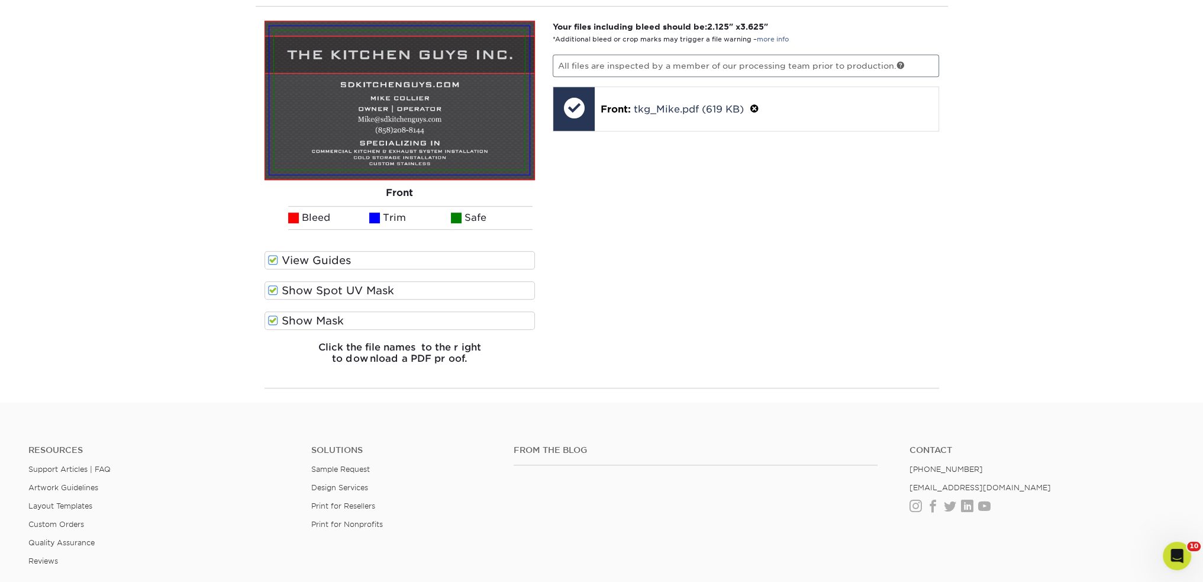
scroll to position [986, 0]
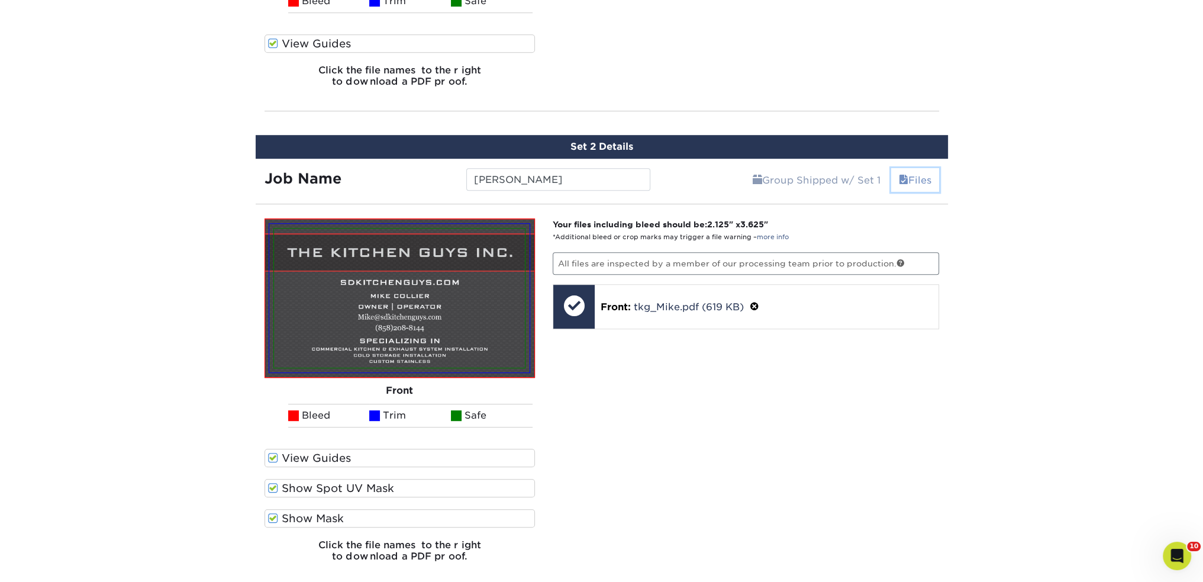
click at [892, 174] on link "Files" at bounding box center [915, 180] width 48 height 24
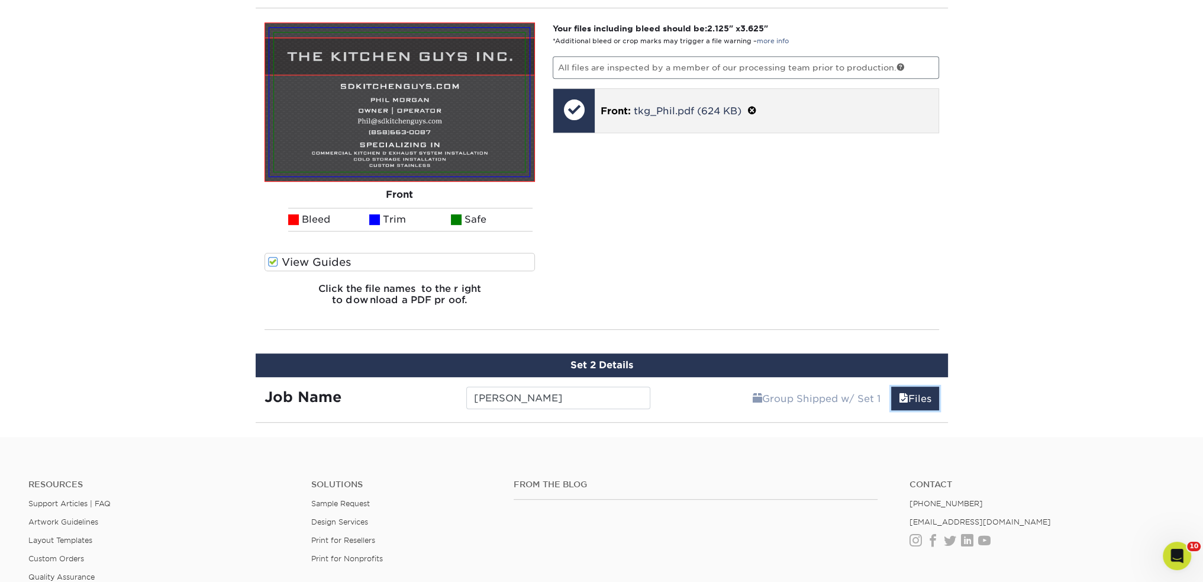
scroll to position [570, 0]
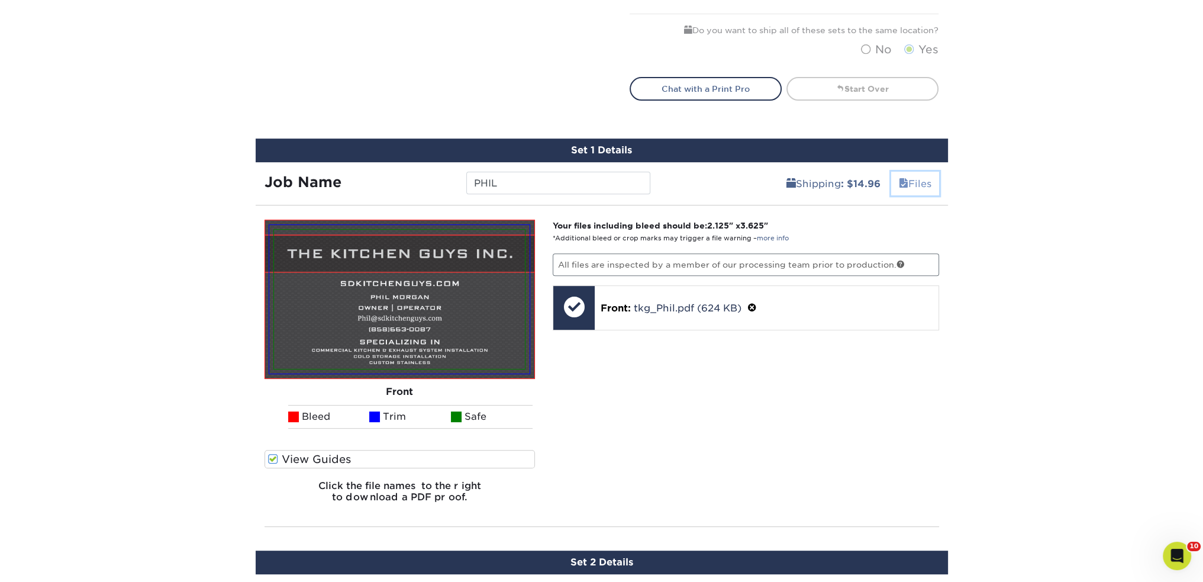
click at [907, 177] on link "Files" at bounding box center [915, 184] width 48 height 24
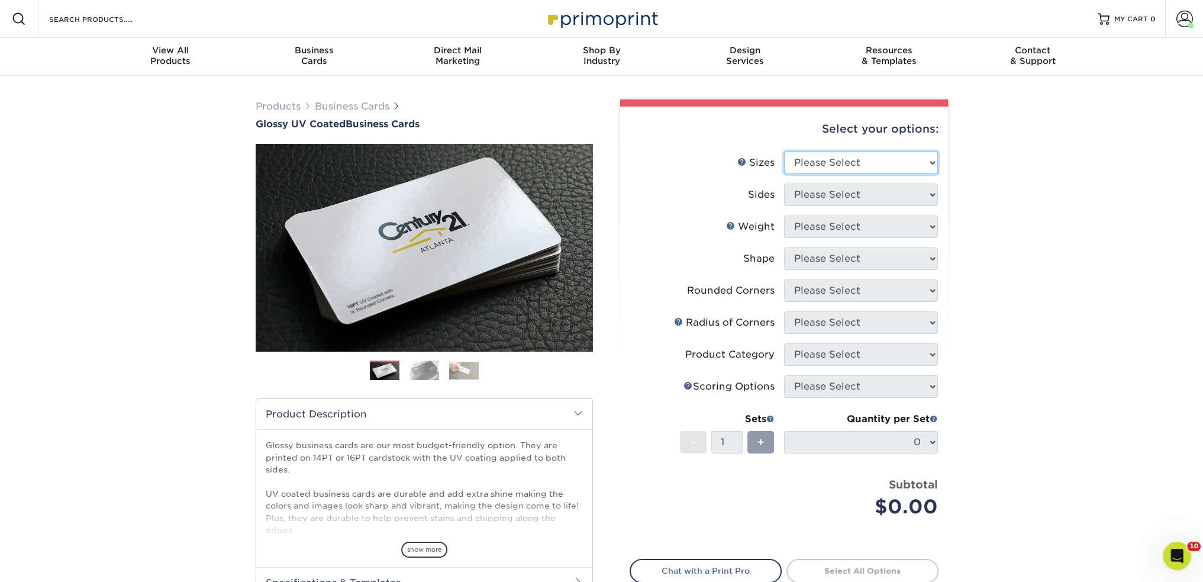
click at [844, 161] on select "Please Select 1.5" x 3.5" - Mini 1.75" x 3.5" - Mini 2" x 2" - Square 2" x 3" -…" at bounding box center [861, 162] width 154 height 22
click at [966, 177] on div "Products Business Cards Glossy UV Coated Business Cards Previous Next" at bounding box center [601, 392] width 1203 height 632
click at [893, 172] on select "Please Select 1.5" x 3.5" - Mini 1.75" x 3.5" - Mini 2" x 2" - Square 2" x 3" -…" at bounding box center [861, 162] width 154 height 22
select select "2.00x3.50"
click at [784, 151] on select "Please Select 1.5" x 3.5" - Mini 1.75" x 3.5" - Mini 2" x 2" - Square 2" x 3" -…" at bounding box center [861, 162] width 154 height 22
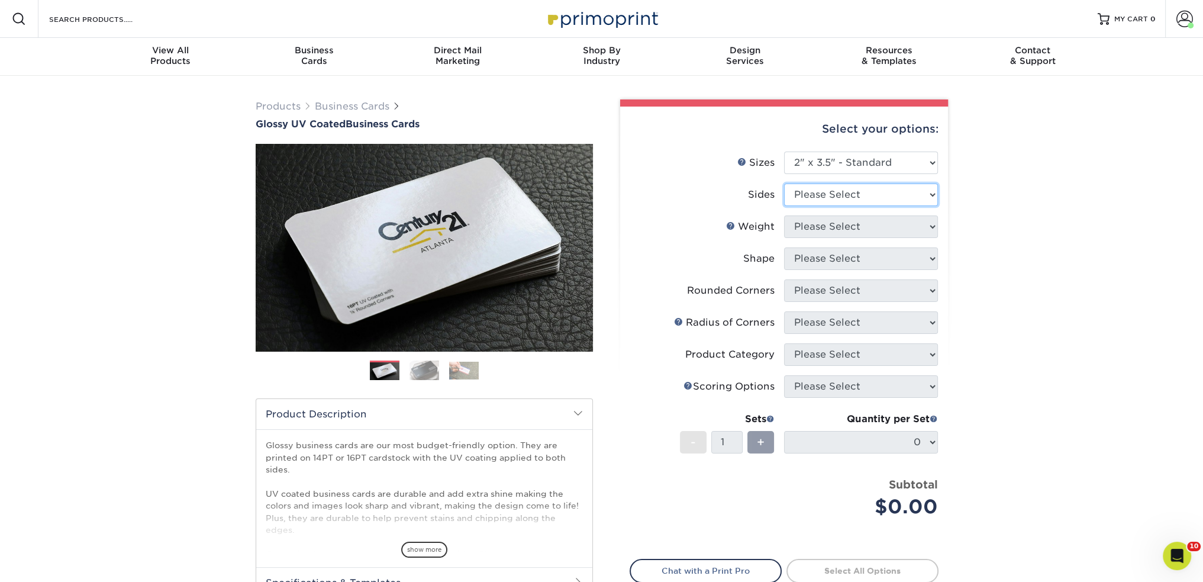
click at [851, 193] on select "Please Select Print Both Sides Print Front Only" at bounding box center [861, 194] width 154 height 22
select select "32d3c223-f82c-492b-b915-ba065a00862f"
click at [784, 183] on select "Please Select Print Both Sides Print Front Only" at bounding box center [861, 194] width 154 height 22
drag, startPoint x: 847, startPoint y: 222, endPoint x: 847, endPoint y: 232, distance: 10.1
click at [847, 222] on select "Please Select 16PT 14PT" at bounding box center [861, 226] width 154 height 22
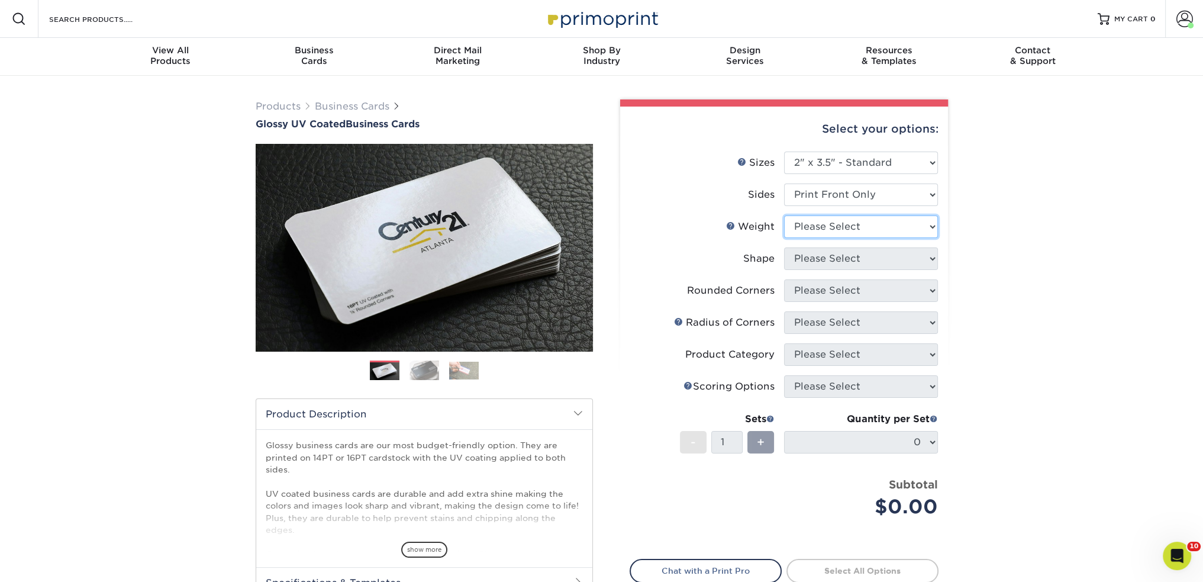
select select "14PT"
click at [784, 215] on select "Please Select 16PT 14PT" at bounding box center [861, 226] width 154 height 22
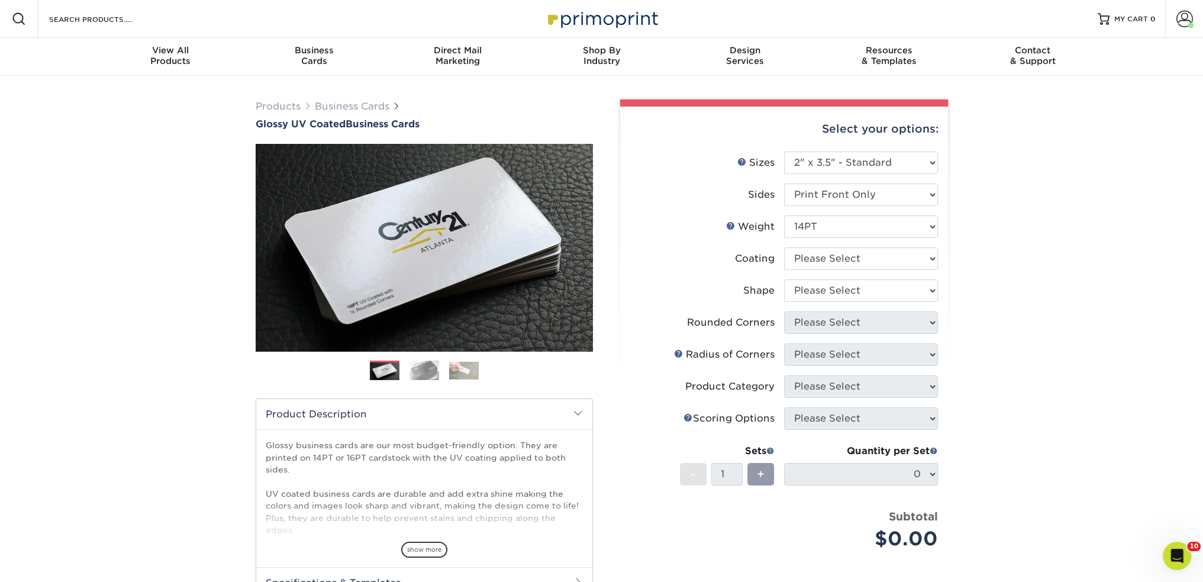
click at [842, 243] on li "Weight Help Weight Please Select 16PT 14PT" at bounding box center [784, 231] width 308 height 32
click at [841, 259] on select at bounding box center [861, 258] width 154 height 22
select select "1e8116af-acfc-44b1-83dc-8181aa338834"
click at [784, 247] on select at bounding box center [861, 258] width 154 height 22
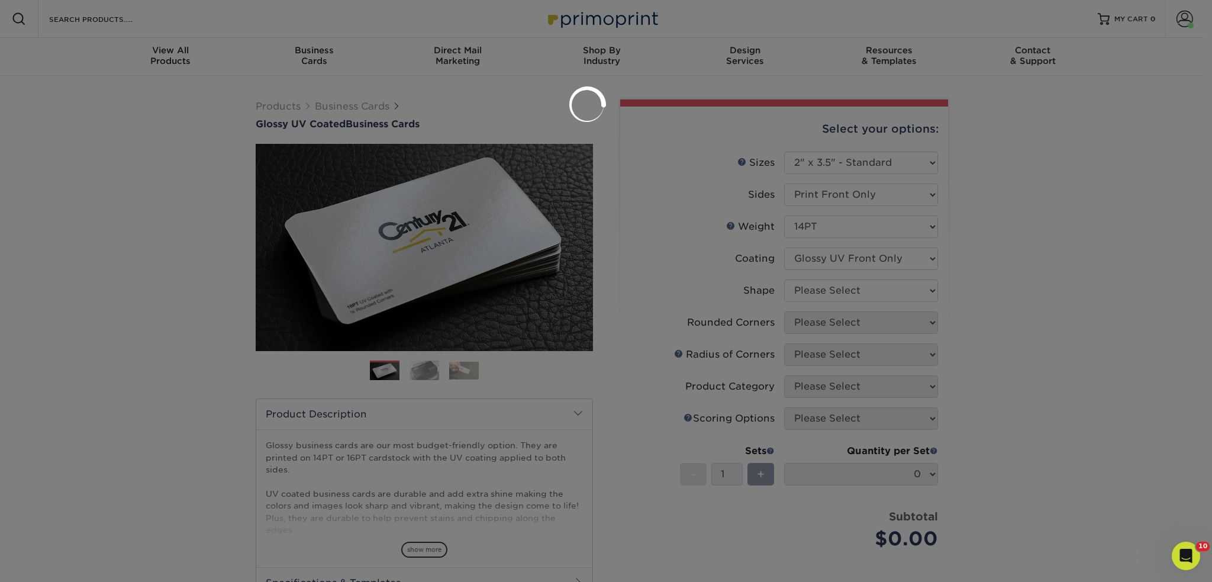
click at [837, 288] on div at bounding box center [606, 291] width 1212 height 582
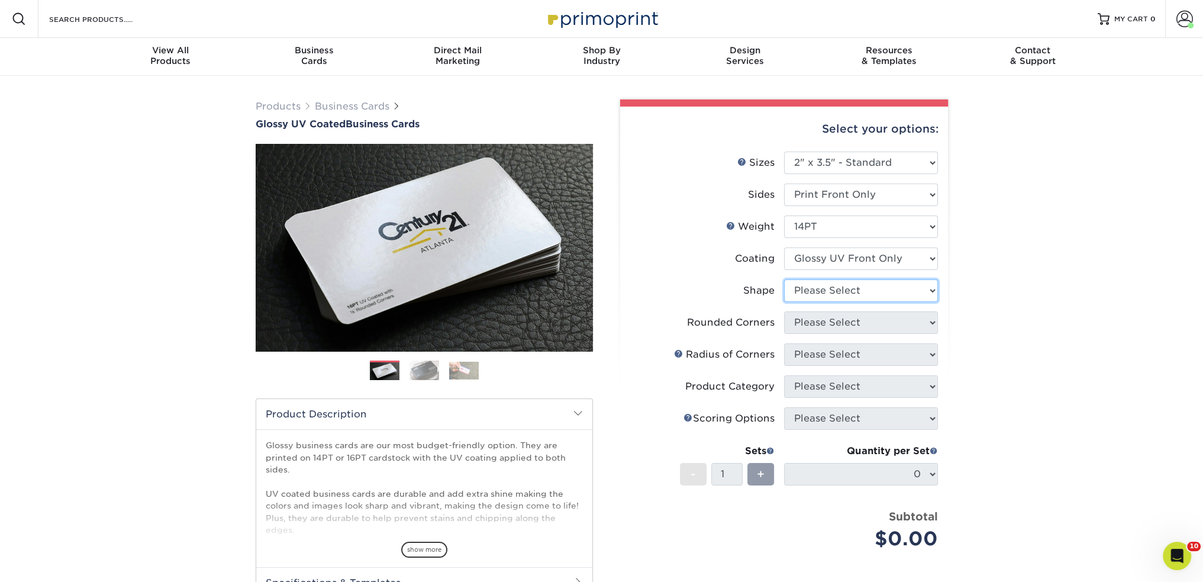
click at [821, 288] on select "Please Select Standard" at bounding box center [861, 290] width 154 height 22
click at [829, 258] on select at bounding box center [861, 258] width 154 height 22
click at [750, 266] on label "Coating" at bounding box center [707, 258] width 154 height 22
click at [826, 263] on select at bounding box center [861, 258] width 154 height 22
drag, startPoint x: 778, startPoint y: 277, endPoint x: 794, endPoint y: 277, distance: 16.0
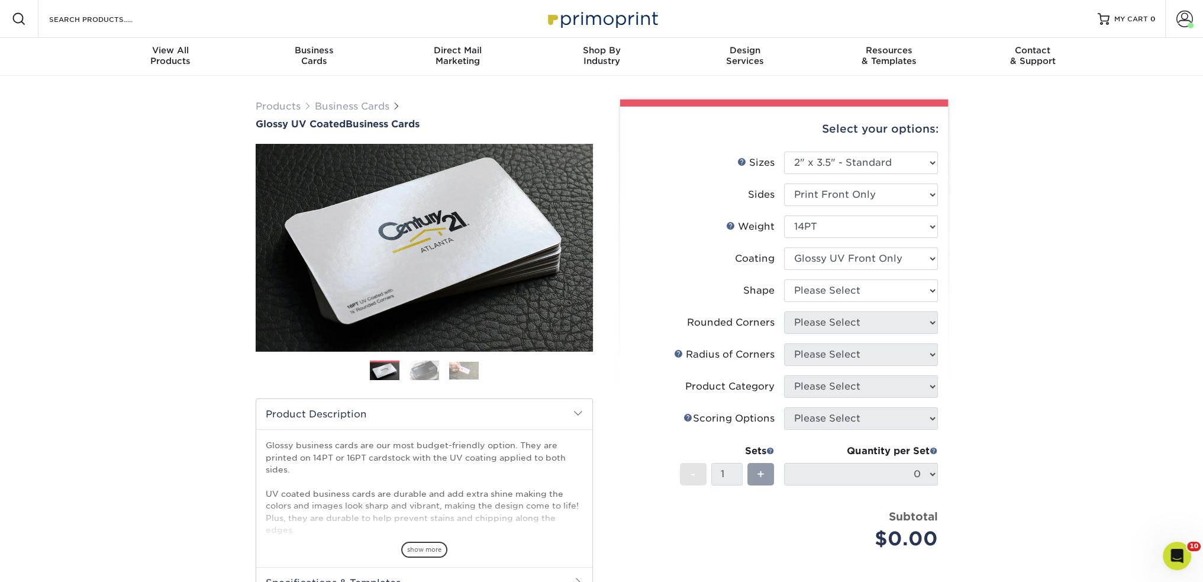
click at [779, 278] on ul "Sizes Help Sizes Please Select 1.5" x 3.5" - Mini 1.75" x 3.5" - Mini 2" x 2" -…" at bounding box center [783, 359] width 309 height 416
click at [828, 285] on select "Please Select Standard" at bounding box center [861, 290] width 154 height 22
select select "standard"
click at [784, 279] on select "Please Select Standard" at bounding box center [861, 290] width 154 height 22
click at [834, 319] on select "Please Select Yes - Round 2 Corners Yes - Round 4 Corners No" at bounding box center [861, 322] width 154 height 22
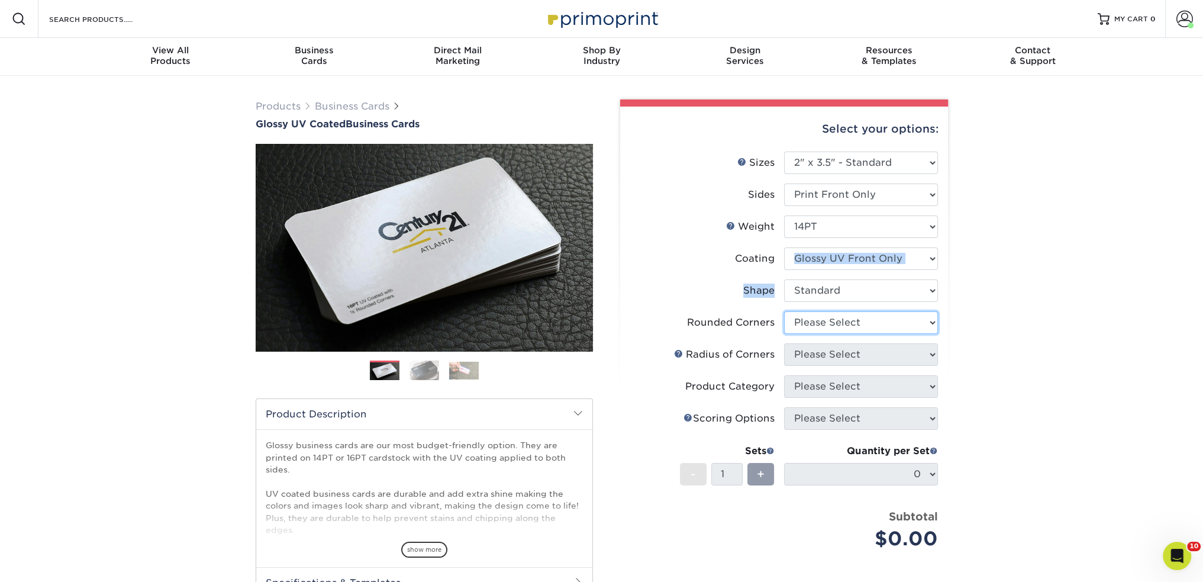
select select "0"
click at [784, 311] on select "Please Select Yes - Round 2 Corners Yes - Round 4 Corners No" at bounding box center [861, 322] width 154 height 22
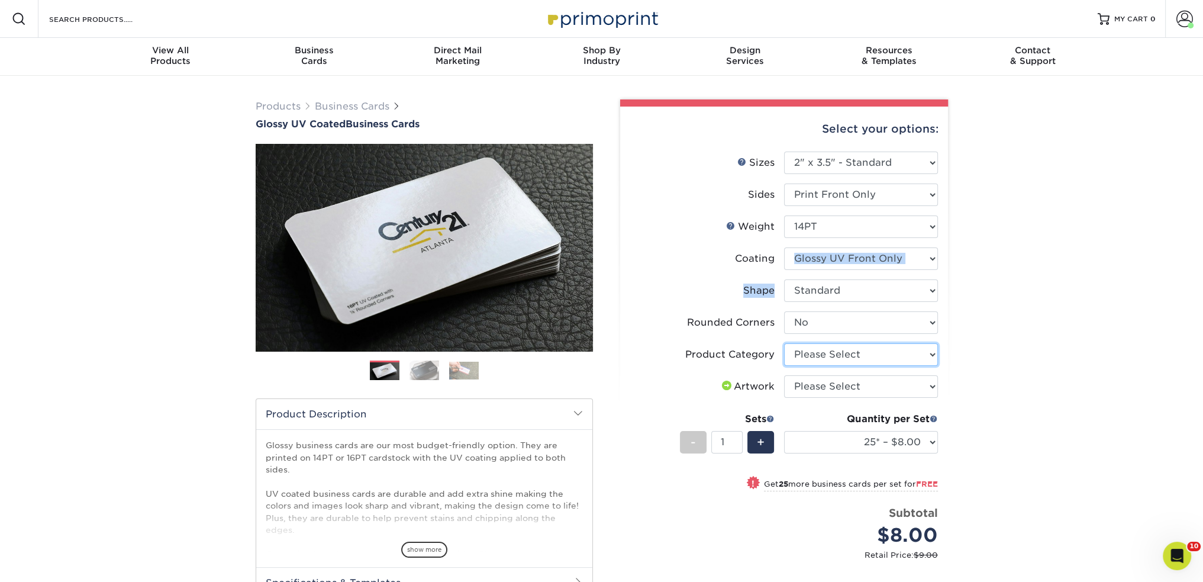
click at [848, 362] on select "Please Select Business Cards" at bounding box center [861, 354] width 154 height 22
click at [851, 398] on li "Artwork Please Select I will upload files I need a design - $100" at bounding box center [784, 391] width 308 height 32
click at [851, 386] on select "Please Select I will upload files I need a design - $100" at bounding box center [861, 386] width 154 height 22
select select "upload"
click at [784, 375] on select "Please Select I will upload files I need a design - $100" at bounding box center [861, 386] width 154 height 22
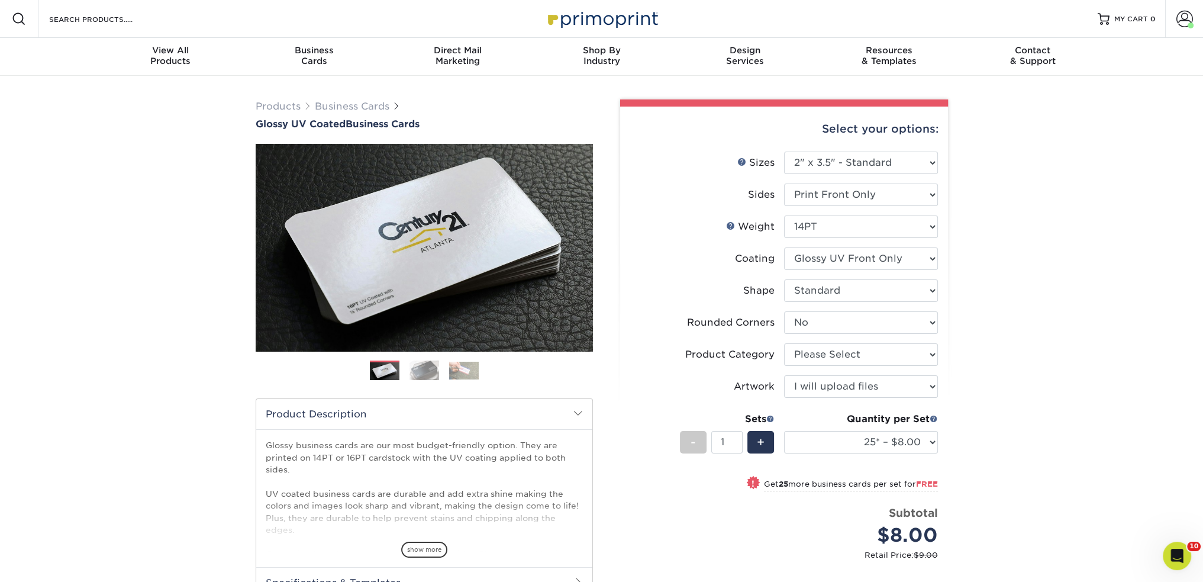
click at [854, 404] on li "Artwork Please Select I will upload files I need a design - $100" at bounding box center [784, 391] width 308 height 32
click at [808, 447] on select "25* – $8.00 50* – $8.00 100* – $8.00 250* – $15.00 500 – $30.00 1000 – $37.00 2…" at bounding box center [861, 442] width 154 height 22
select select "500 – $30.00"
click at [784, 431] on select "25* – $8.00 50* – $8.00 100* – $8.00 250* – $15.00 500 – $30.00 1000 – $37.00 2…" at bounding box center [861, 442] width 154 height 22
click at [1004, 321] on div "Products Business Cards Glossy UV Coated Business Cards Previous Next" at bounding box center [601, 406] width 1203 height 660
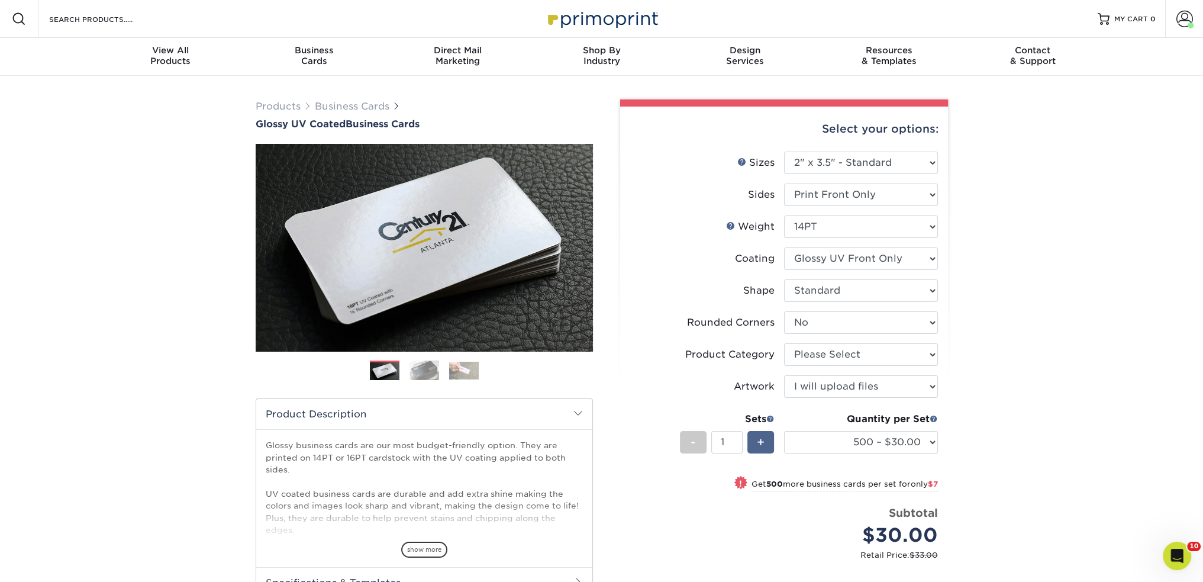
click at [755, 440] on div "+" at bounding box center [760, 442] width 27 height 22
click at [685, 442] on div "-" at bounding box center [693, 442] width 27 height 22
type input "2"
click at [623, 437] on div "Select your options: Sizes Help Sizes Please Select 1.5" x 3.5" - Mini 1.75" x …" at bounding box center [784, 428] width 328 height 645
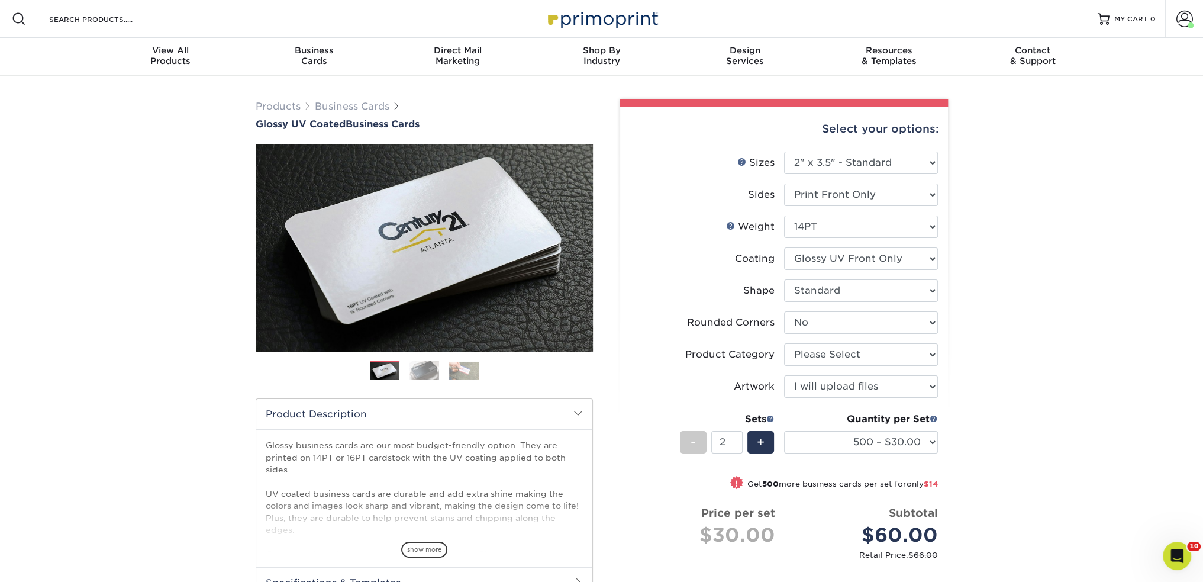
scroll to position [197, 0]
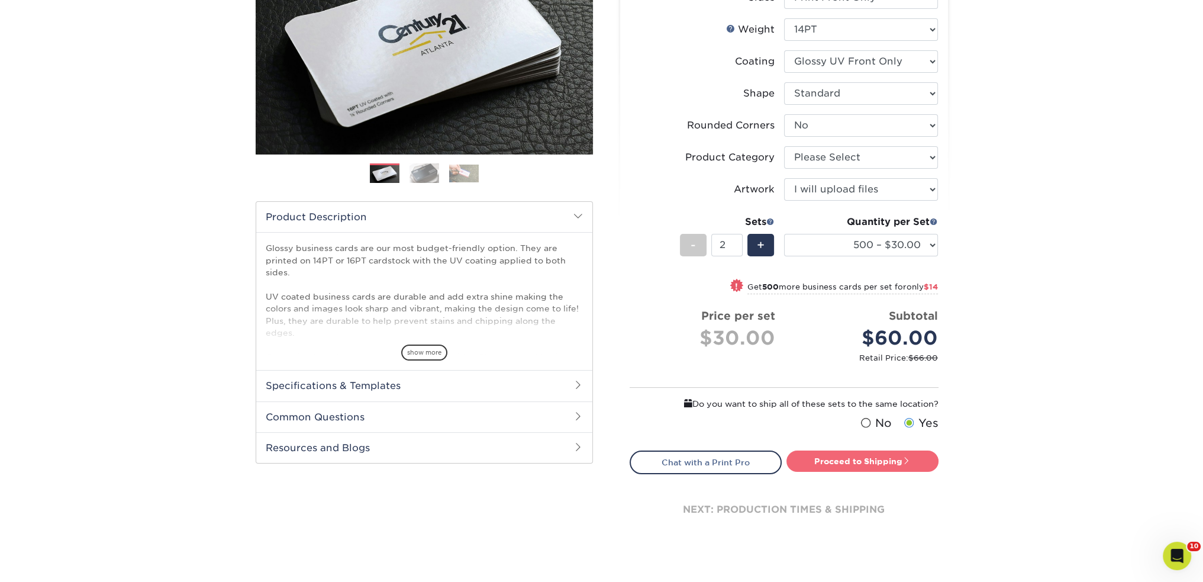
click at [879, 461] on link "Proceed to Shipping" at bounding box center [862, 460] width 152 height 21
type input "Set 1"
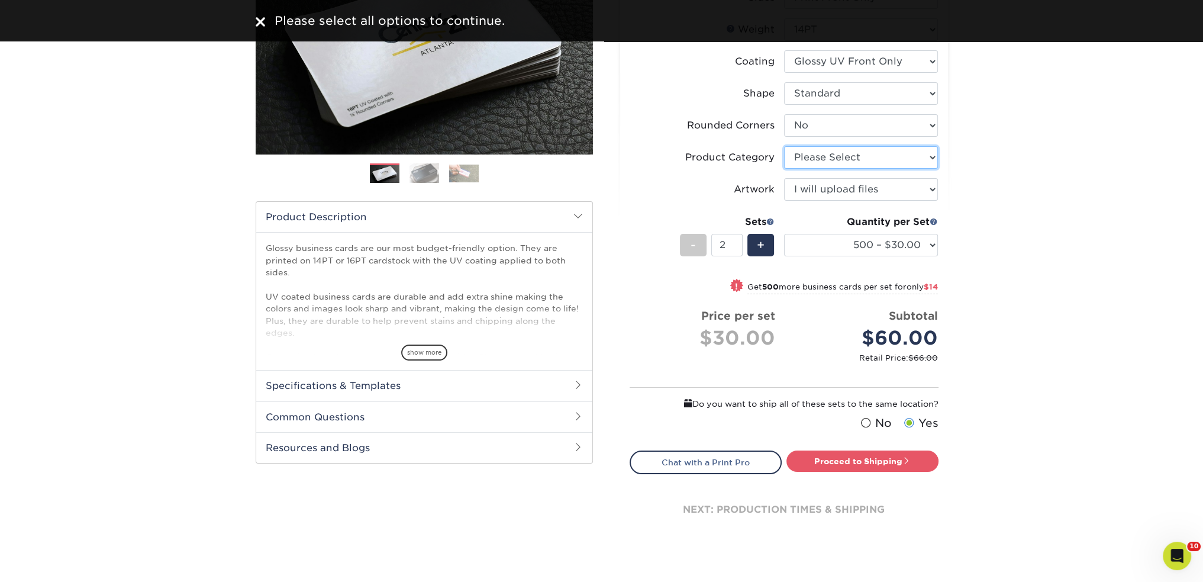
click at [879, 151] on select "Please Select Business Cards" at bounding box center [861, 157] width 154 height 22
select select "3b5148f1-0588-4f88-a218-97bcfdce65c1"
click at [784, 146] on select "Please Select Business Cards" at bounding box center [861, 157] width 154 height 22
click at [879, 467] on link "Proceed to Shipping" at bounding box center [862, 460] width 152 height 21
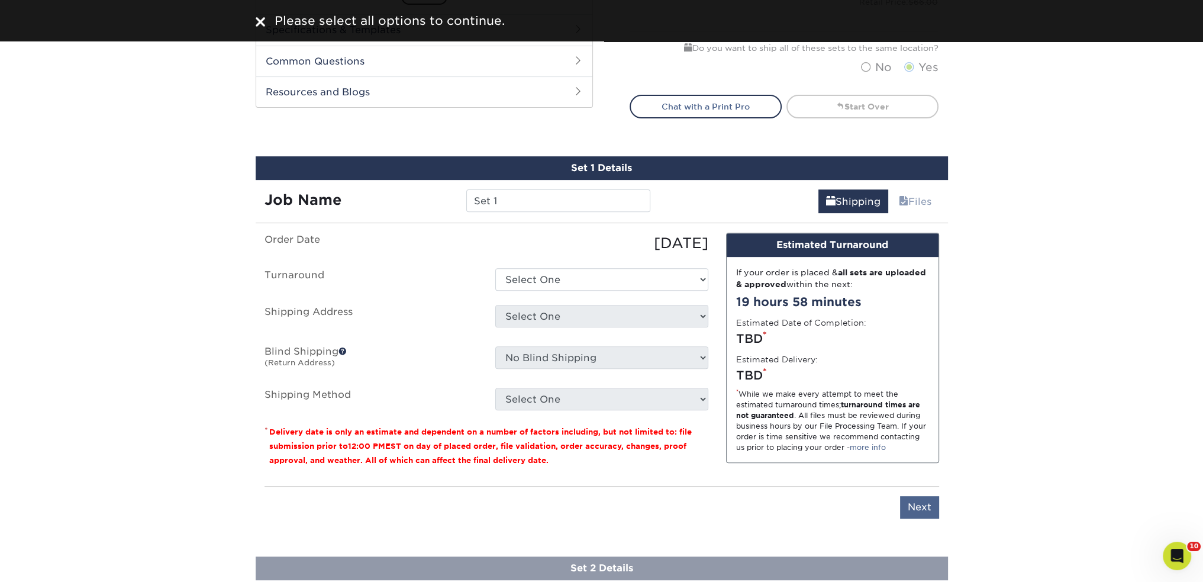
scroll to position [677, 0]
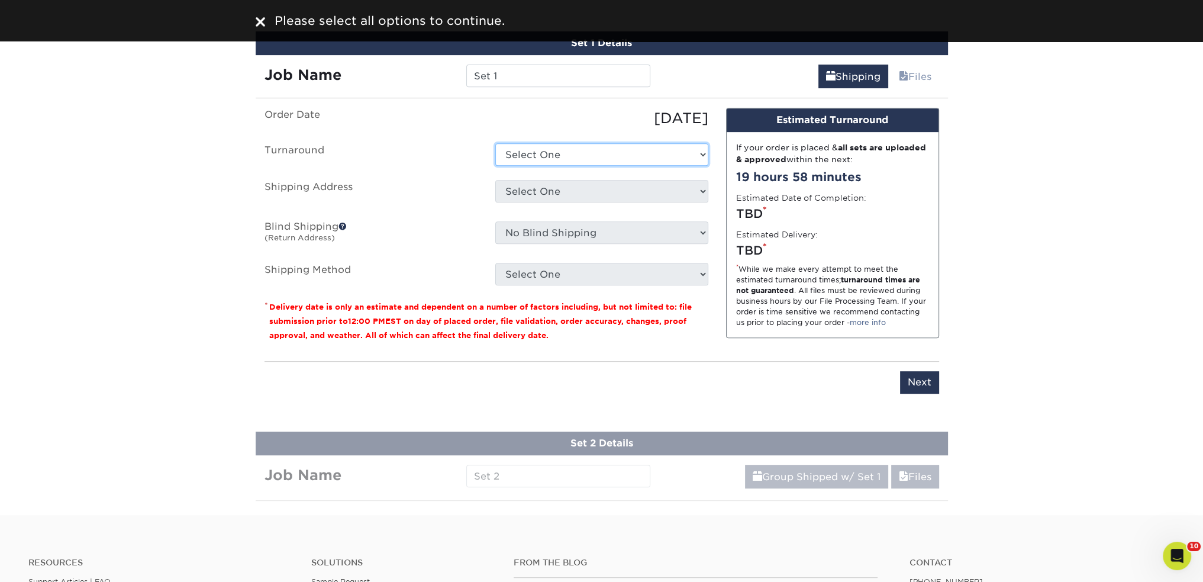
click at [554, 163] on select "Select One 2-4 Business Days 2 Day Next Business Day" at bounding box center [601, 154] width 213 height 22
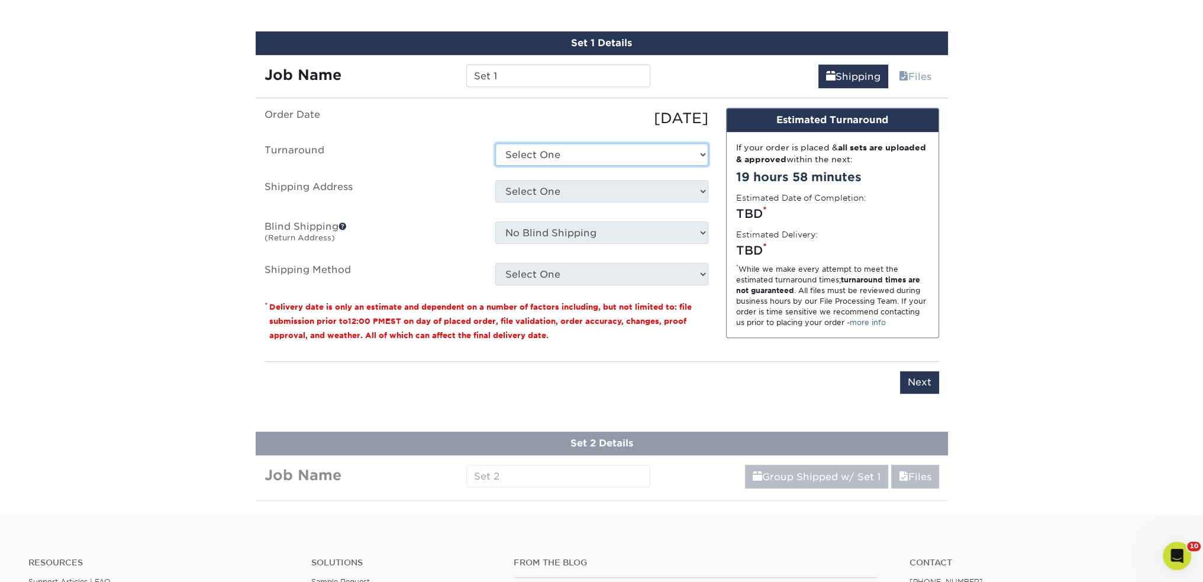
select select "360e1d4a-369a-4247-96b8-f1bc866225f5"
click at [495, 143] on select "Select One 2-4 Business Days 2 Day Next Business Day" at bounding box center [601, 154] width 213 height 22
click at [570, 144] on select "Select One 2-4 Business Days 2 Day Next Business Day" at bounding box center [601, 154] width 213 height 22
click at [495, 143] on select "Select One 2-4 Business Days 2 Day Next Business Day" at bounding box center [601, 154] width 213 height 22
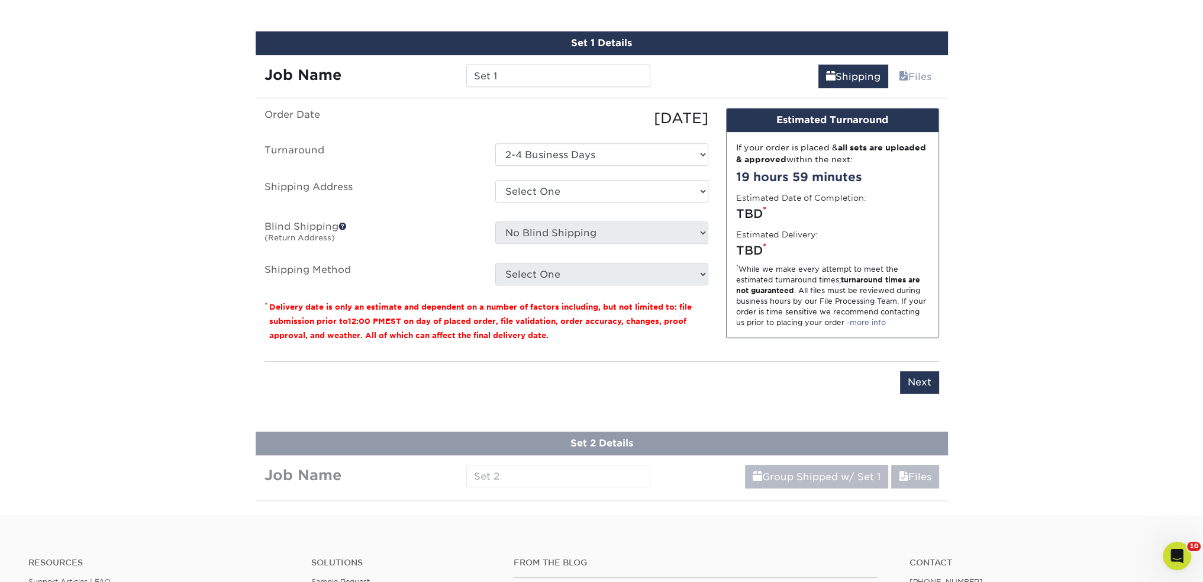
drag, startPoint x: 422, startPoint y: 179, endPoint x: 532, endPoint y: 196, distance: 110.7
click at [427, 180] on label "Shipping Address" at bounding box center [371, 193] width 231 height 27
click at [532, 196] on select "Select One David and Mom Home imageon Jorges Moms Nigel Williams Santee + Add N…" at bounding box center [601, 191] width 213 height 22
select select "254172"
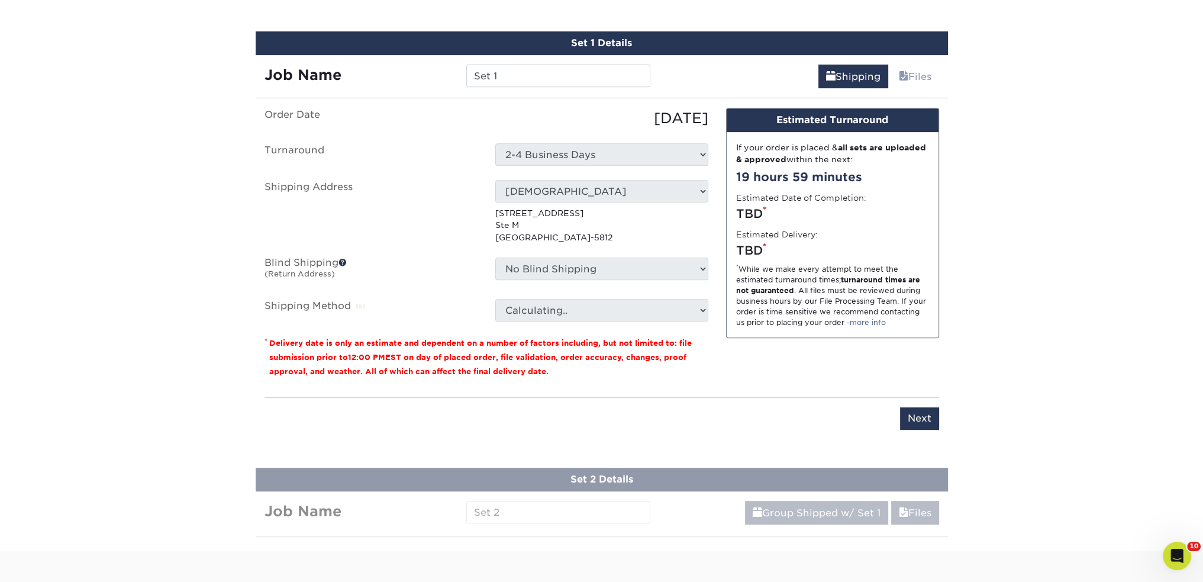
click at [476, 243] on ul "Order Date 09/18/2025 Turnaround Select One 2-4 Business Days 2 Day Next Busine…" at bounding box center [486, 215] width 444 height 214
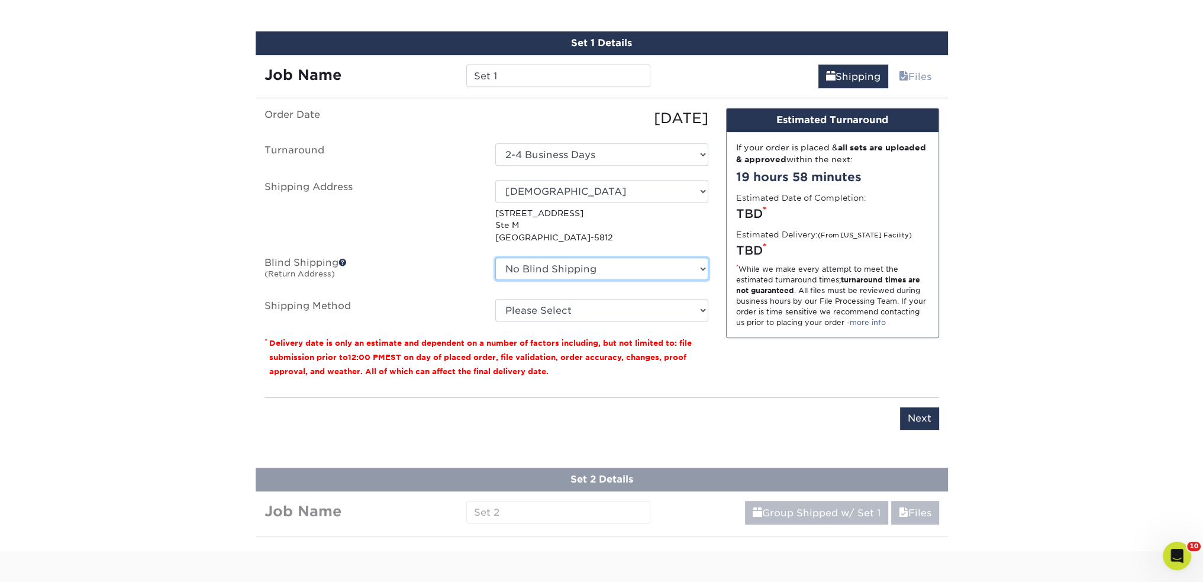
click at [582, 270] on select "No Blind Shipping David and Mom Home imageon Jorges Moms Nigel Williams Santee …" at bounding box center [601, 268] width 213 height 22
click at [363, 261] on label "Blind Shipping (Return Address)" at bounding box center [371, 270] width 231 height 27
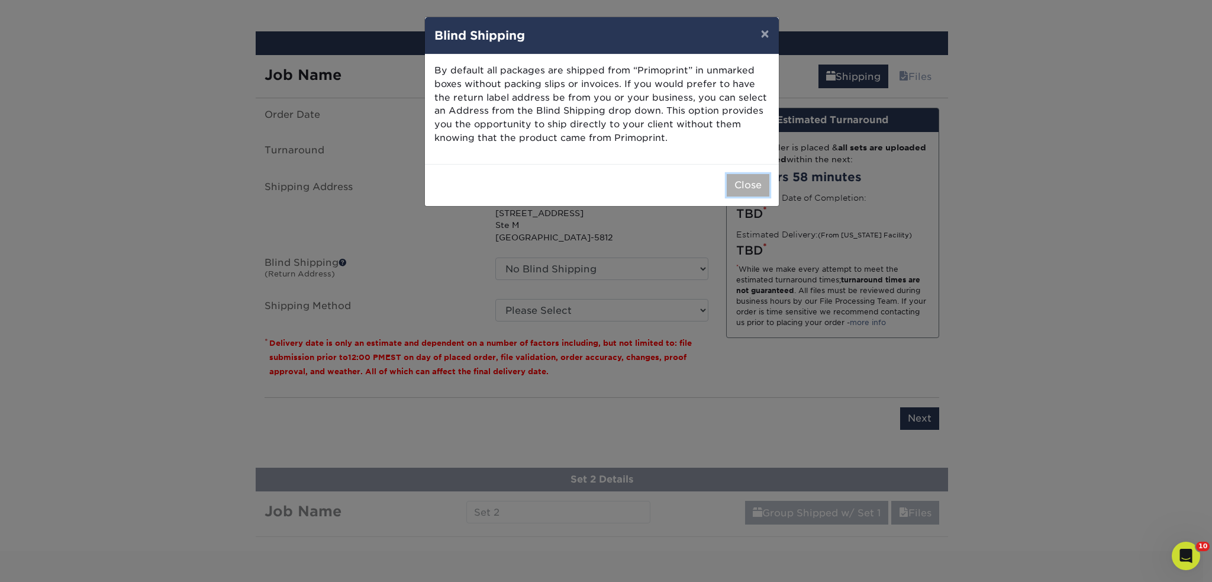
click at [764, 193] on button "Close" at bounding box center [747, 185] width 43 height 22
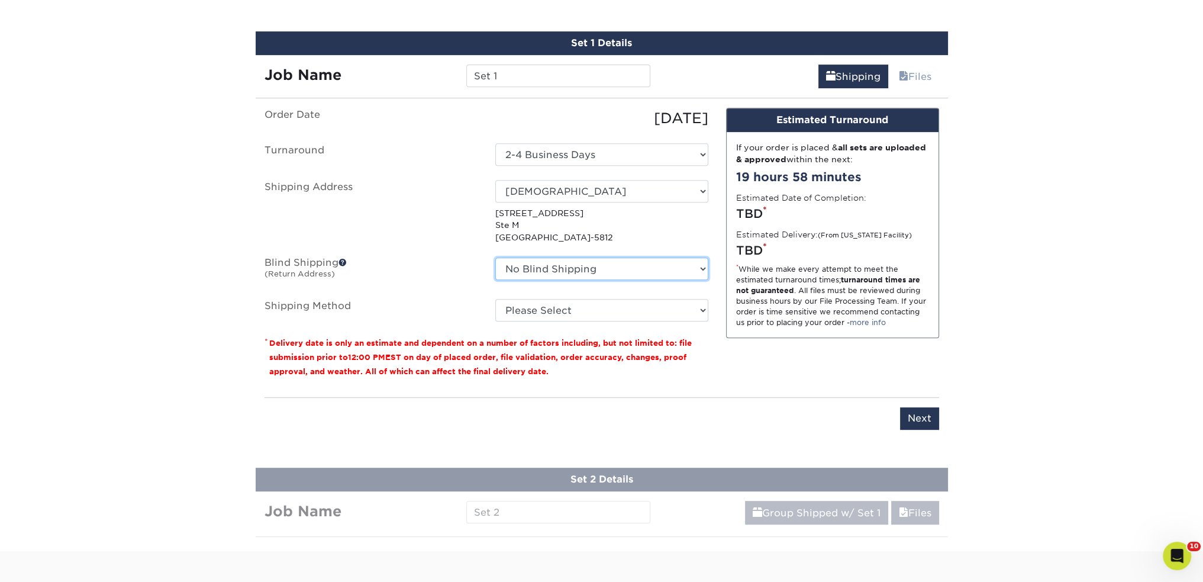
drag, startPoint x: 614, startPoint y: 263, endPoint x: 595, endPoint y: 276, distance: 23.1
click at [614, 263] on select "No Blind Shipping David and Mom Home imageon Jorges Moms Nigel Williams Santee …" at bounding box center [601, 268] width 213 height 22
select select "254172"
click at [495, 257] on select "No Blind Shipping David and Mom Home imageon Jorges Moms Nigel Williams Santee …" at bounding box center [601, 268] width 213 height 22
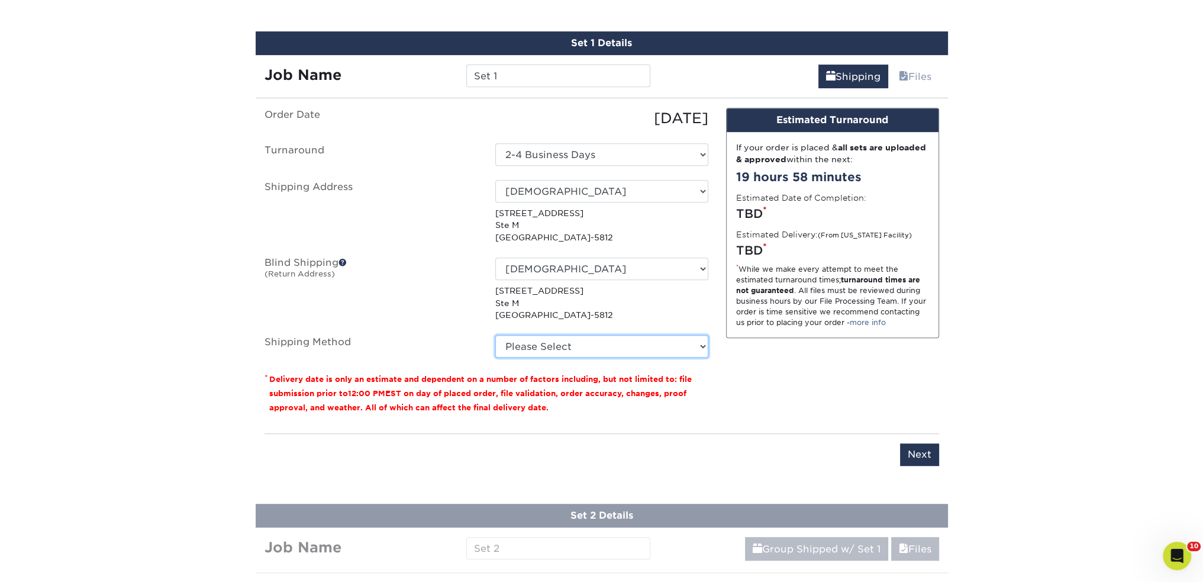
click at [547, 337] on select "Please Select Ground Shipping (+$14.96) 3 Day Shipping Service (+$15.34) 2 Day …" at bounding box center [601, 346] width 213 height 22
select select "03"
click at [495, 335] on select "Please Select Ground Shipping (+$14.96) 3 Day Shipping Service (+$15.34) 2 Day …" at bounding box center [601, 346] width 213 height 22
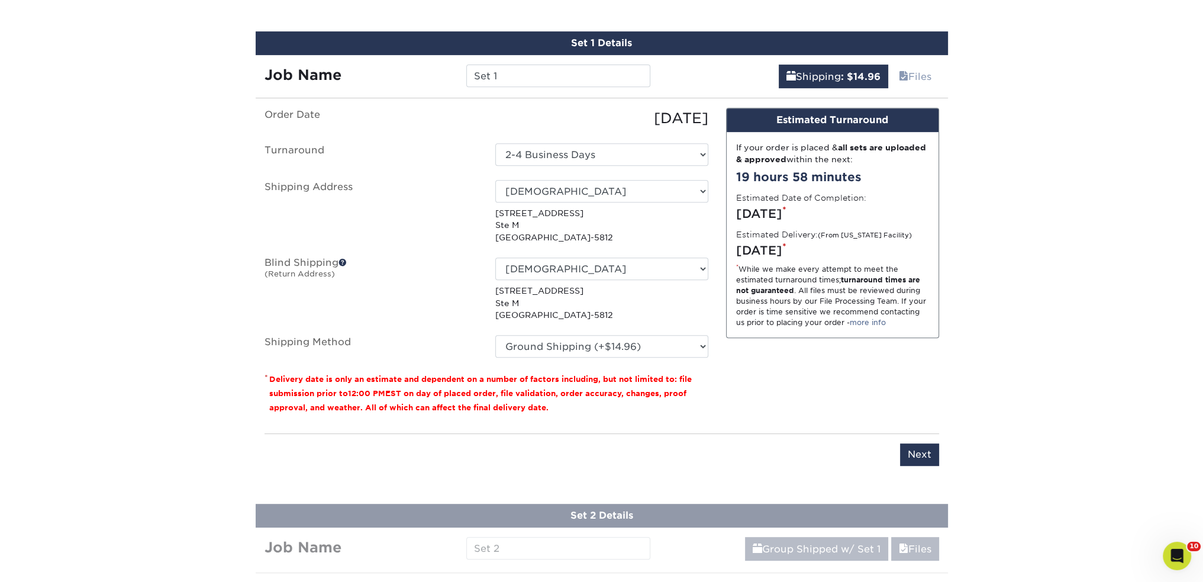
click at [565, 400] on p "* Delivery date is only an estimate and dependent on a number of factors includ…" at bounding box center [486, 393] width 444 height 43
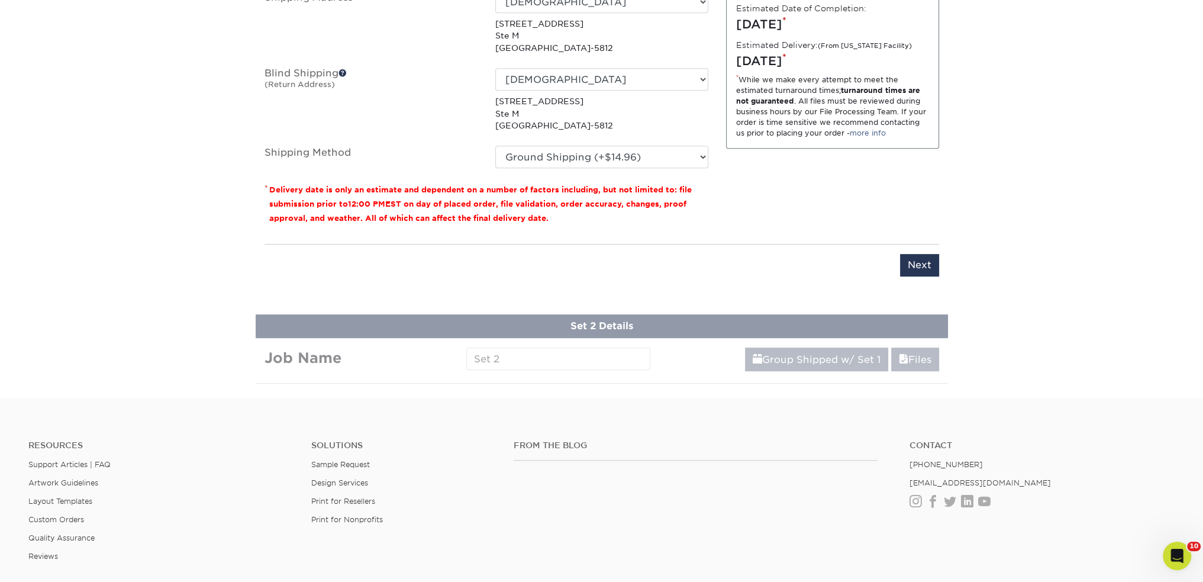
scroll to position [874, 0]
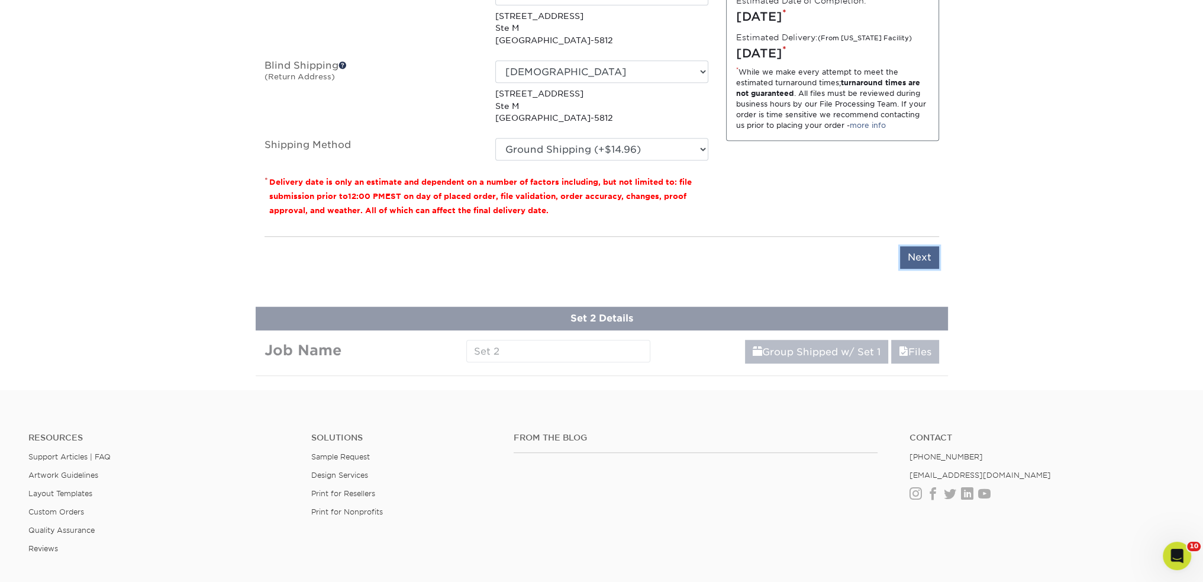
click at [925, 261] on input "Next" at bounding box center [919, 257] width 39 height 22
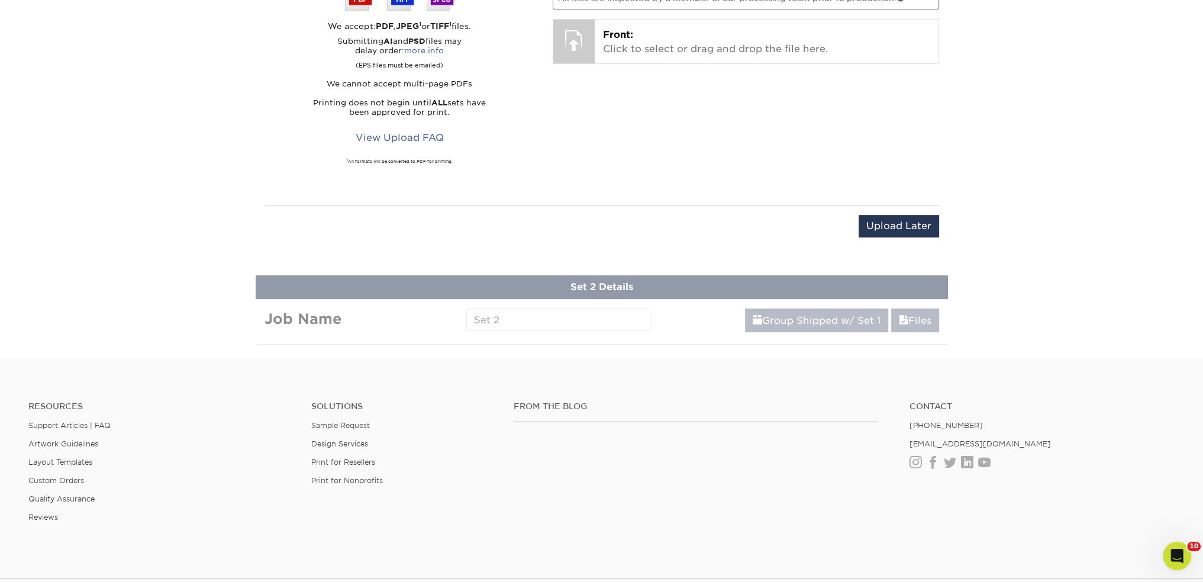
scroll to position [677, 0]
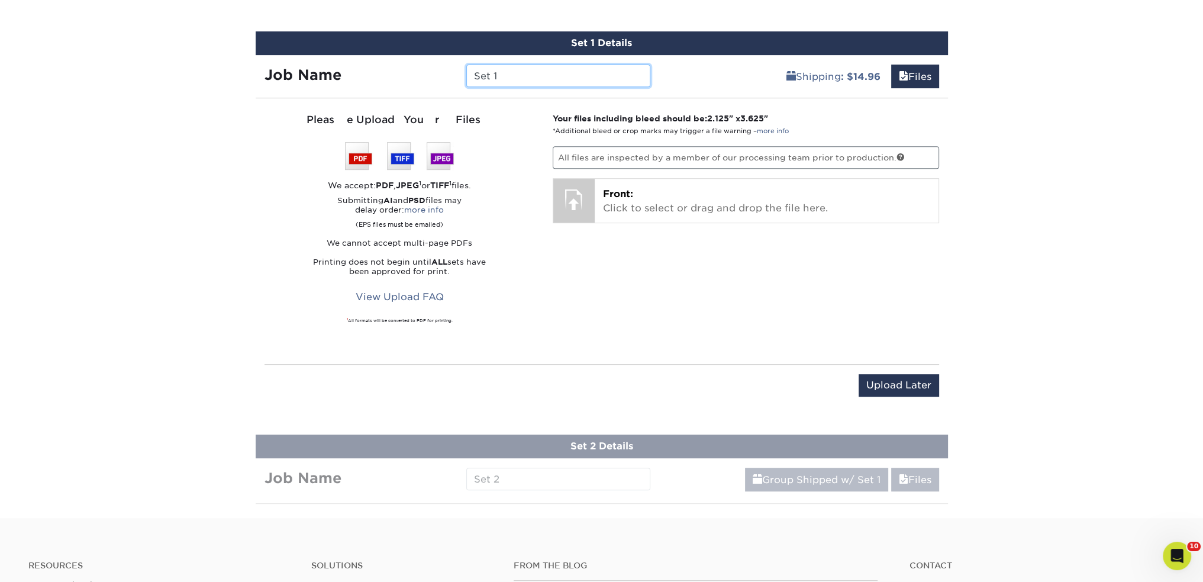
click at [537, 78] on input "Set 1" at bounding box center [558, 75] width 184 height 22
drag, startPoint x: 537, startPoint y: 78, endPoint x: 448, endPoint y: 71, distance: 89.0
click at [447, 76] on div "Job Name Set 1" at bounding box center [458, 75] width 404 height 22
type input "p"
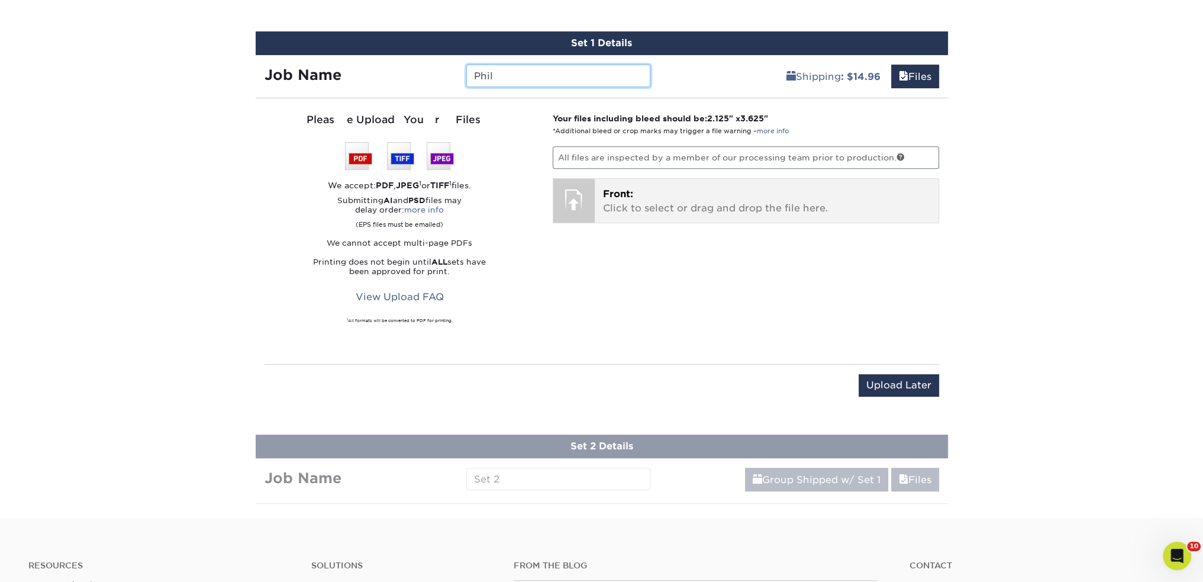
type input "Phil"
click at [747, 202] on p "Front: Click to select or drag and drop the file here." at bounding box center [766, 201] width 327 height 28
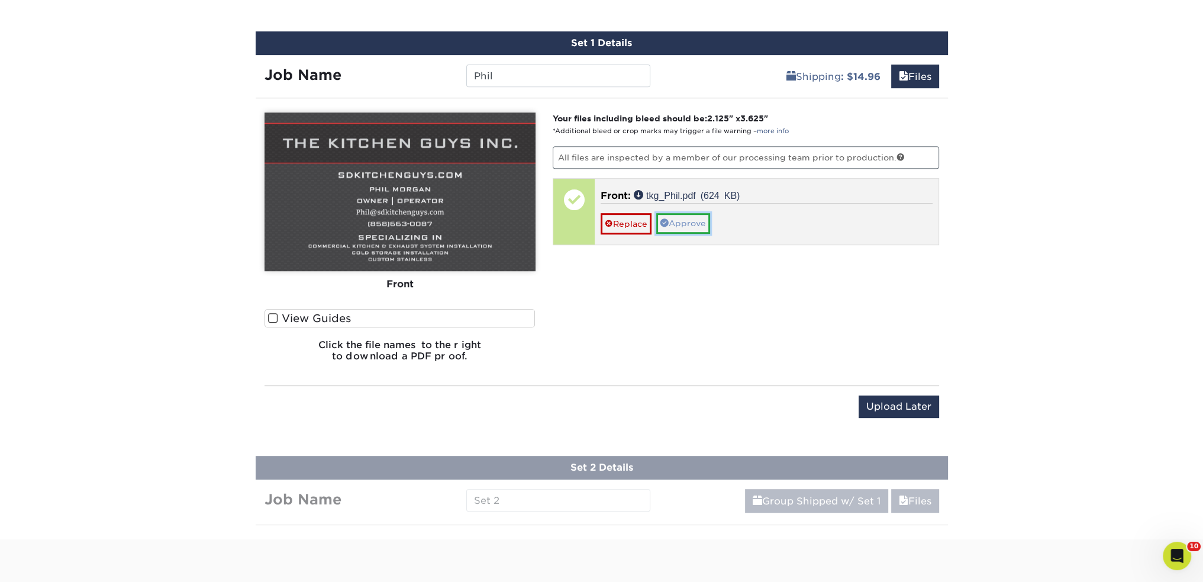
click at [684, 224] on link "Approve" at bounding box center [683, 223] width 54 height 20
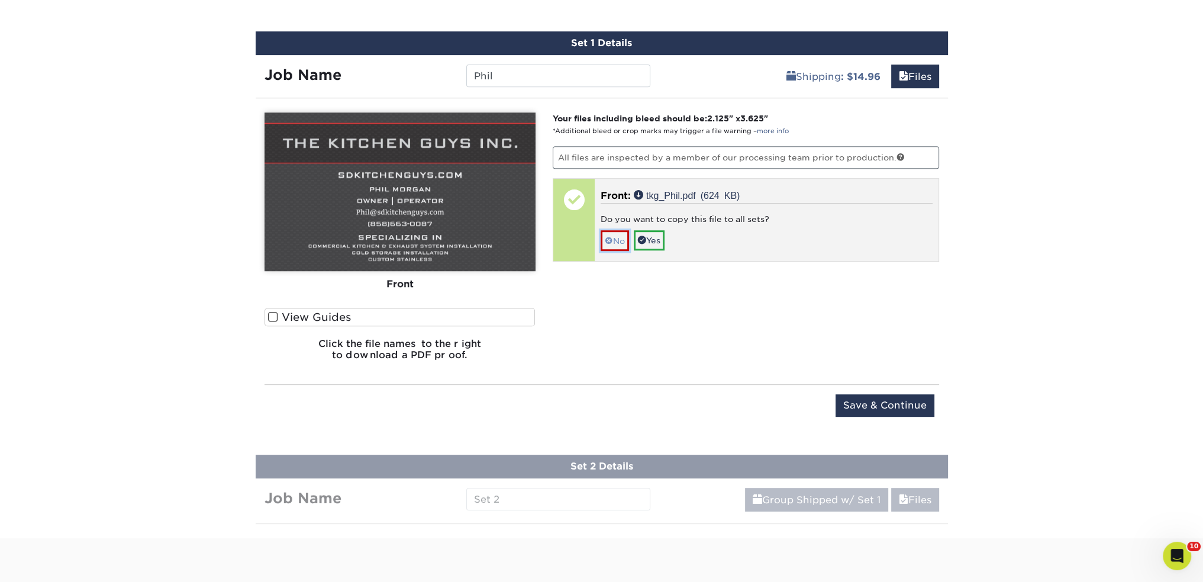
click at [621, 238] on link "No" at bounding box center [614, 240] width 28 height 21
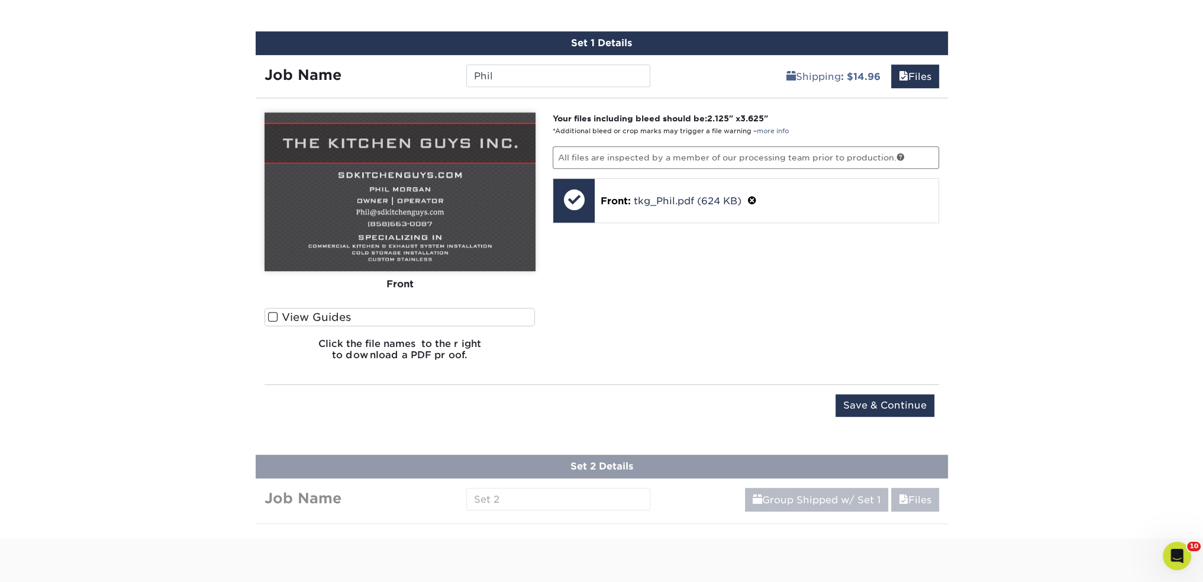
click at [631, 271] on div "Your files including bleed should be: 2.125 " x 3.625 " *Additional bleed or cr…" at bounding box center [746, 240] width 404 height 257
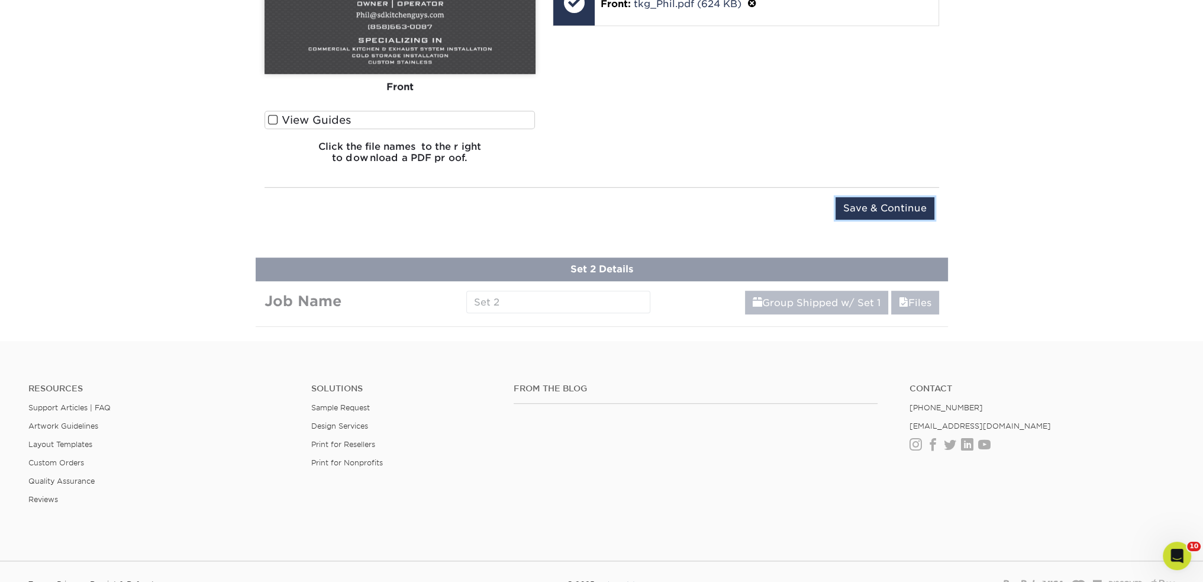
click at [876, 209] on input "Save & Continue" at bounding box center [884, 208] width 99 height 22
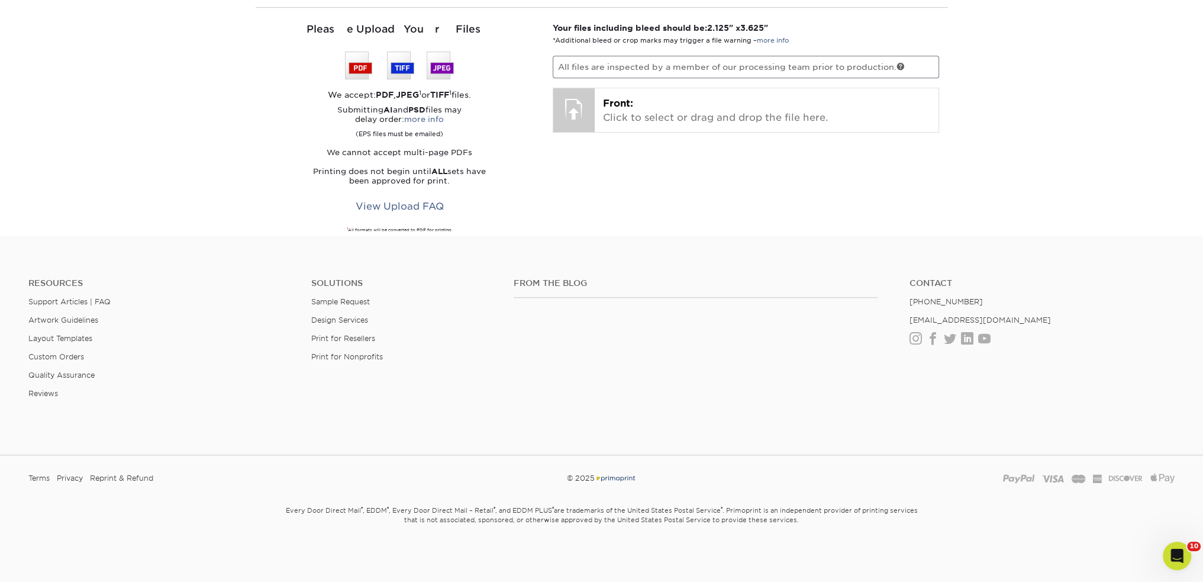
scroll to position [551, 0]
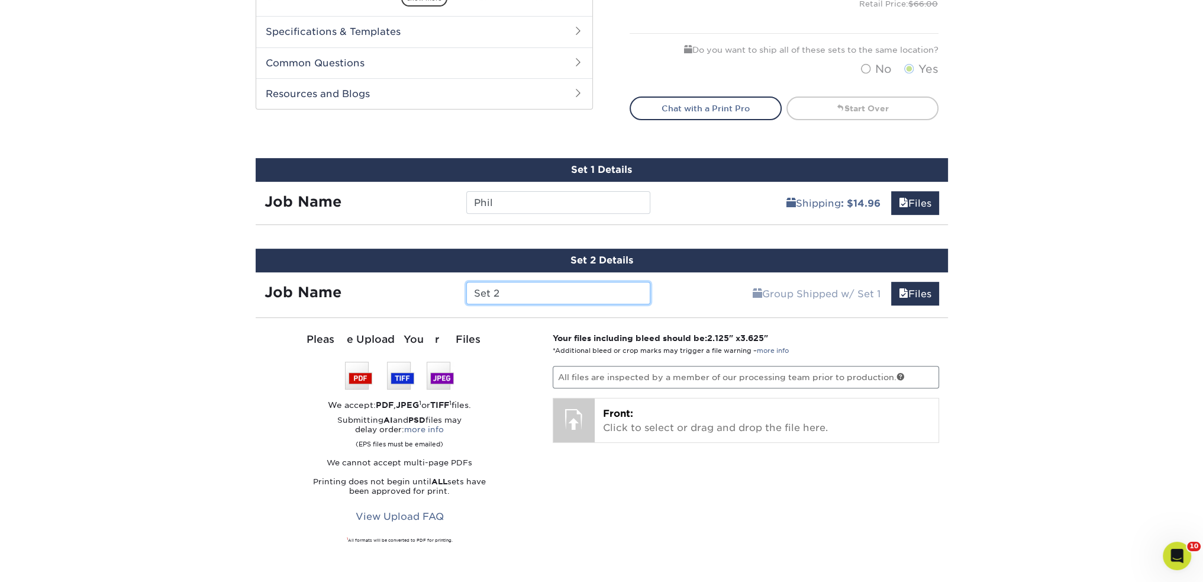
drag, startPoint x: 540, startPoint y: 288, endPoint x: 375, endPoint y: 276, distance: 164.9
click at [375, 276] on div "Job Name Set 2" at bounding box center [458, 289] width 404 height 35
type input "[PERSON_NAME]"
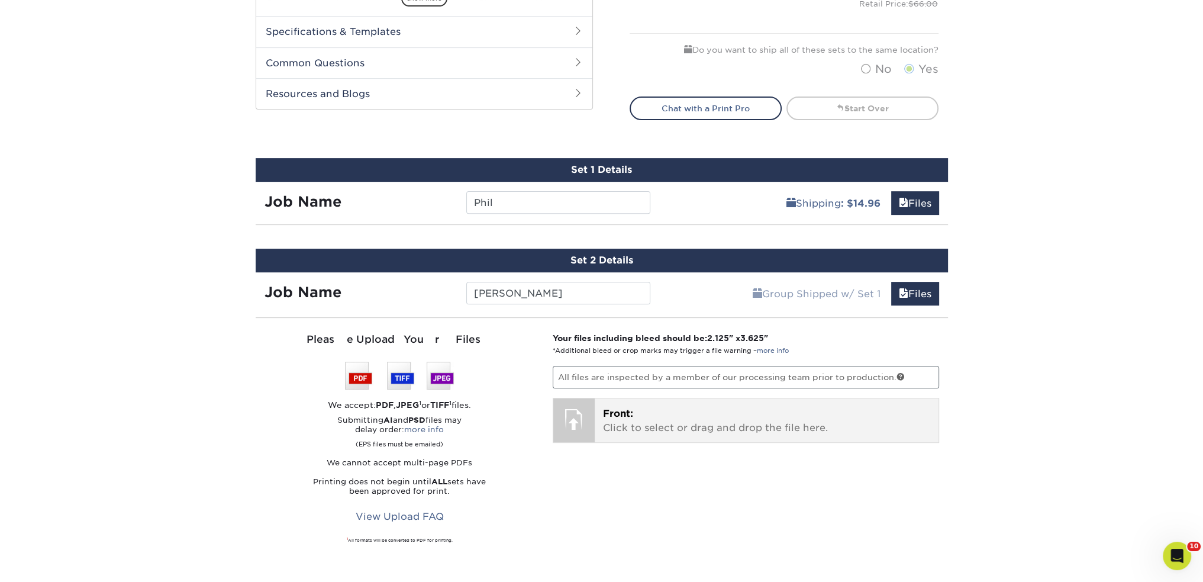
drag, startPoint x: 861, startPoint y: 339, endPoint x: 673, endPoint y: 406, distance: 199.6
click at [854, 340] on p "Your files including bleed should be: 2.125 " x 3.625 " *Additional bleed or cr…" at bounding box center [746, 344] width 386 height 24
click at [633, 426] on p "Front: Click to select or drag and drop the file here." at bounding box center [766, 420] width 327 height 28
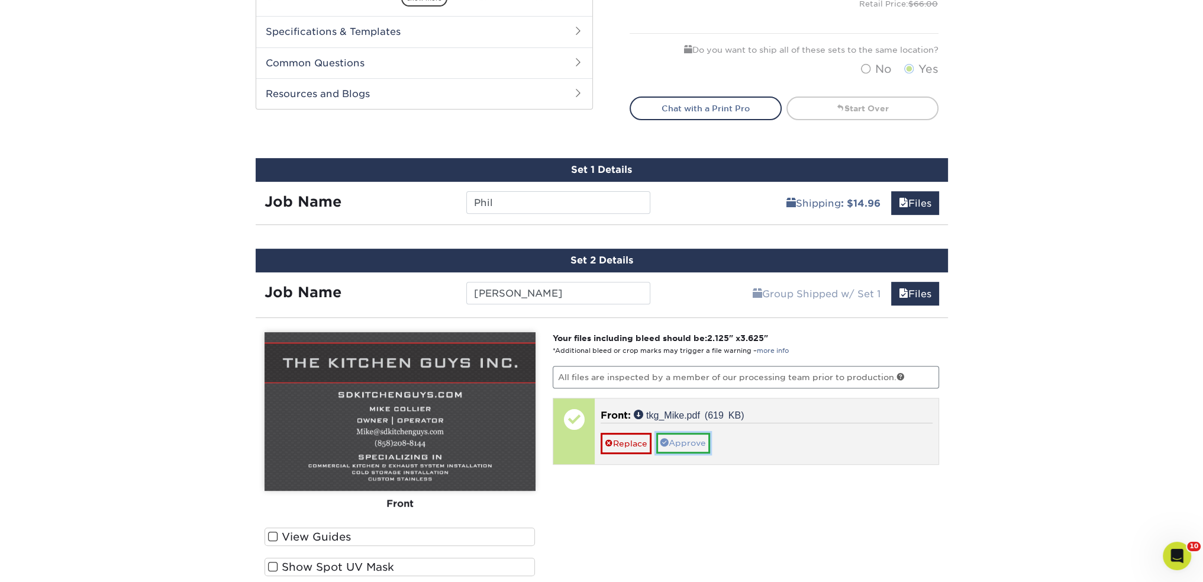
click at [673, 447] on link "Approve" at bounding box center [683, 442] width 54 height 20
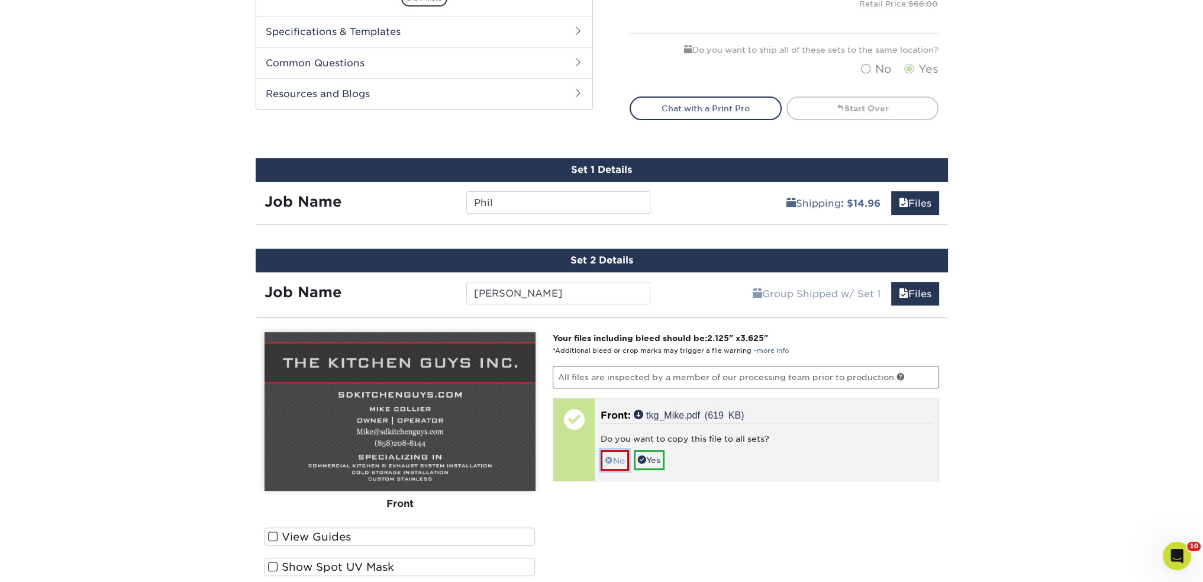
click at [615, 459] on link "No" at bounding box center [614, 460] width 28 height 21
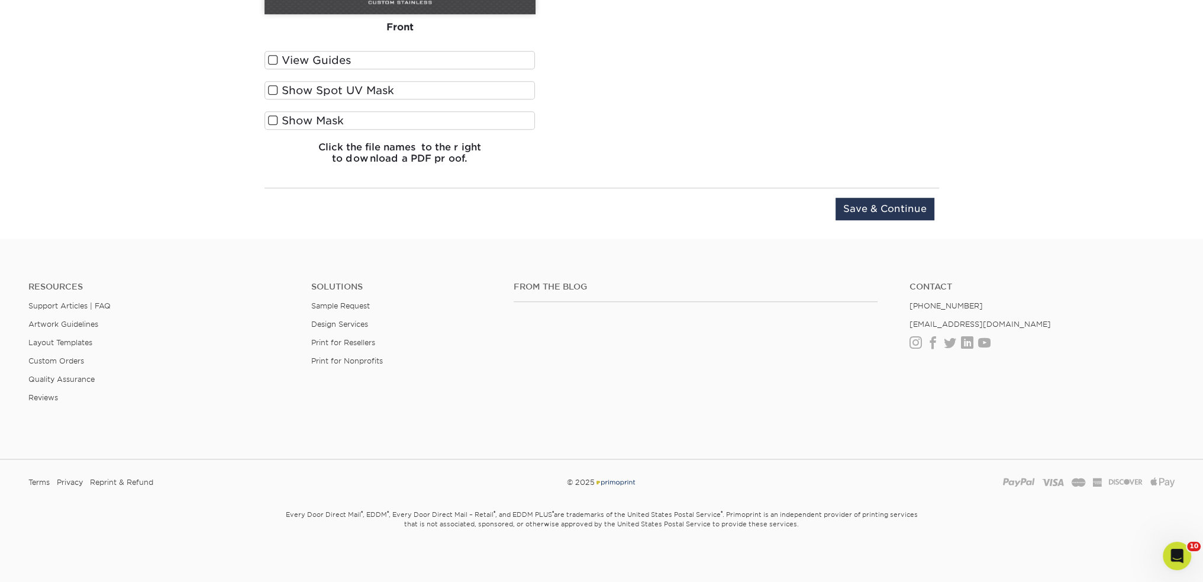
scroll to position [829, 0]
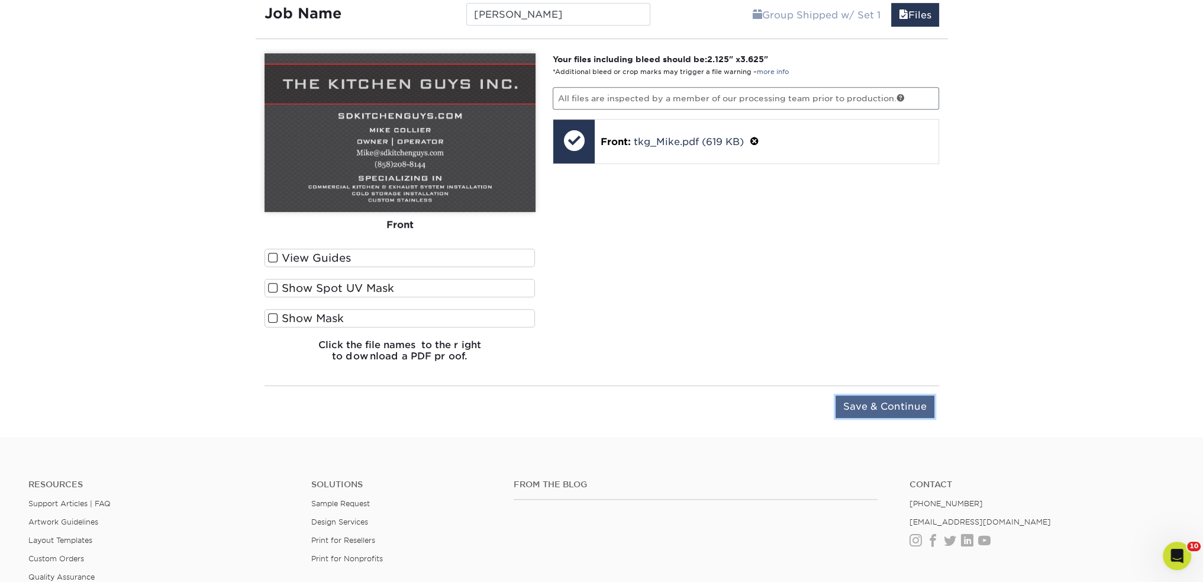
click at [856, 403] on input "Save & Continue" at bounding box center [884, 406] width 99 height 22
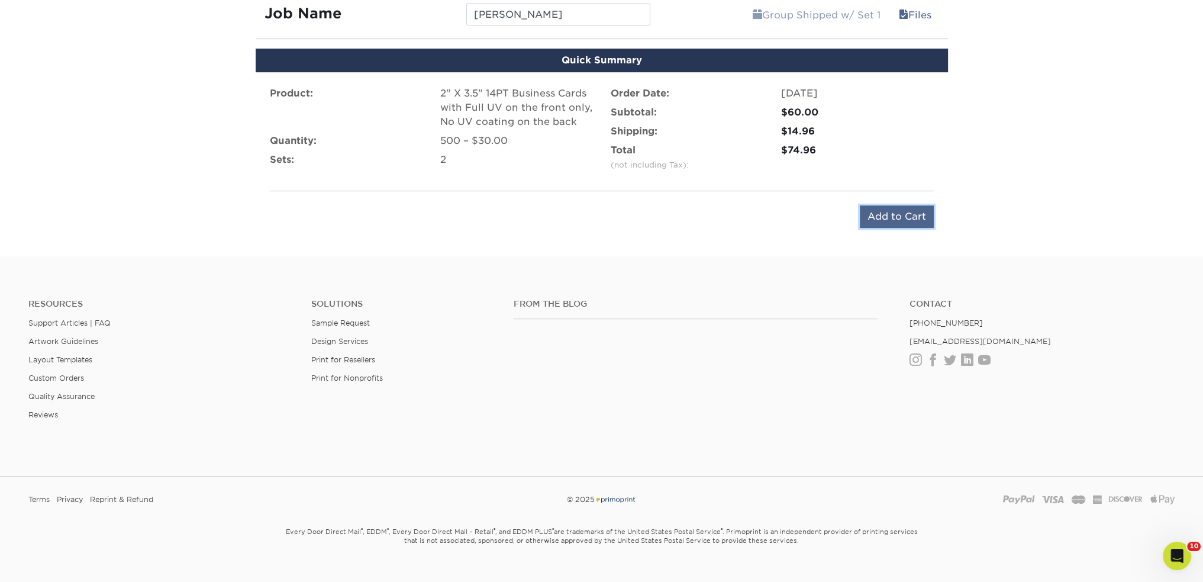
click at [903, 210] on input "Add to Cart" at bounding box center [897, 216] width 74 height 22
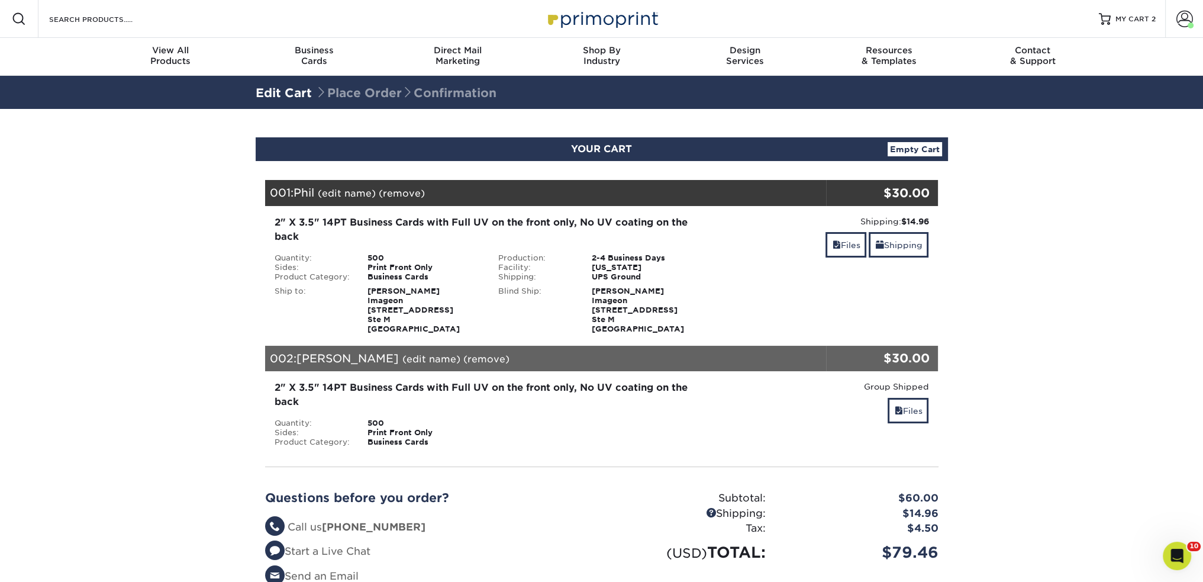
scroll to position [197, 0]
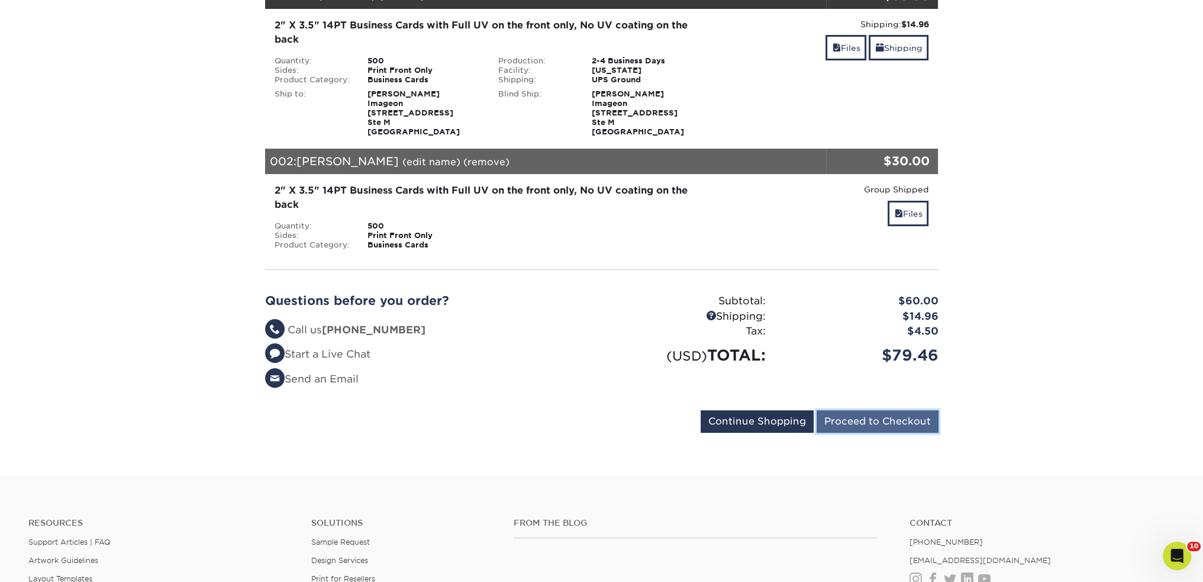
click at [855, 414] on input "Proceed to Checkout" at bounding box center [877, 421] width 122 height 22
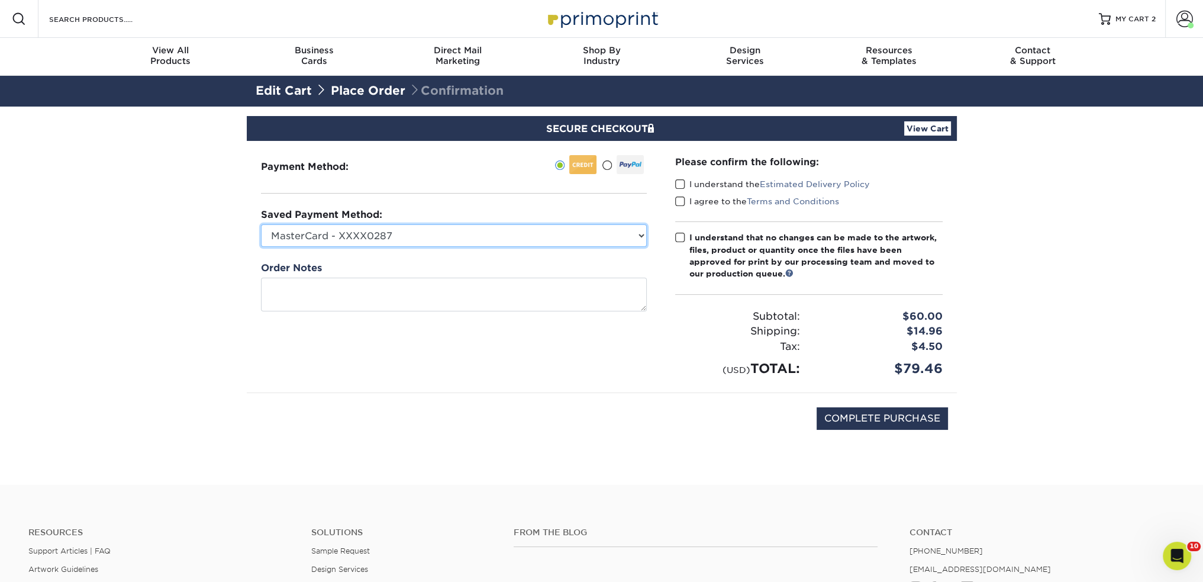
click at [418, 236] on select "MasterCard - XXXX0287 MasterCard - XXXX9908 Visa - XXXX2885 Visa - XXXX4174 Vis…" at bounding box center [454, 235] width 386 height 22
click at [257, 219] on div "Payment Method:" at bounding box center [454, 266] width 414 height 251
click at [289, 235] on select "MasterCard - XXXX0287 MasterCard - XXXX9908 Visa - XXXX2885 Visa - XXXX4174 Vis…" at bounding box center [454, 235] width 386 height 22
drag, startPoint x: 145, startPoint y: 314, endPoint x: 185, endPoint y: 288, distance: 47.7
click at [145, 314] on section "SECURE CHECKOUT View Cart Payment Method: Saved Payment Method:" at bounding box center [601, 295] width 1203 height 378
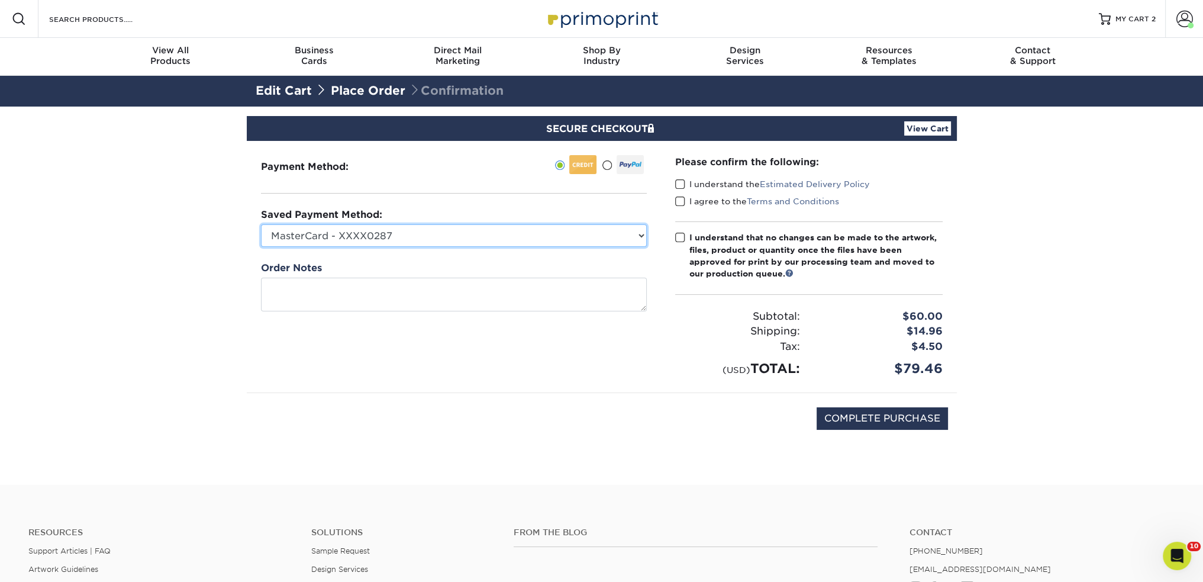
click at [341, 241] on select "MasterCard - XXXX0287 MasterCard - XXXX9908 Visa - XXXX2885 Visa - XXXX4174 Vis…" at bounding box center [454, 235] width 386 height 22
select select "72489"
click at [261, 224] on select "MasterCard - XXXX0287 MasterCard - XXXX9908 Visa - XXXX2885 Visa - XXXX4174 Vis…" at bounding box center [454, 235] width 386 height 22
click at [379, 354] on div "Payment Method:" at bounding box center [454, 266] width 414 height 251
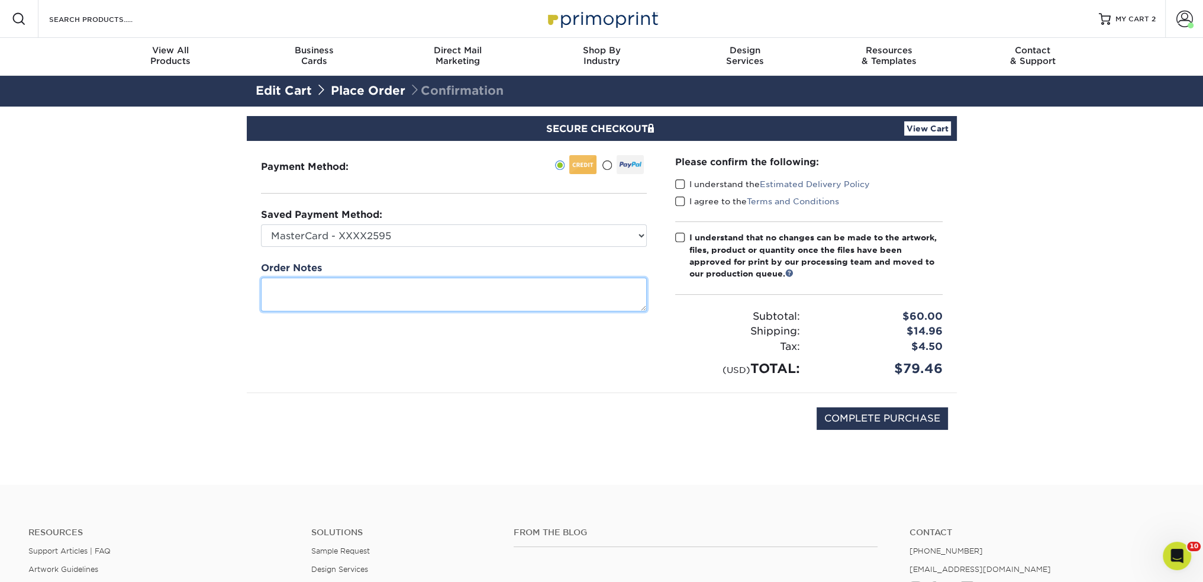
click at [373, 282] on textarea at bounding box center [454, 294] width 386 height 34
click at [679, 184] on span at bounding box center [680, 184] width 10 height 11
click at [0, 0] on input "I understand the Estimated Delivery Policy" at bounding box center [0, 0] width 0 height 0
click at [683, 201] on span at bounding box center [680, 201] width 10 height 11
click at [0, 0] on input "I agree to the Terms and Conditions" at bounding box center [0, 0] width 0 height 0
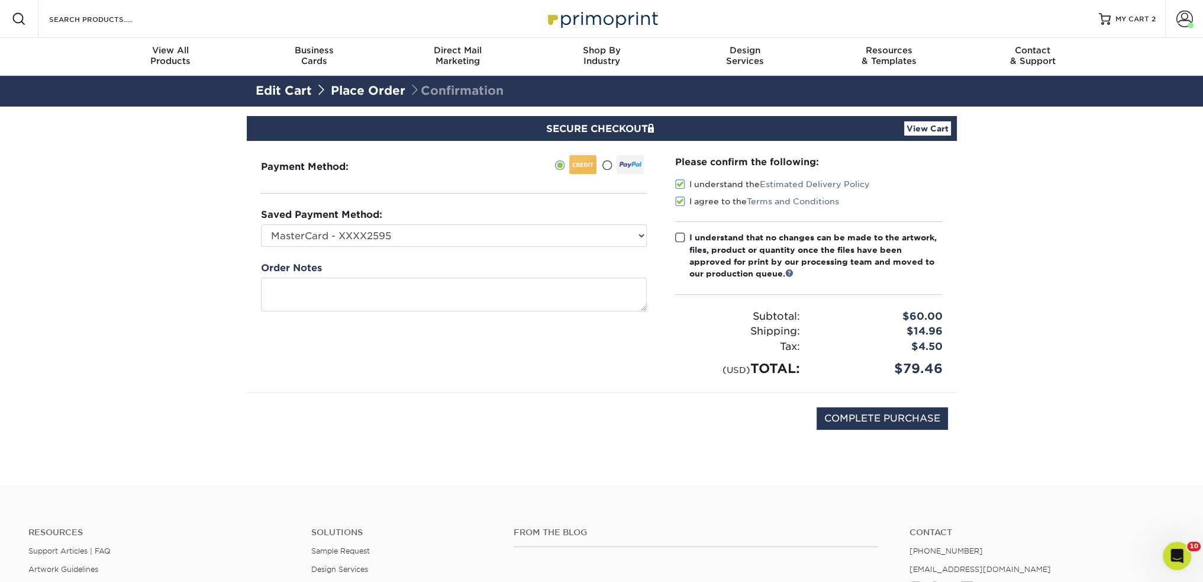
click at [680, 234] on span at bounding box center [680, 237] width 10 height 11
click at [0, 0] on input "I understand that no changes can be made to the artwork, files, product or quan…" at bounding box center [0, 0] width 0 height 0
click at [669, 397] on div "COMPLETE PURCHASE" at bounding box center [602, 424] width 692 height 63
click at [854, 425] on input "COMPLETE PURCHASE" at bounding box center [881, 418] width 131 height 22
type input "PROCESSING, PLEASE WAIT..."
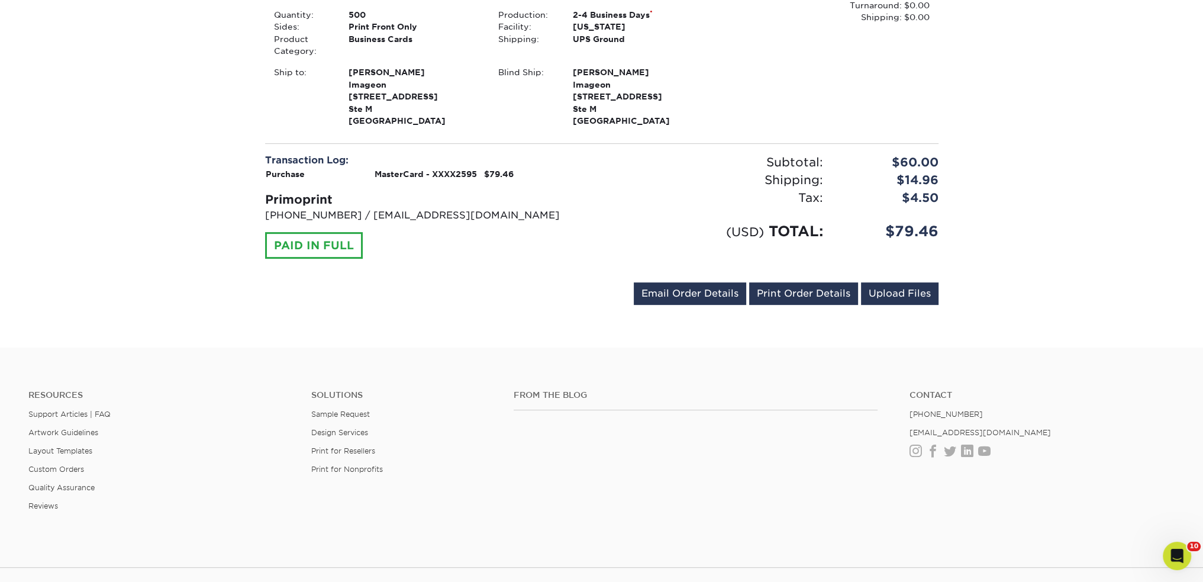
scroll to position [671, 0]
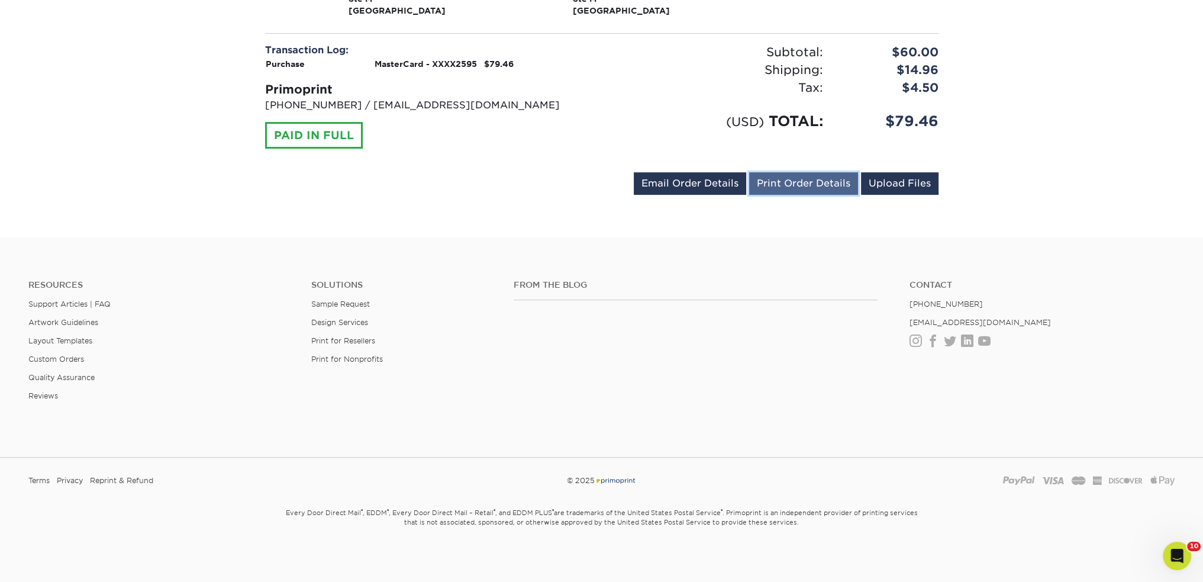
click at [819, 184] on link "Print Order Details" at bounding box center [803, 183] width 109 height 22
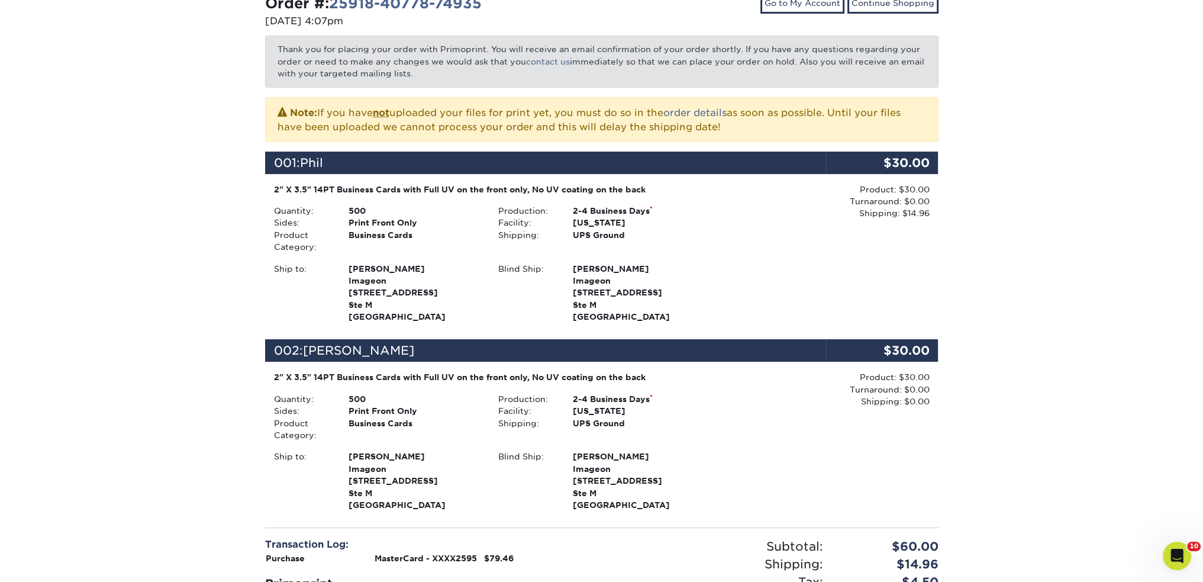
scroll to position [0, 0]
